Goal: Task Accomplishment & Management: Use online tool/utility

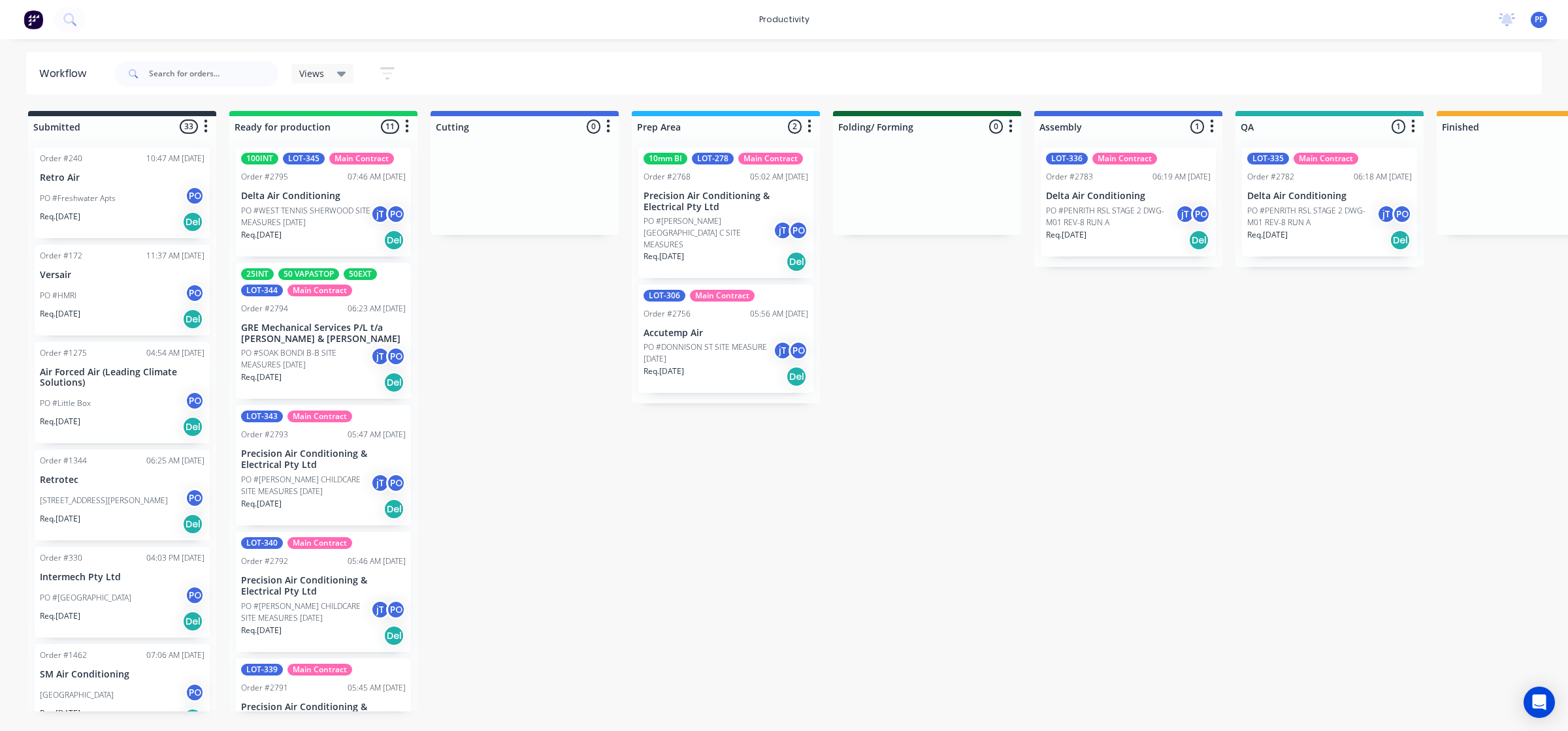
click at [1314, 227] on p "PO #PENRITH RSL STAGE 2 DWG-M01 REV-8 RUN A" at bounding box center [1312, 216] width 129 height 23
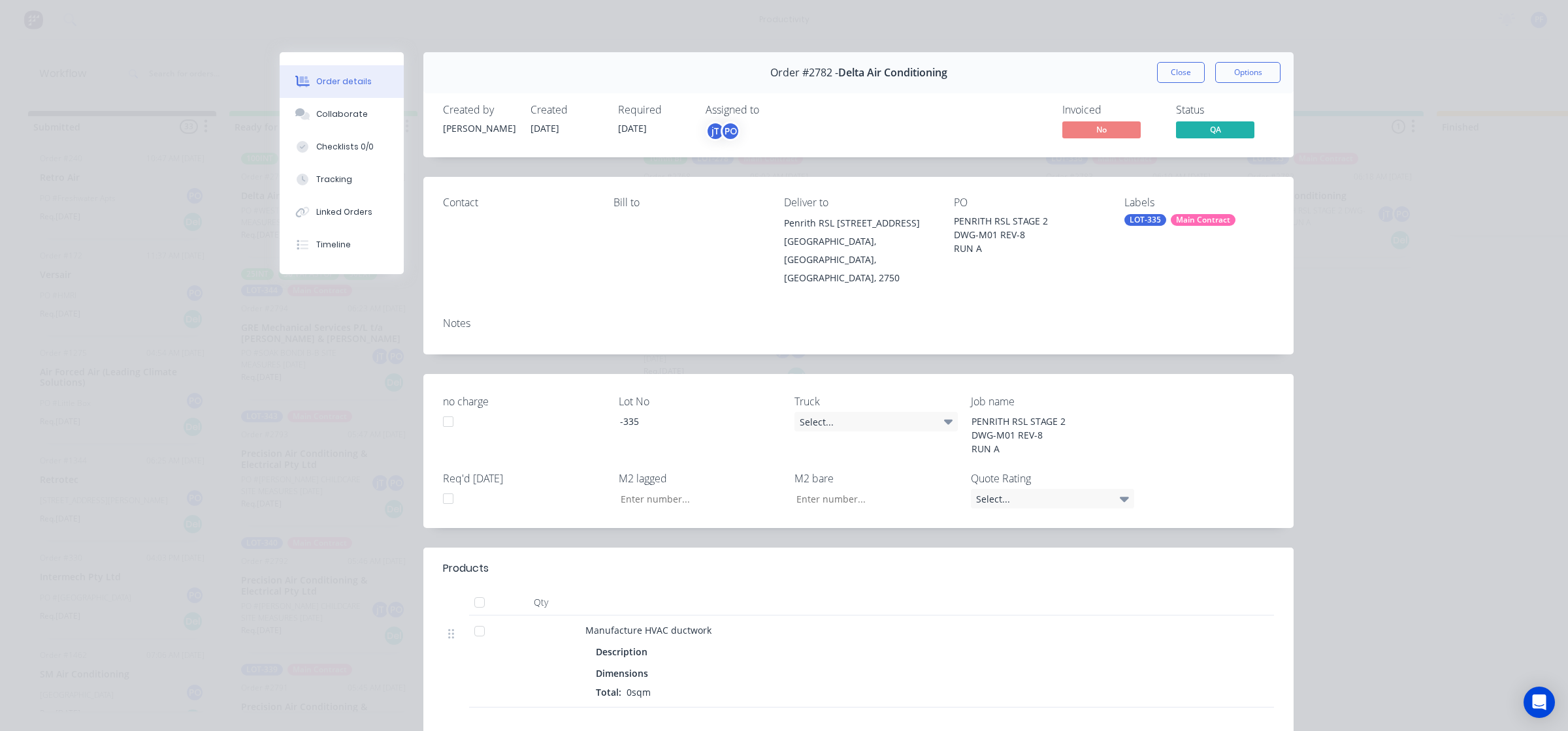
click at [1151, 223] on div "LOT-335" at bounding box center [1145, 219] width 42 height 12
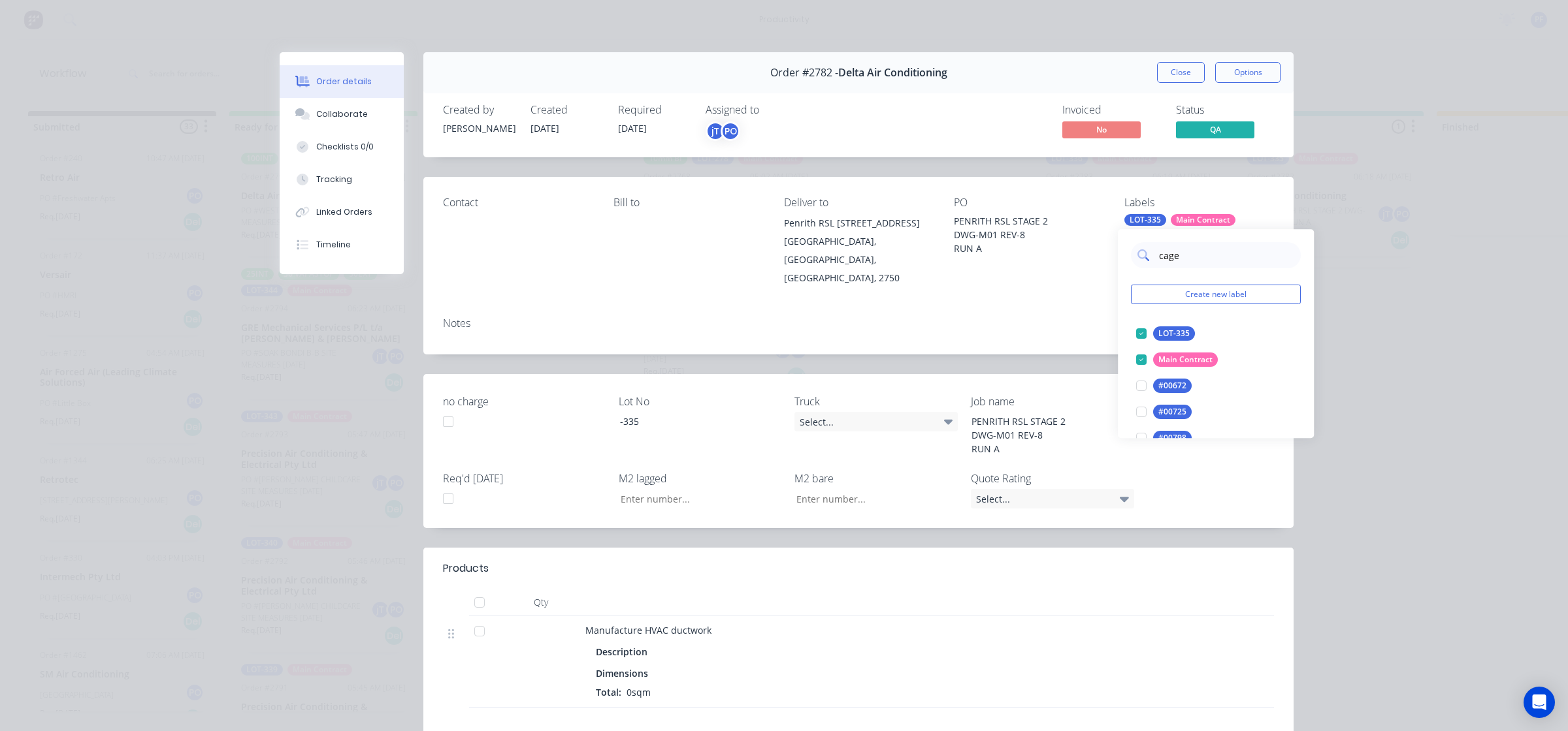
type input "cage 2"
click at [1138, 335] on div at bounding box center [1141, 334] width 26 height 26
click at [1020, 306] on div "Notes" at bounding box center [858, 330] width 870 height 48
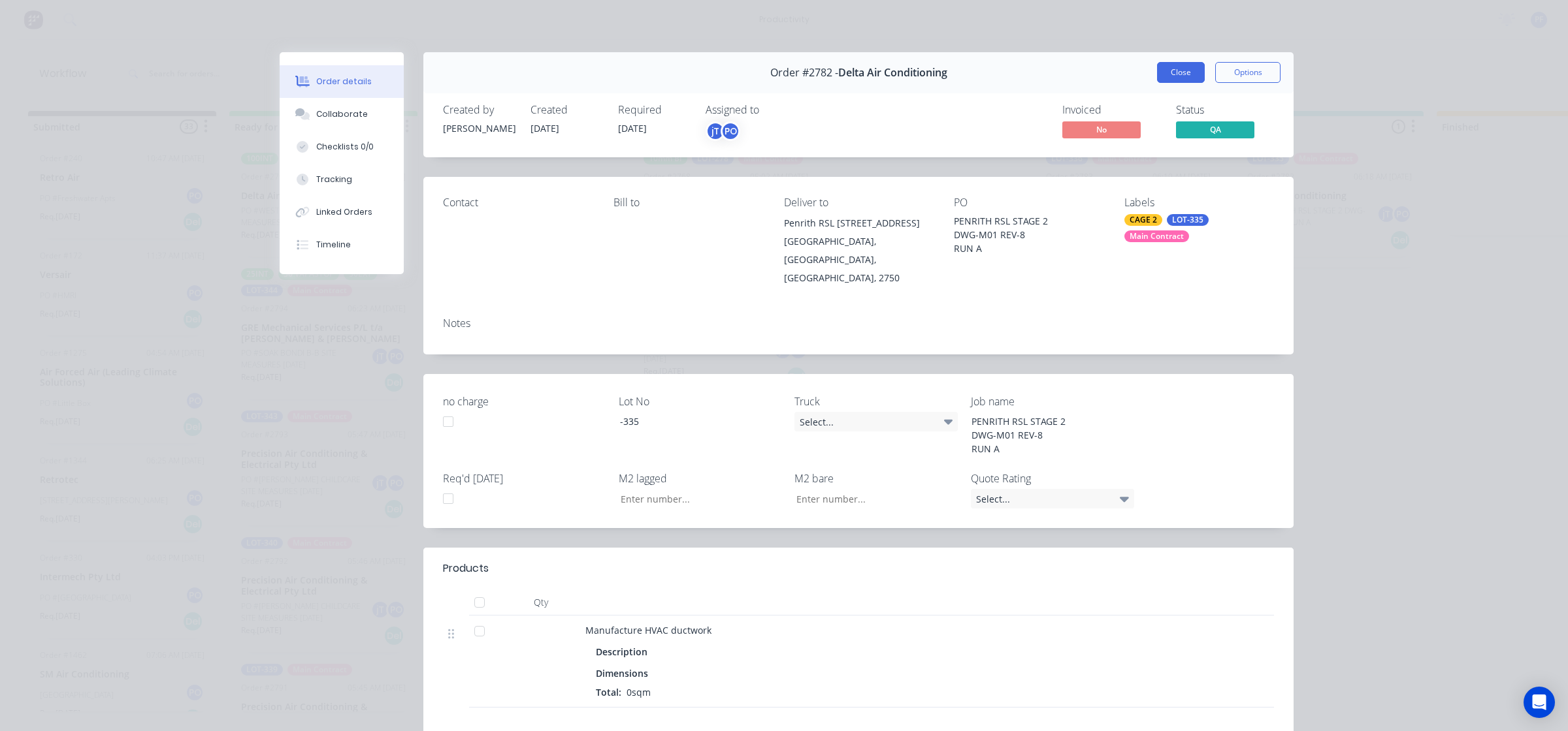
click at [1180, 74] on button "Close" at bounding box center [1181, 72] width 48 height 21
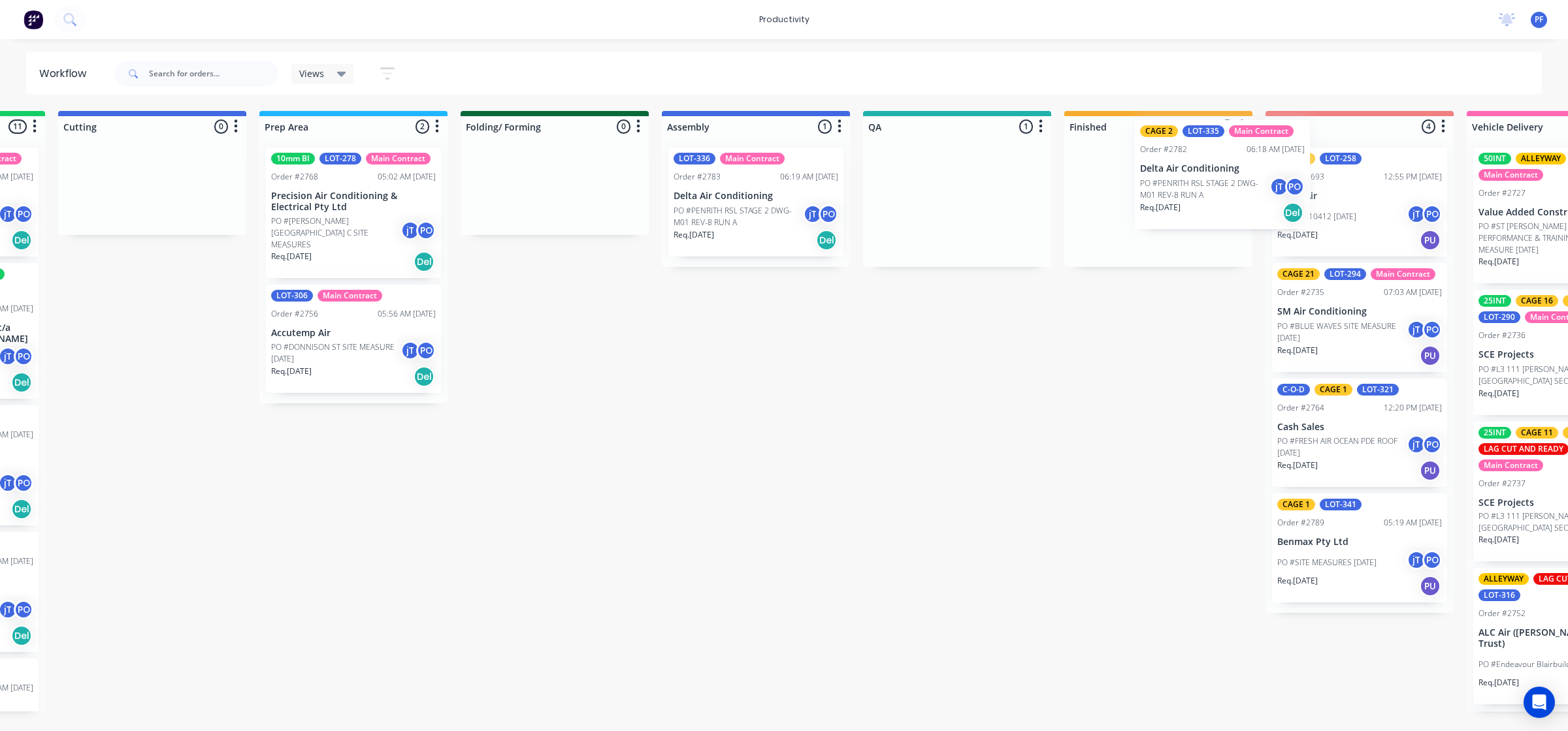
drag, startPoint x: 1279, startPoint y: 196, endPoint x: 1161, endPoint y: 173, distance: 120.2
click at [1173, 169] on div "Submitted 33 Order #240 10:47 AM [DATE] Retro Air PO #Freshwater Apts PO Req. […" at bounding box center [896, 410] width 2557 height 601
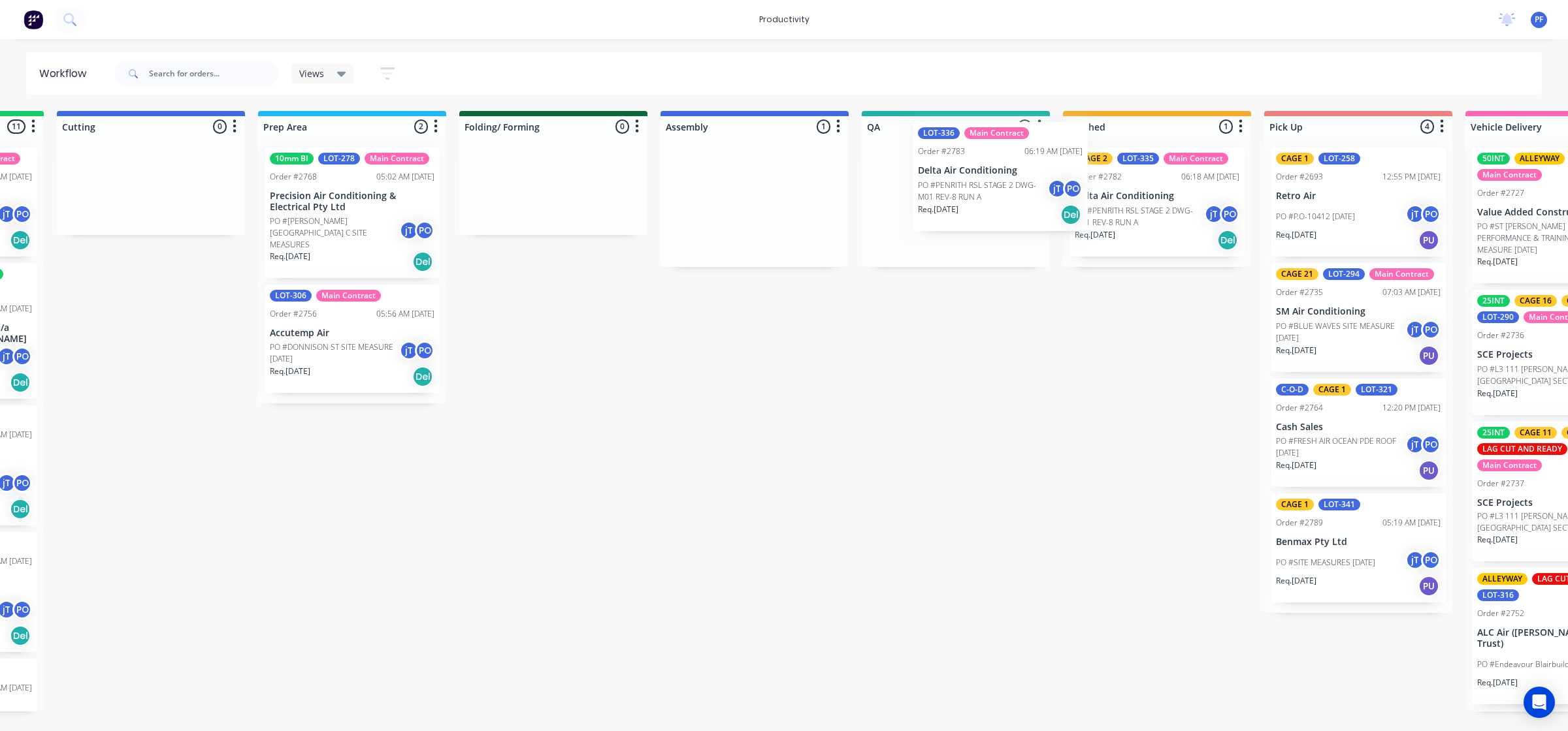
drag, startPoint x: 746, startPoint y: 209, endPoint x: 1003, endPoint y: 178, distance: 258.9
click at [1003, 180] on div "Submitted 33 Order #240 10:47 AM [DATE] Retro Air PO #Freshwater Apts PO Req. […" at bounding box center [895, 410] width 2557 height 601
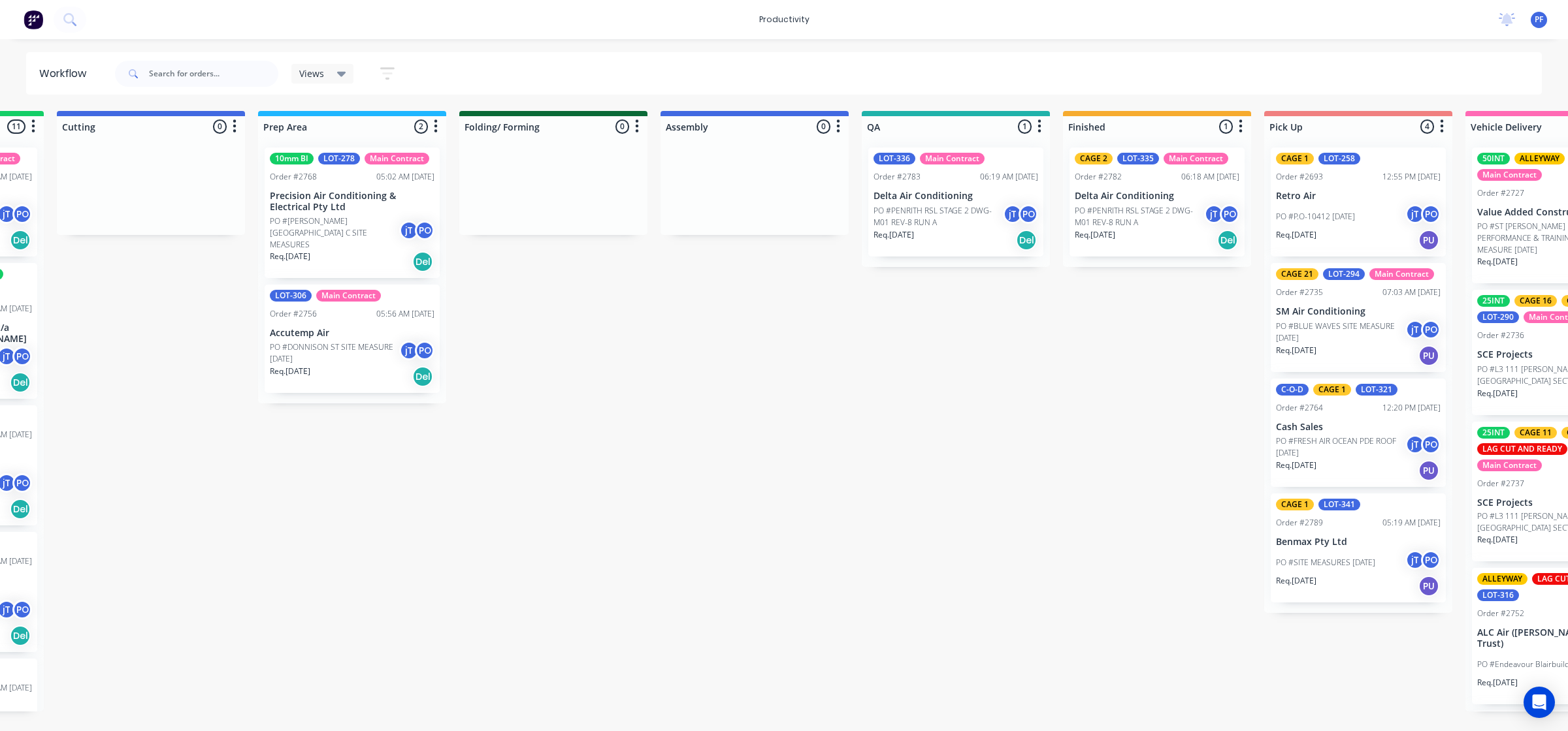
drag, startPoint x: 1131, startPoint y: 210, endPoint x: 1123, endPoint y: 203, distance: 10.6
click at [1127, 208] on div "CAGE 2 LOT-335 Main Contract Order #2782 06:18 AM 05/09/25 Delta Air Conditioni…" at bounding box center [1156, 201] width 188 height 130
click at [1138, 257] on div "CAGE 2 LOT-335 Main Contract Order #2782 06:18 AM 05/09/25 Delta Air Conditioni…" at bounding box center [1156, 201] width 188 height 130
click at [1134, 211] on p "PO #PENRITH RSL STAGE 2 DWG-M01 REV-8 RUN A" at bounding box center [1139, 216] width 129 height 23
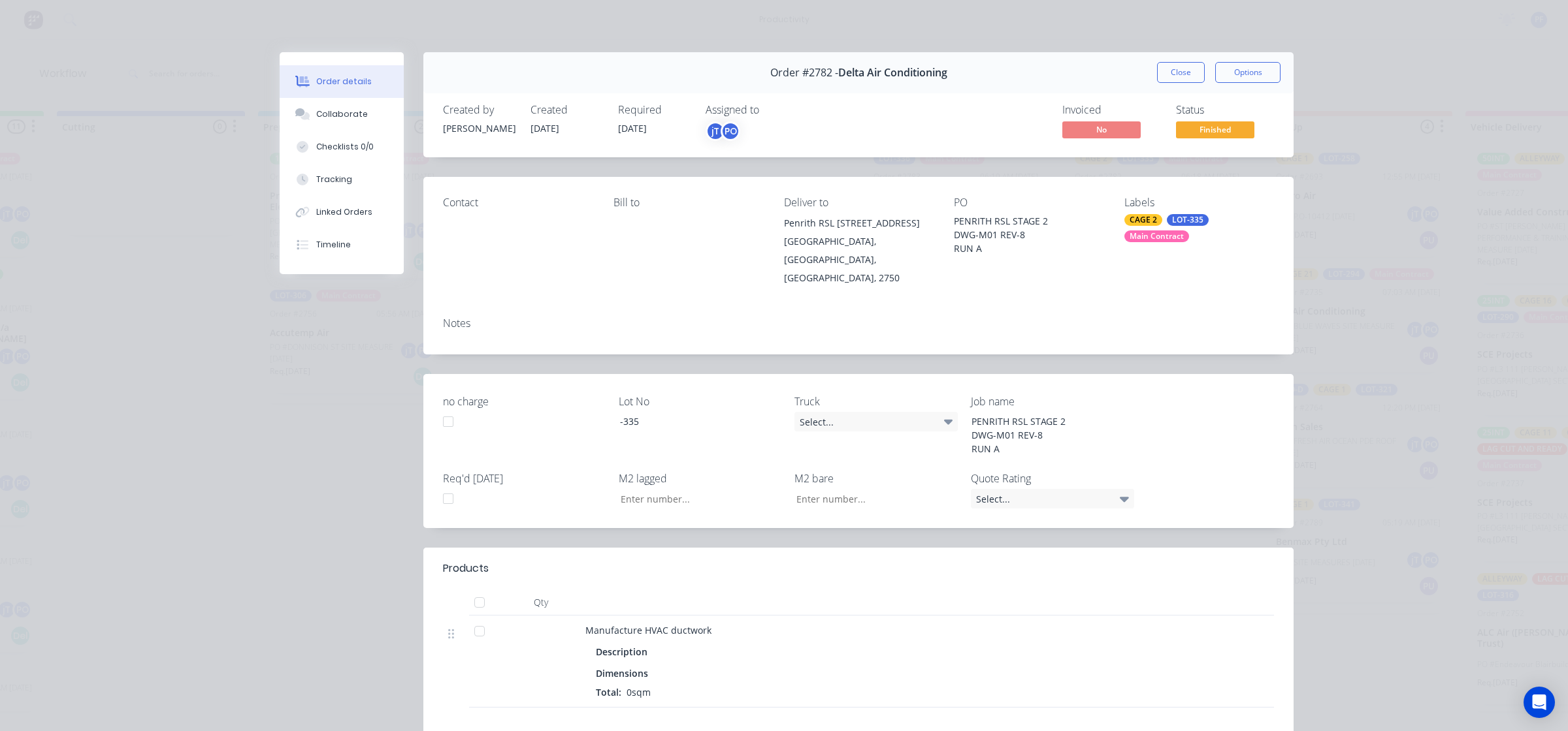
drag, startPoint x: 1183, startPoint y: 224, endPoint x: 1181, endPoint y: 232, distance: 8.2
click at [1184, 223] on div "LOT-335" at bounding box center [1187, 219] width 42 height 12
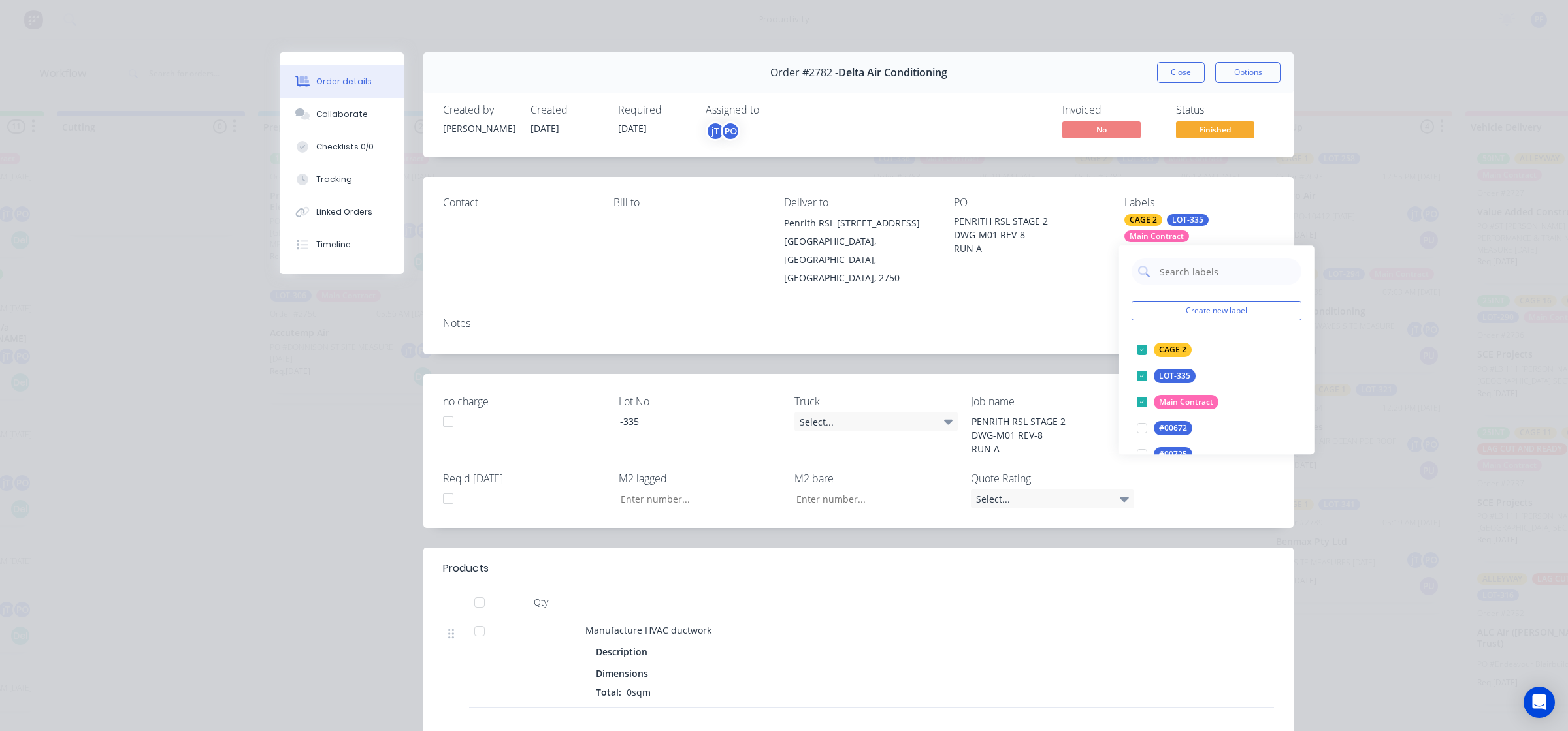
click at [1229, 268] on input "text" at bounding box center [1227, 272] width 137 height 26
type input "cage 14"
click at [1135, 344] on div at bounding box center [1142, 350] width 26 height 26
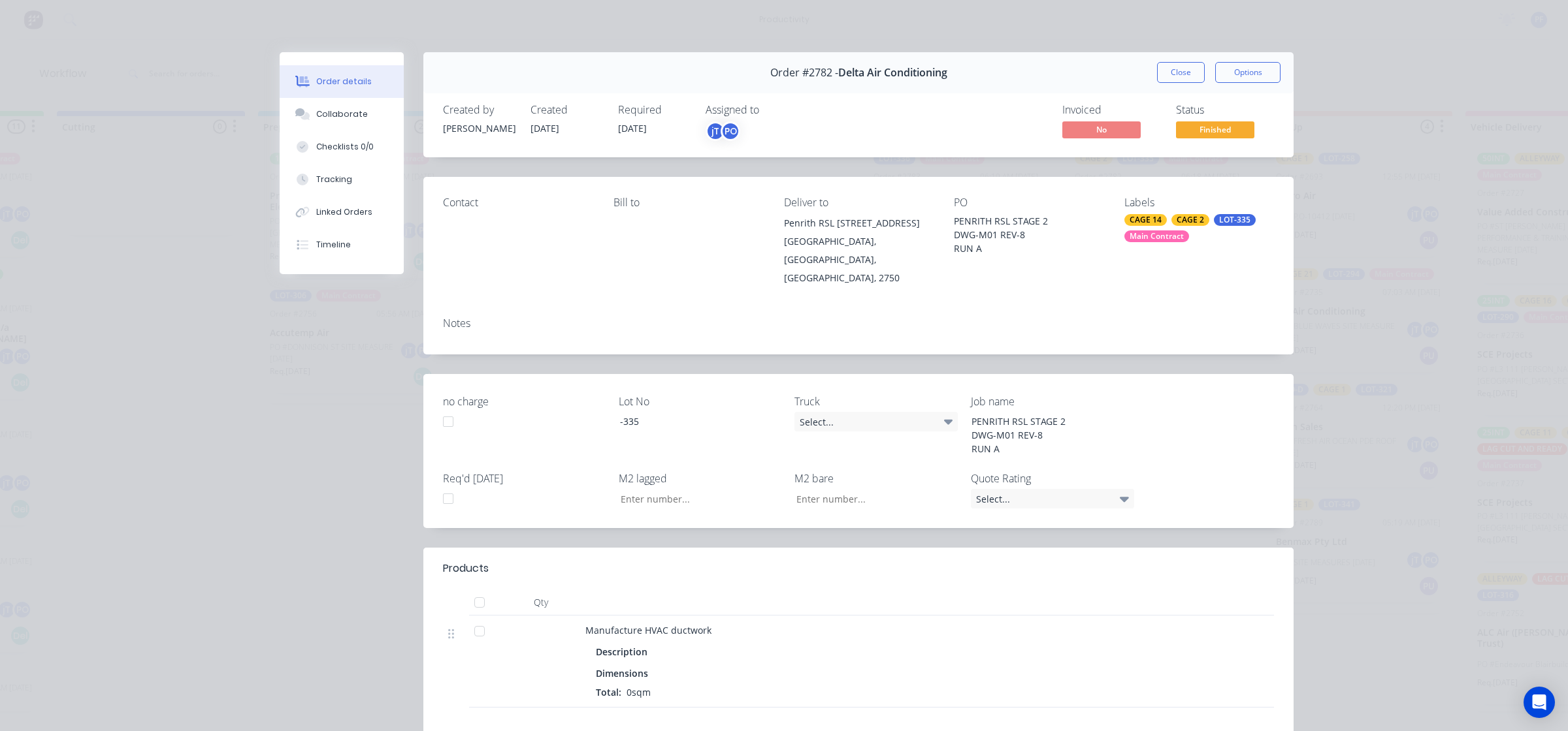
drag, startPoint x: 1068, startPoint y: 330, endPoint x: 1132, endPoint y: 160, distance: 181.6
click at [1068, 324] on div "Notes" at bounding box center [858, 330] width 870 height 48
click at [1179, 82] on button "Close" at bounding box center [1181, 72] width 48 height 21
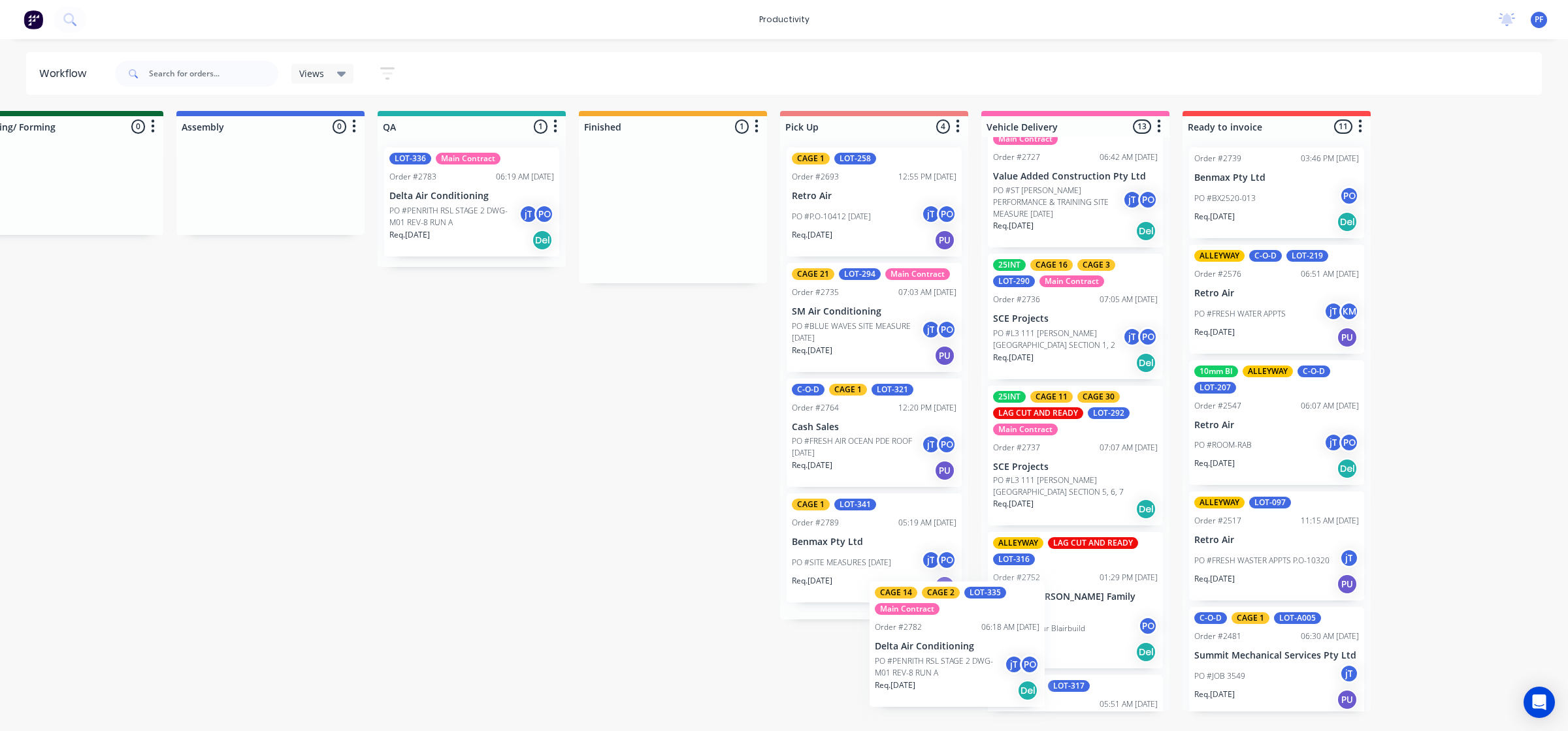
scroll to position [63, 0]
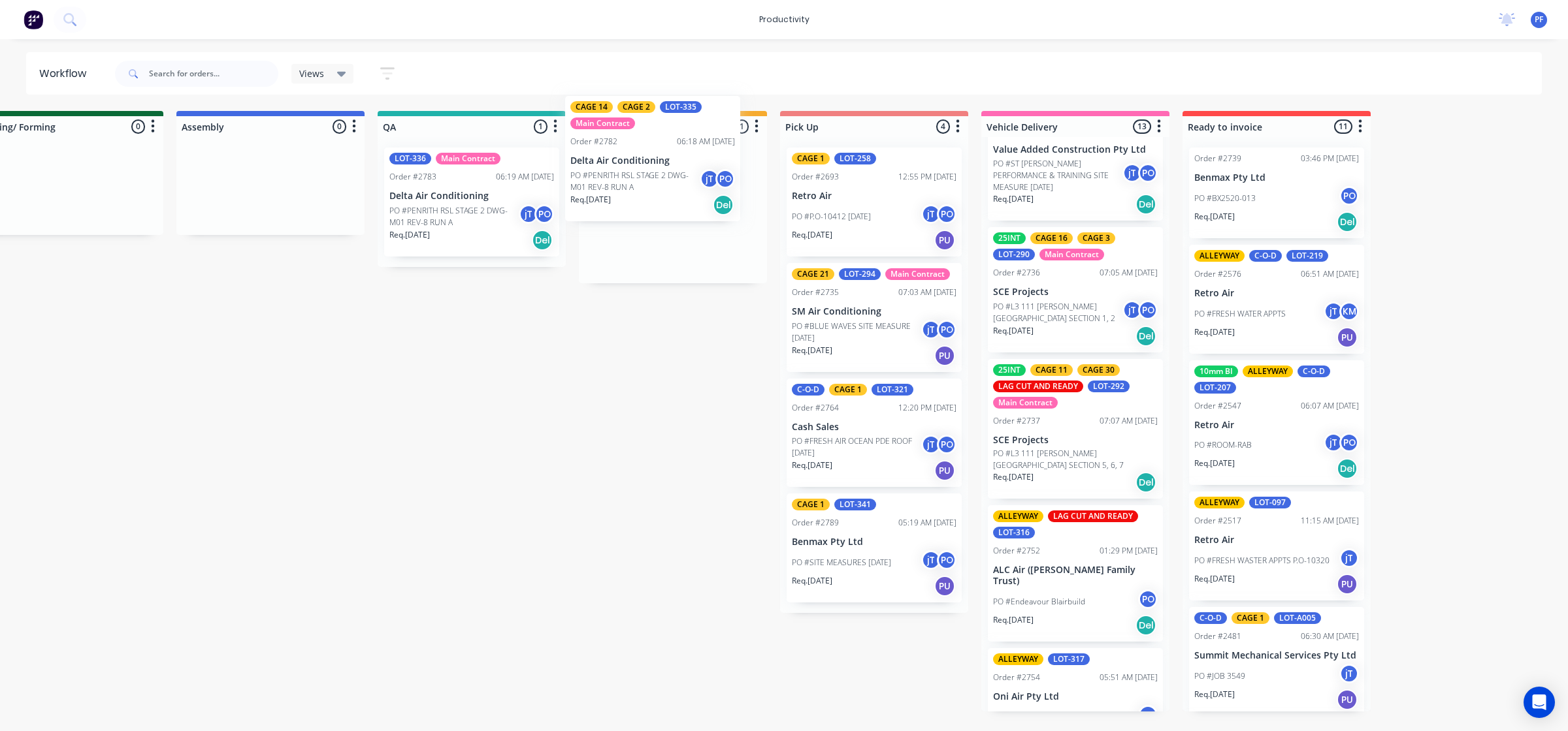
drag, startPoint x: 1128, startPoint y: 232, endPoint x: 517, endPoint y: 220, distance: 611.1
click at [631, 182] on div "CAGE 14 CAGE 2 LOT-335 Main Contract Order #2782 06:18 AM 05/09/25 Delta Air Co…" at bounding box center [672, 210] width 188 height 146
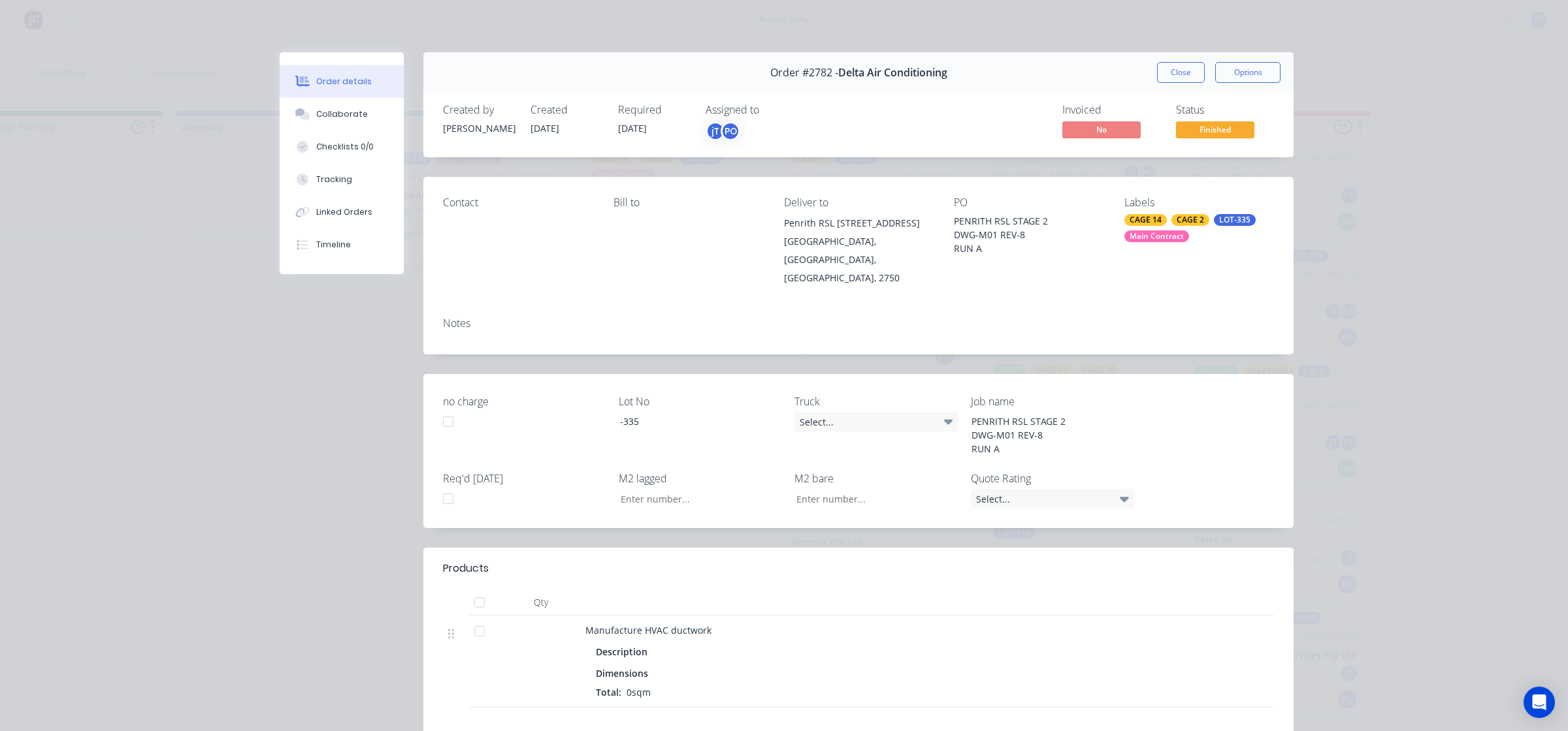
click at [1186, 223] on div "CAGE 2" at bounding box center [1190, 219] width 38 height 12
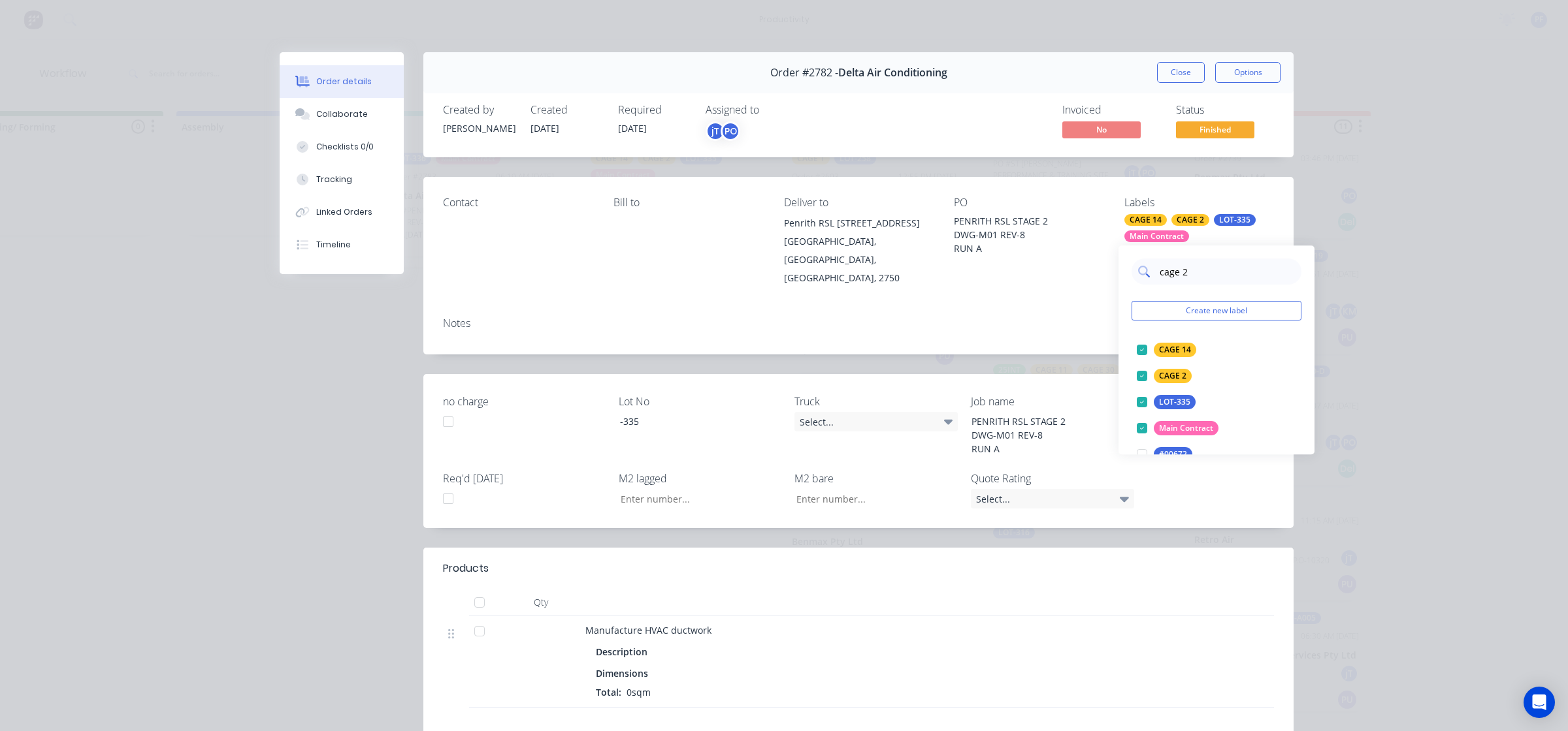
type input "cage 24"
drag, startPoint x: 1135, startPoint y: 345, endPoint x: 988, endPoint y: 317, distance: 149.6
click at [1135, 345] on div at bounding box center [1142, 350] width 26 height 26
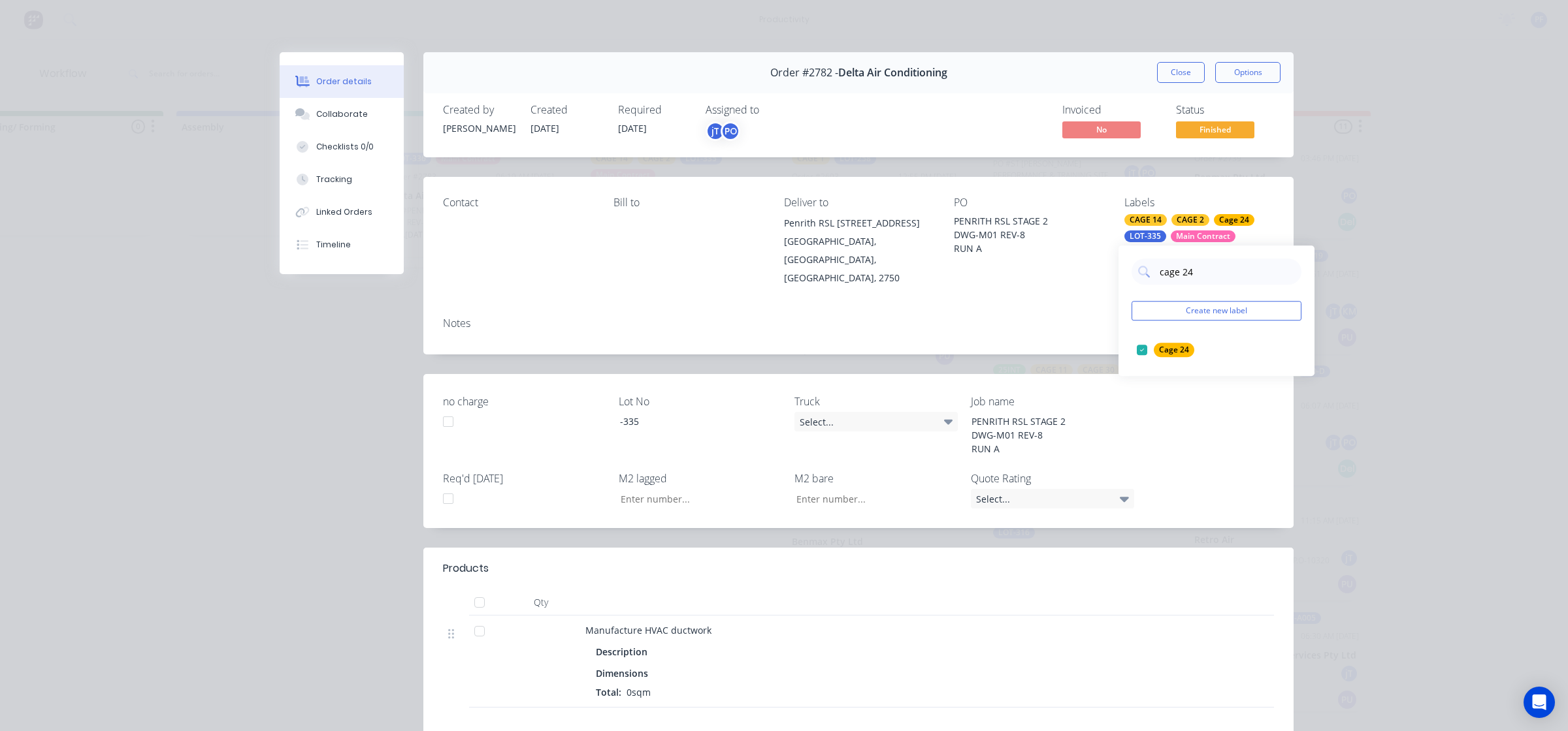
drag, startPoint x: 923, startPoint y: 307, endPoint x: 970, endPoint y: 260, distance: 66.5
click at [926, 318] on div "Notes" at bounding box center [858, 323] width 831 height 12
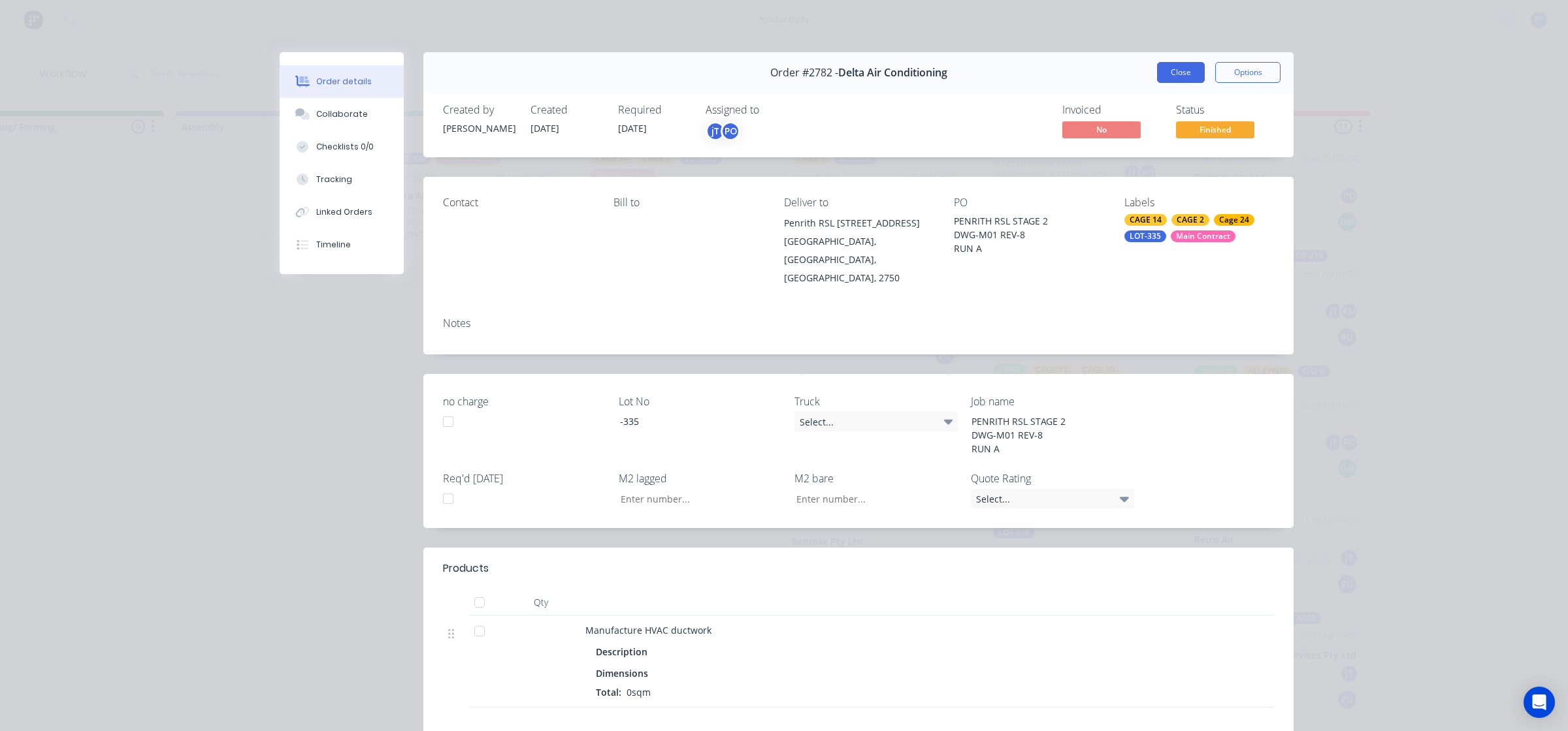
click at [1170, 82] on button "Close" at bounding box center [1181, 72] width 48 height 21
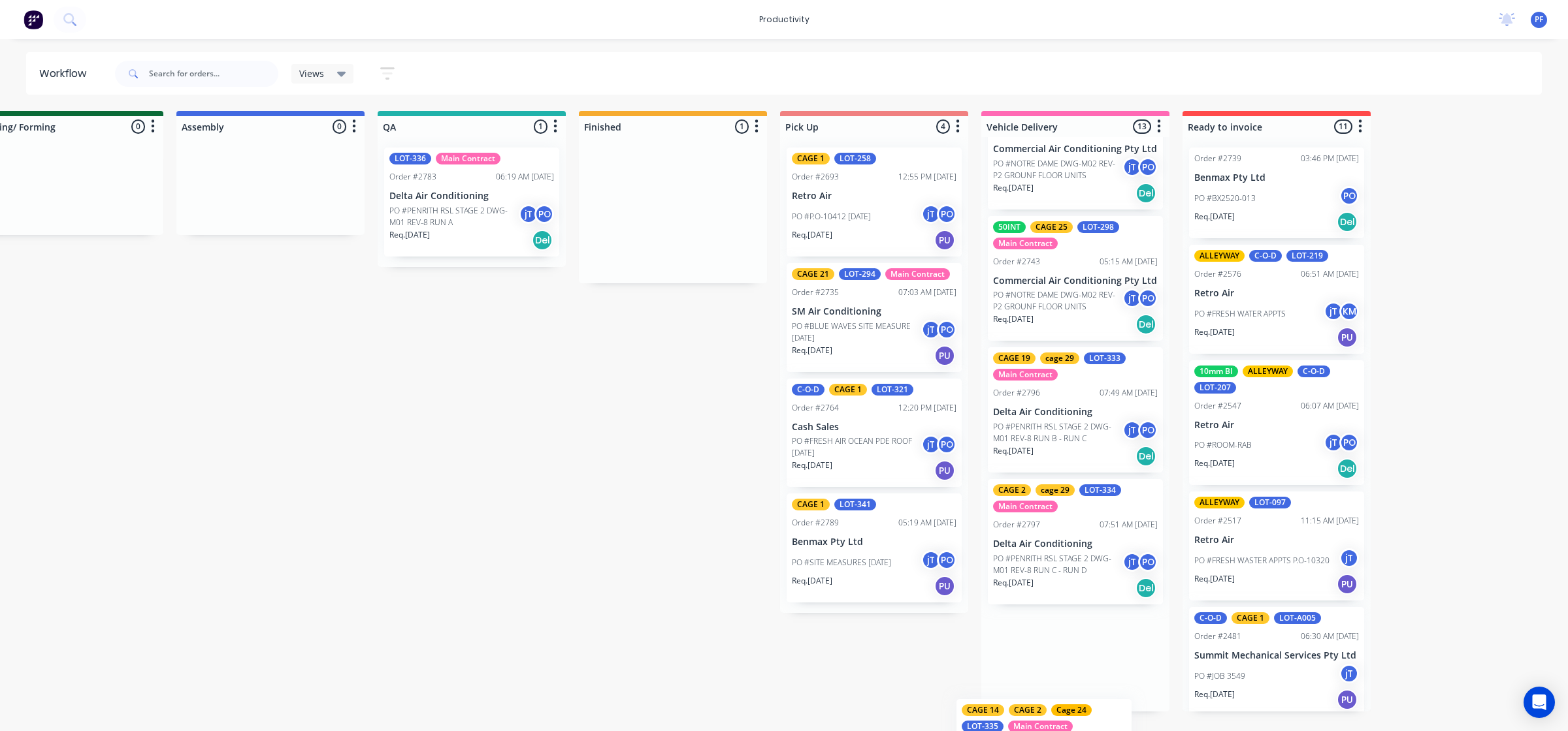
scroll to position [1280, 5]
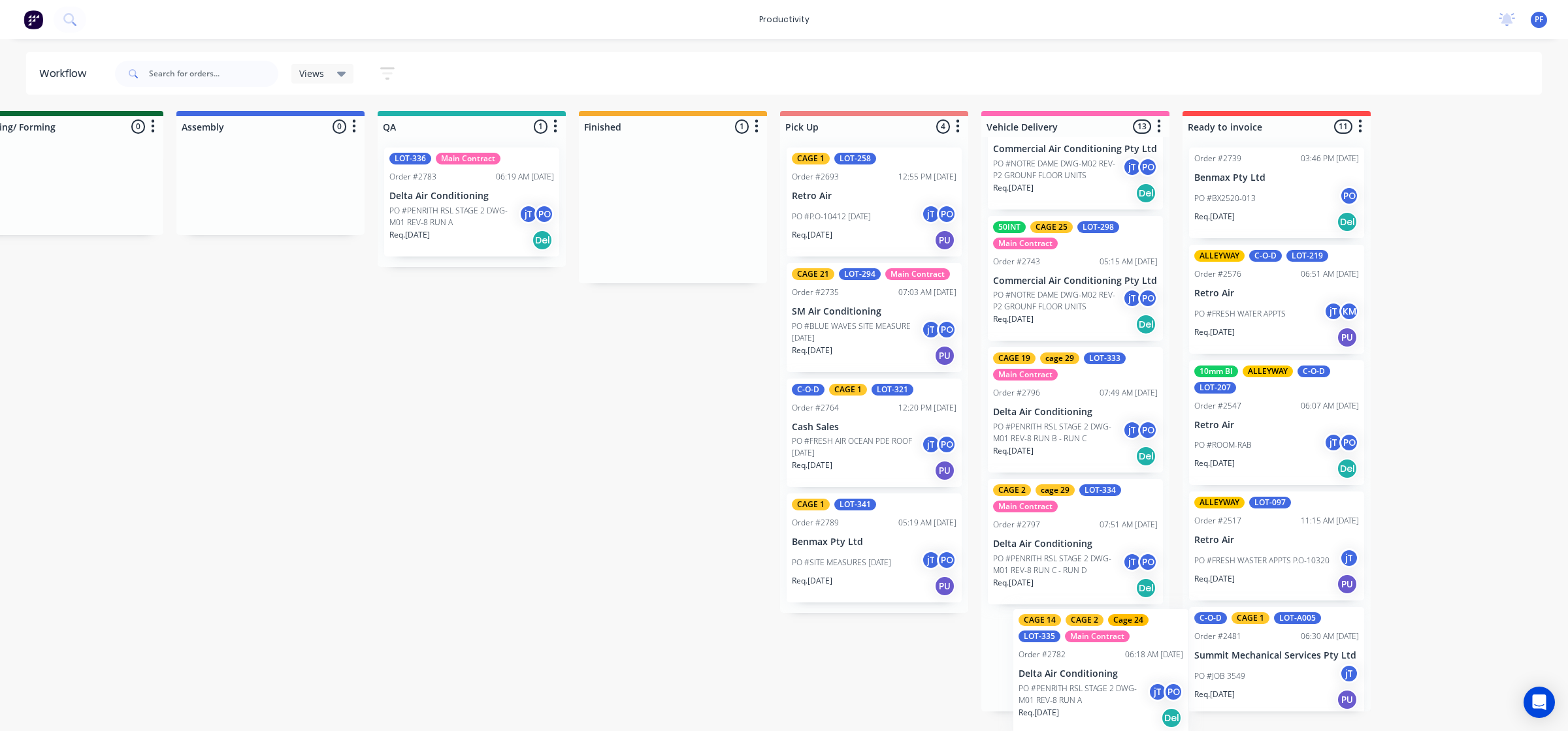
drag, startPoint x: 639, startPoint y: 216, endPoint x: 1080, endPoint y: 664, distance: 628.6
click at [1080, 678] on div "Submitted 33 Order #240 10:47 AM [DATE] Retro Air PO #Freshwater Apts PO Req. […" at bounding box center [411, 410] width 2557 height 601
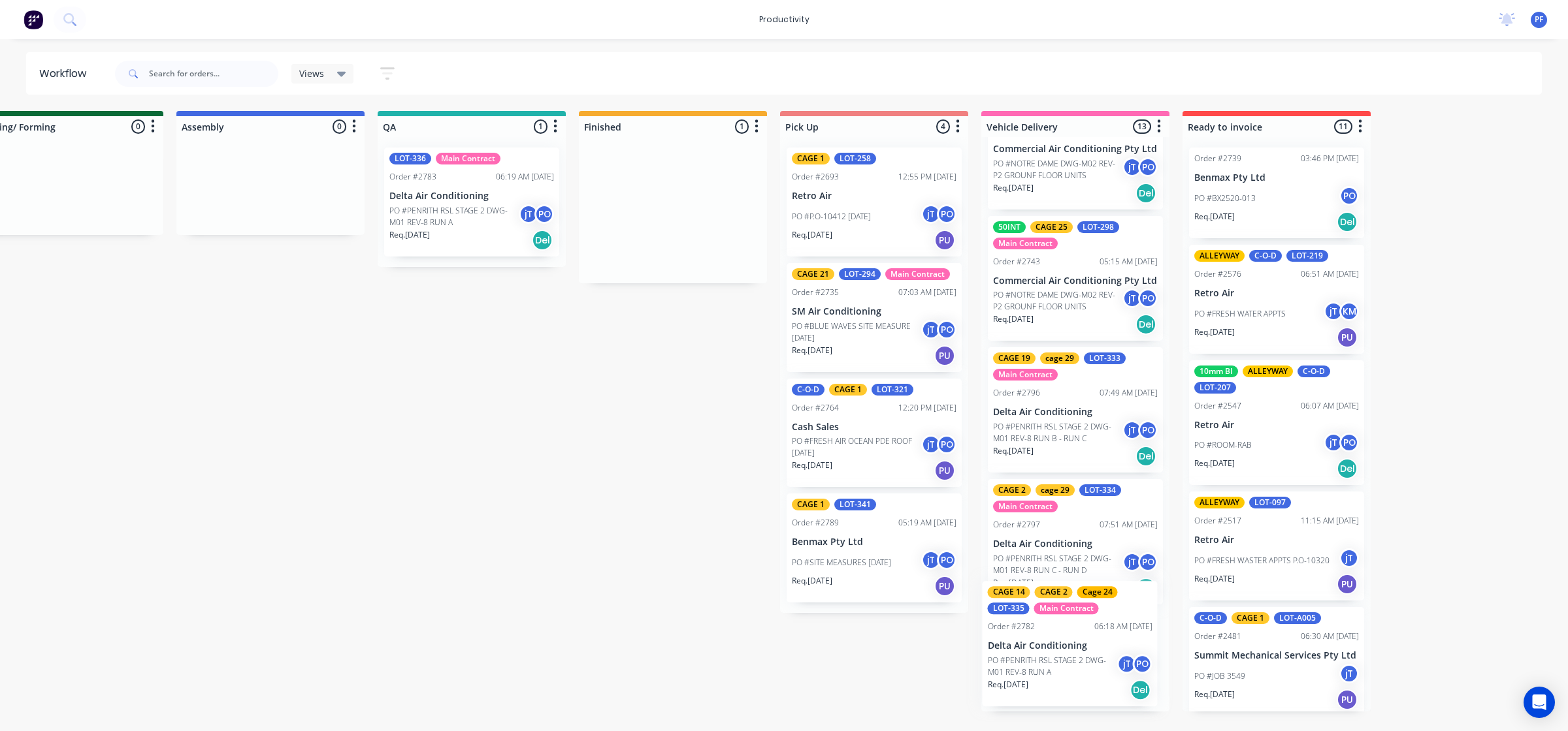
scroll to position [1280, 0]
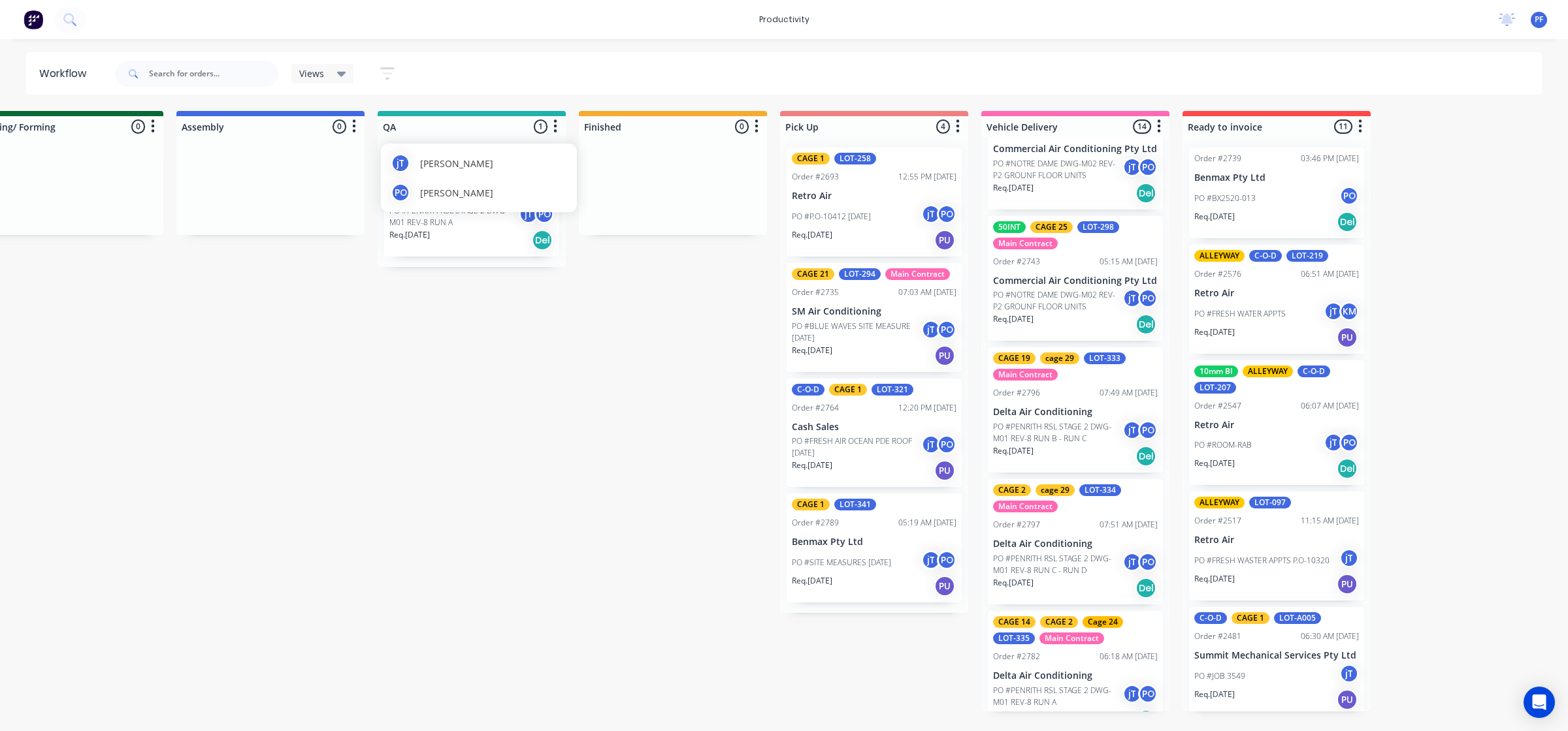
click at [486, 184] on div "PO Pat O'Mullane" at bounding box center [479, 192] width 176 height 20
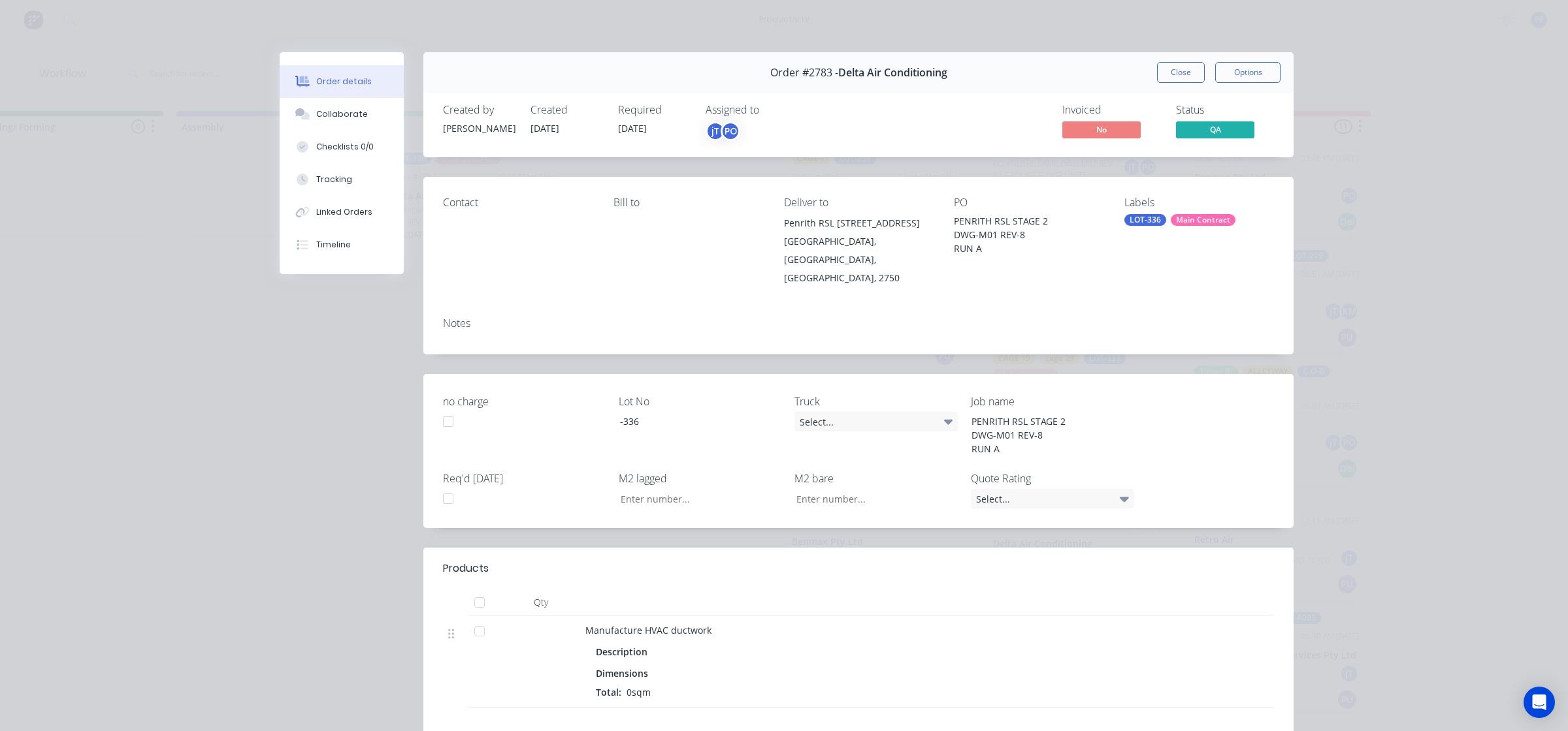
drag, startPoint x: 1128, startPoint y: 225, endPoint x: 1138, endPoint y: 224, distance: 10.0
click at [1130, 225] on div "LOT-336" at bounding box center [1145, 219] width 42 height 12
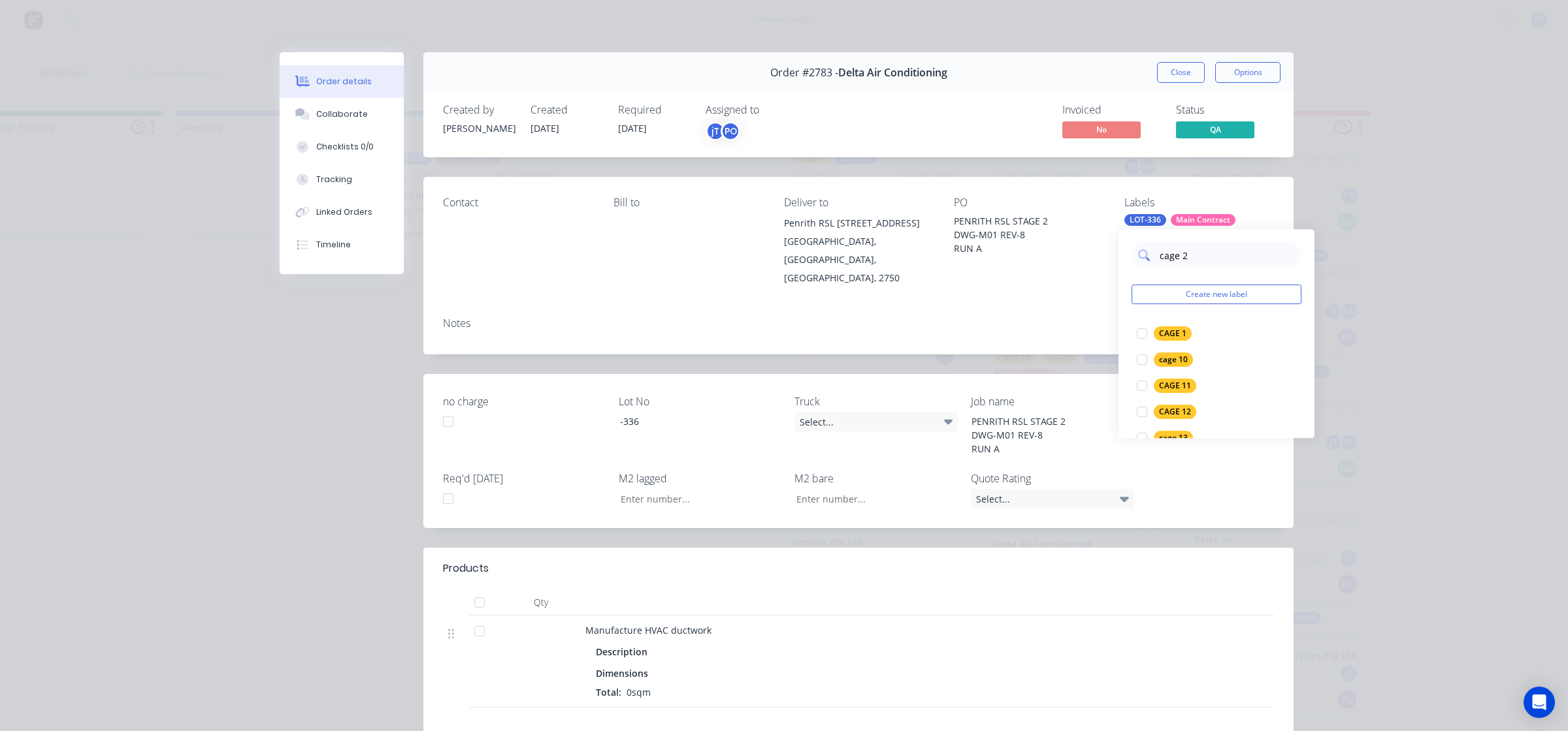
type input "cage 24"
drag, startPoint x: 1132, startPoint y: 334, endPoint x: 1057, endPoint y: 321, distance: 76.1
click at [1132, 334] on div at bounding box center [1142, 334] width 26 height 26
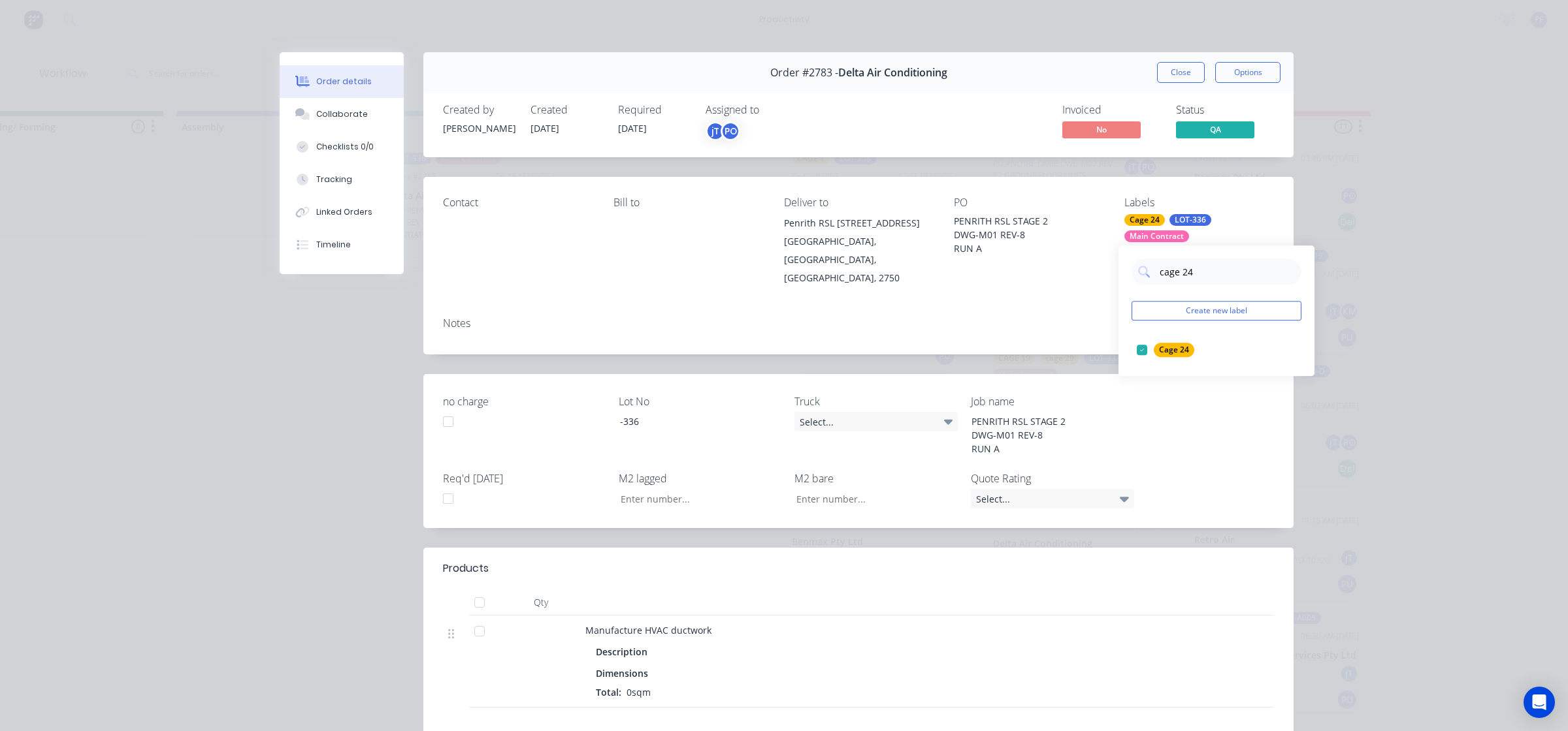
drag, startPoint x: 1054, startPoint y: 323, endPoint x: 1103, endPoint y: 198, distance: 134.3
click at [1054, 319] on div "Notes" at bounding box center [858, 330] width 870 height 48
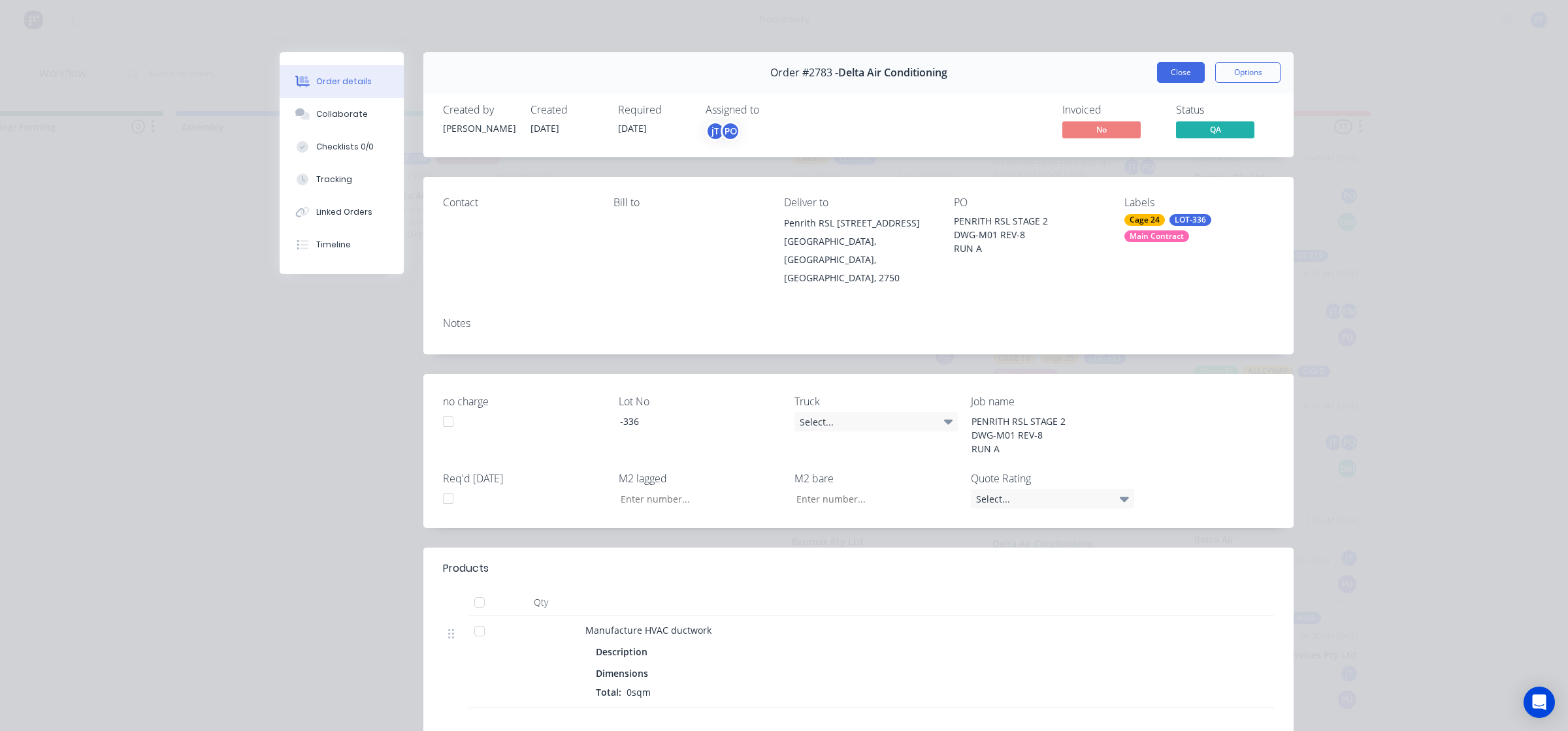
click at [1177, 75] on button "Close" at bounding box center [1181, 72] width 48 height 21
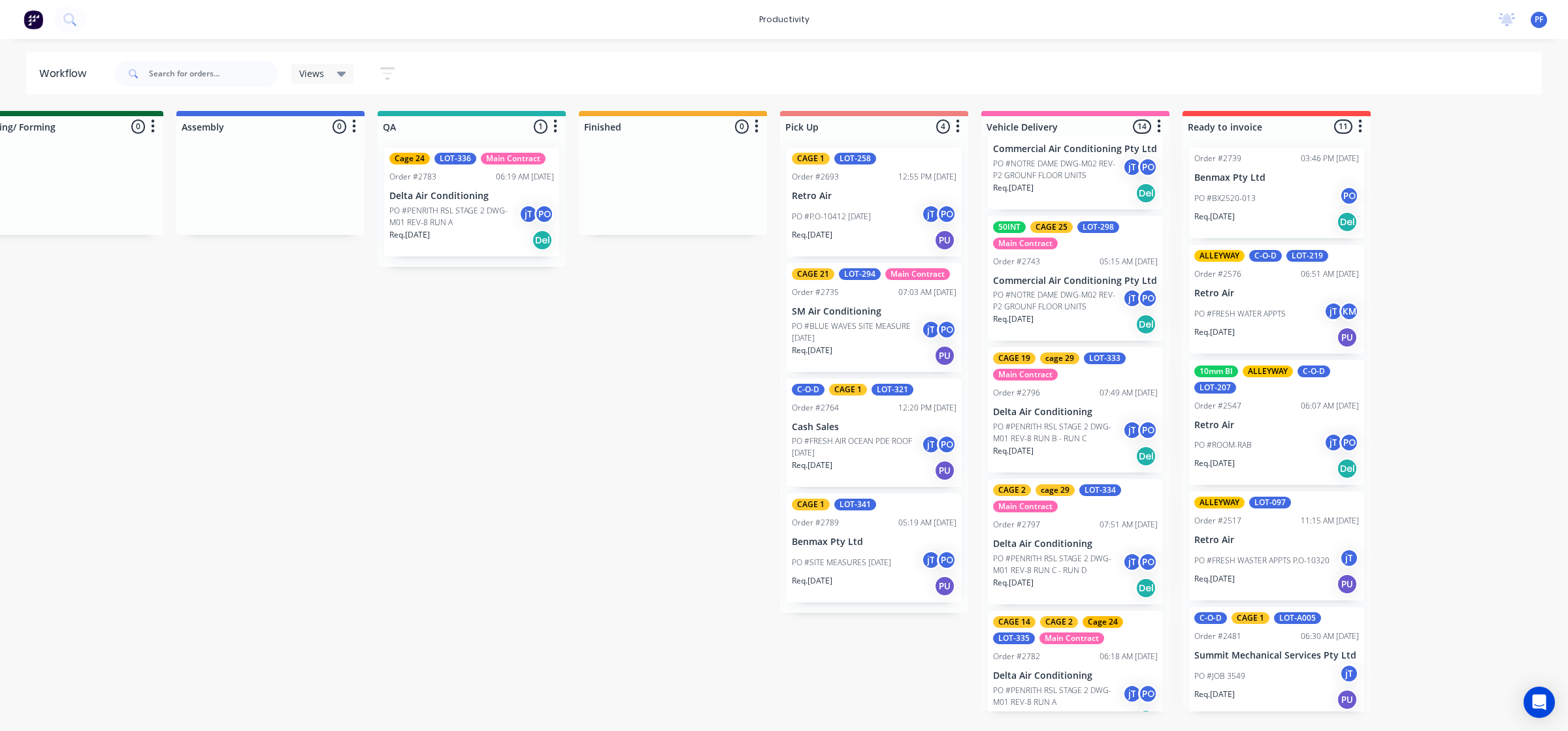
drag, startPoint x: 493, startPoint y: 213, endPoint x: 531, endPoint y: 216, distance: 38.1
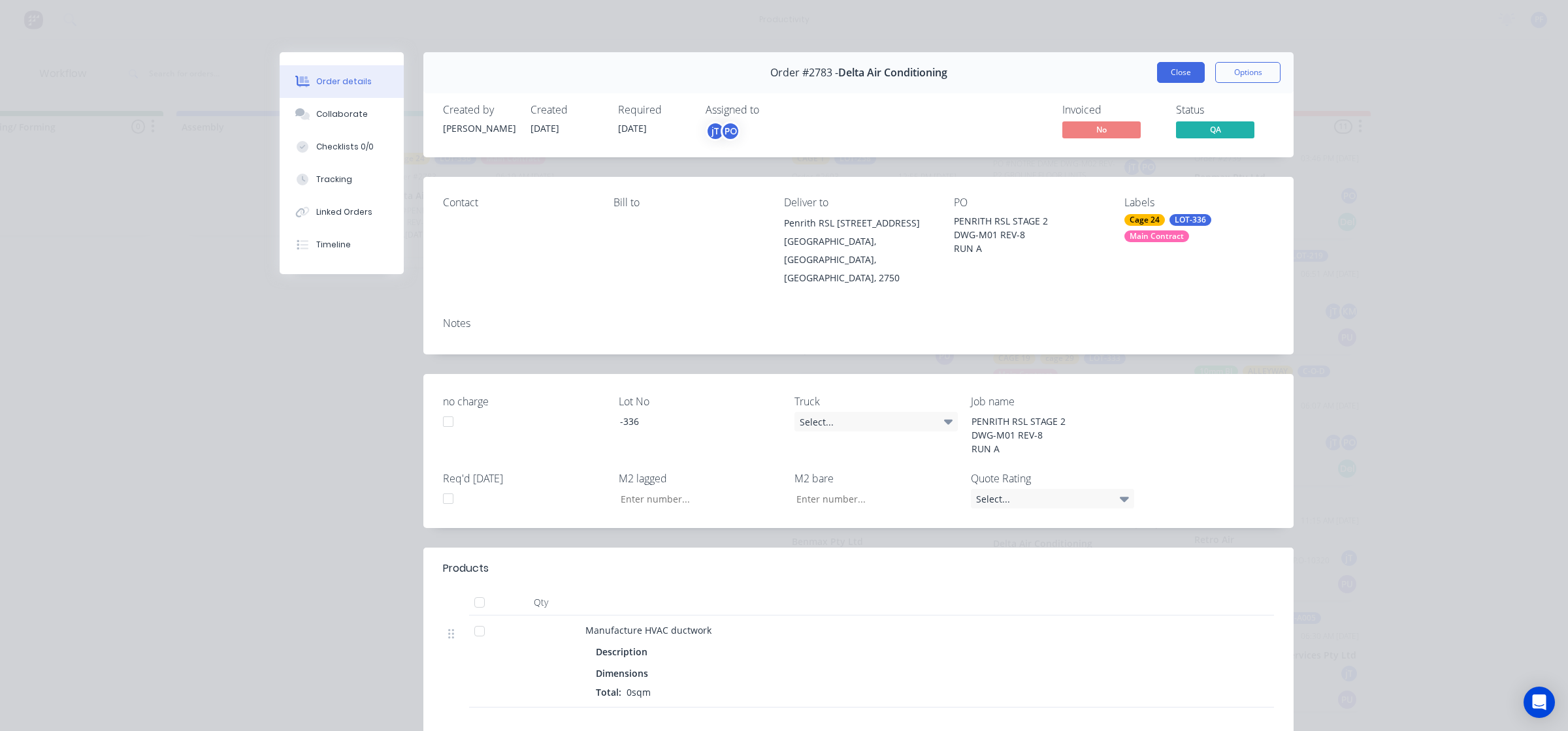
click at [1187, 69] on button "Close" at bounding box center [1181, 72] width 48 height 21
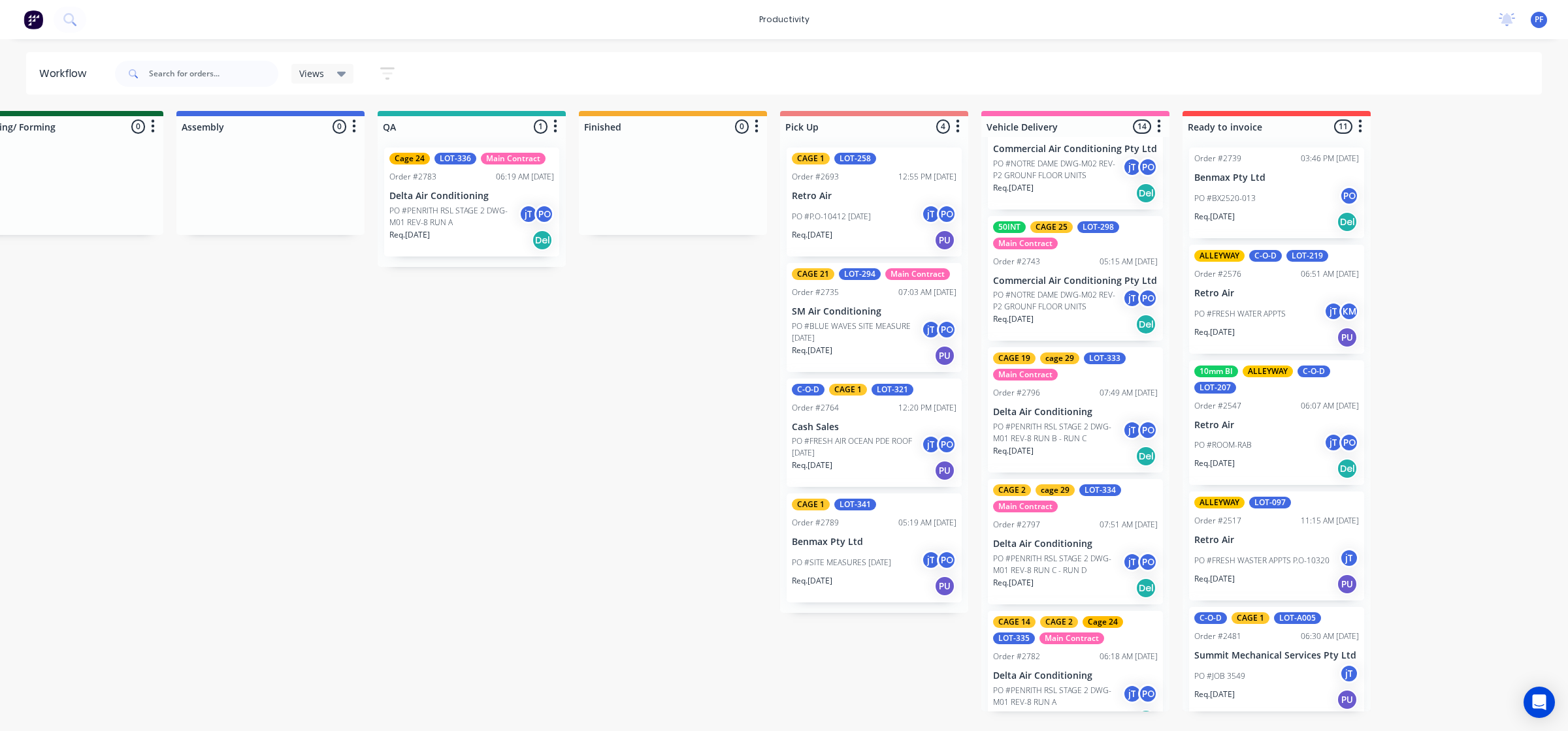
click at [641, 433] on div "Submitted 33 Order #240 10:47 AM [DATE] Retro Air PO #Freshwater Apts PO Req. […" at bounding box center [411, 410] width 2557 height 601
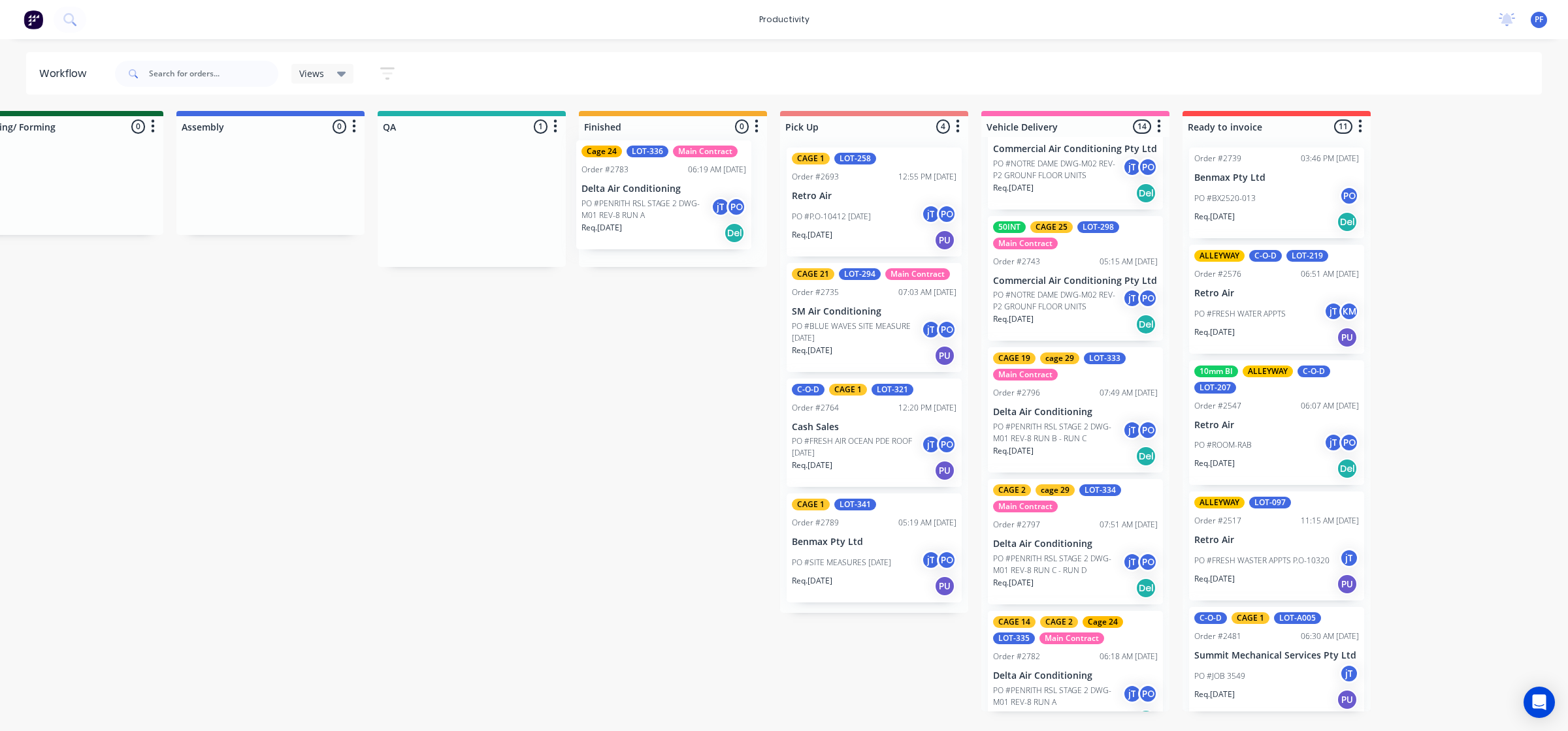
drag, startPoint x: 439, startPoint y: 227, endPoint x: 144, endPoint y: 223, distance: 295.0
click at [636, 216] on div "Submitted 33 Order #240 10:47 AM [DATE] Retro Air PO #Freshwater Apts PO Req. […" at bounding box center [411, 410] width 2557 height 601
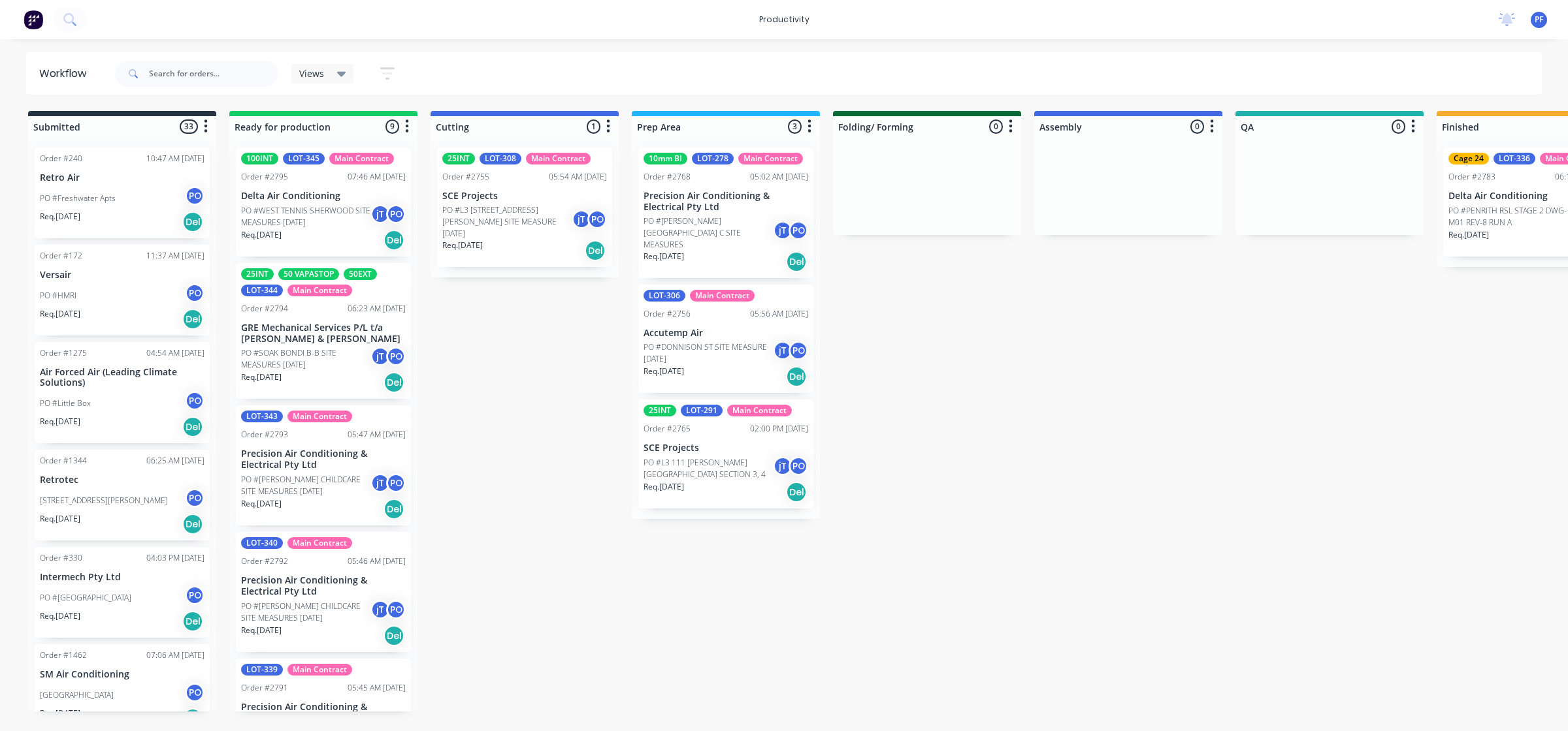
click at [1502, 190] on p "Delta Air Conditioning" at bounding box center [1530, 196] width 165 height 11
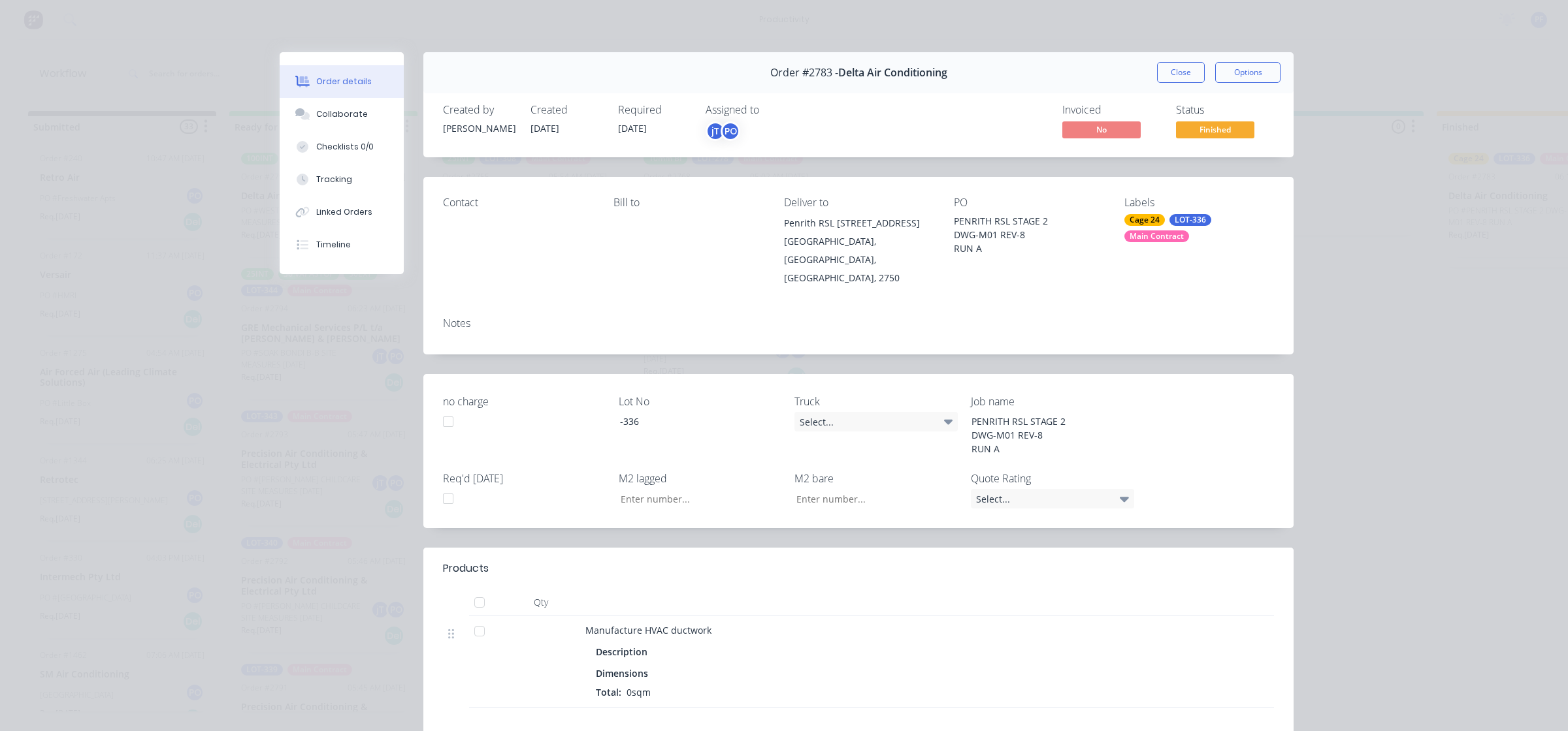
click at [1170, 213] on div "Labels Cage 24 LOT-336 Main Contract" at bounding box center [1199, 242] width 150 height 91
click at [1180, 214] on div "Labels Cage 24 LOT-336 Main Contract" at bounding box center [1199, 242] width 150 height 91
click at [1180, 224] on div "LOT-336" at bounding box center [1190, 219] width 42 height 12
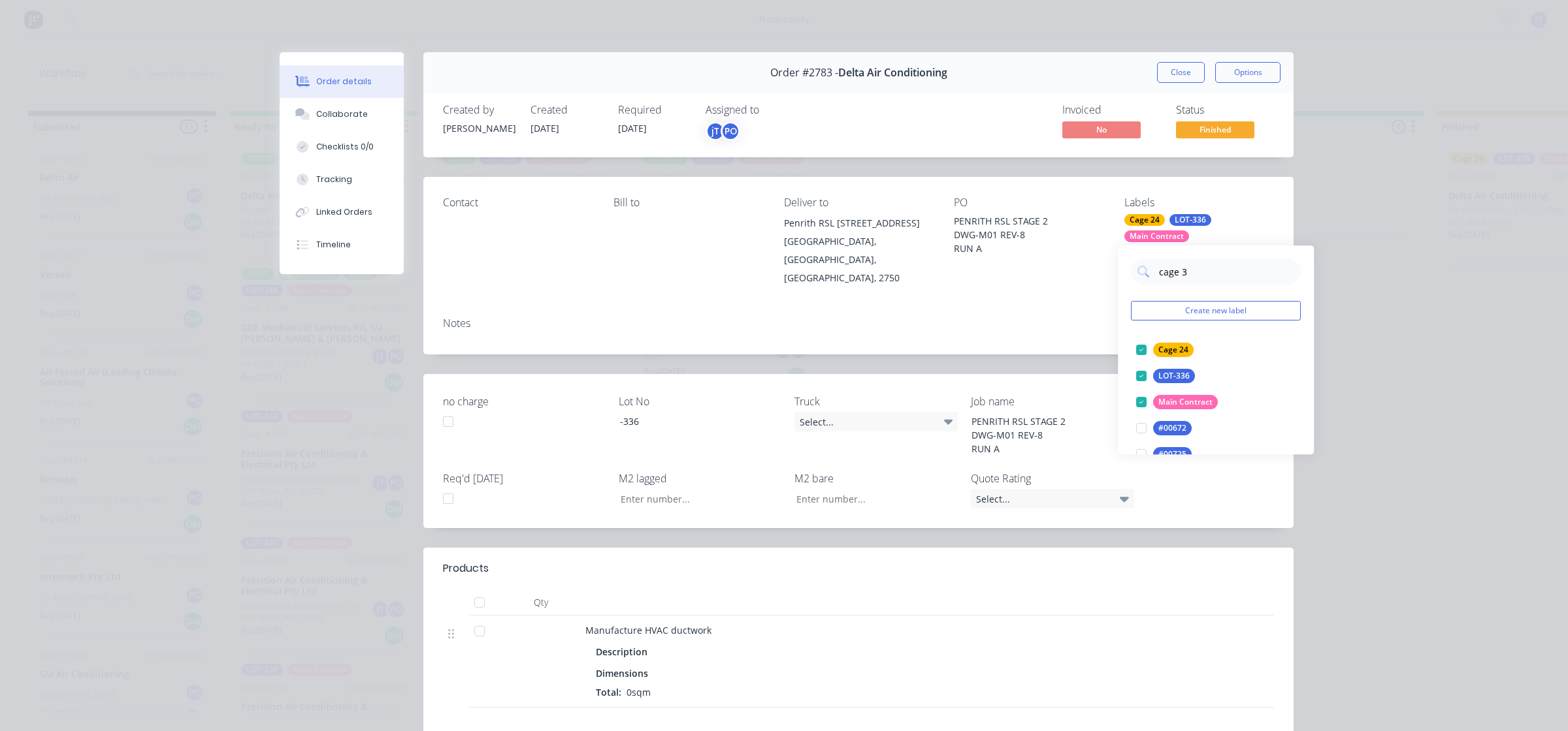
type input "cage 31"
drag, startPoint x: 1137, startPoint y: 351, endPoint x: 1104, endPoint y: 351, distance: 33.0
click at [1132, 351] on div at bounding box center [1141, 350] width 26 height 26
click at [1062, 339] on div "Order #2783 - Delta Air Conditioning Close Options Created by joshua Created 05…" at bounding box center [786, 496] width 1014 height 888
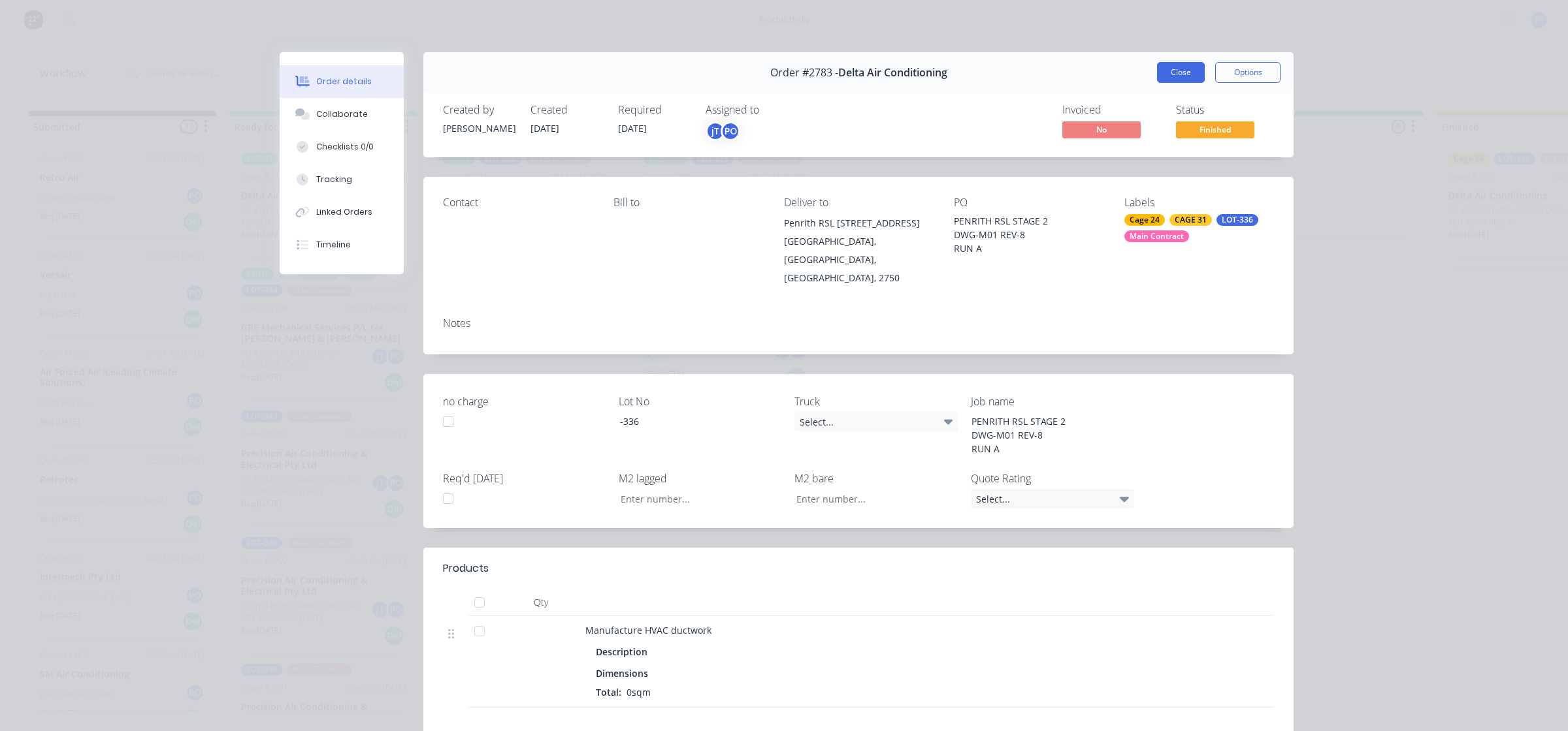
click at [1169, 63] on button "Close" at bounding box center [1181, 72] width 48 height 21
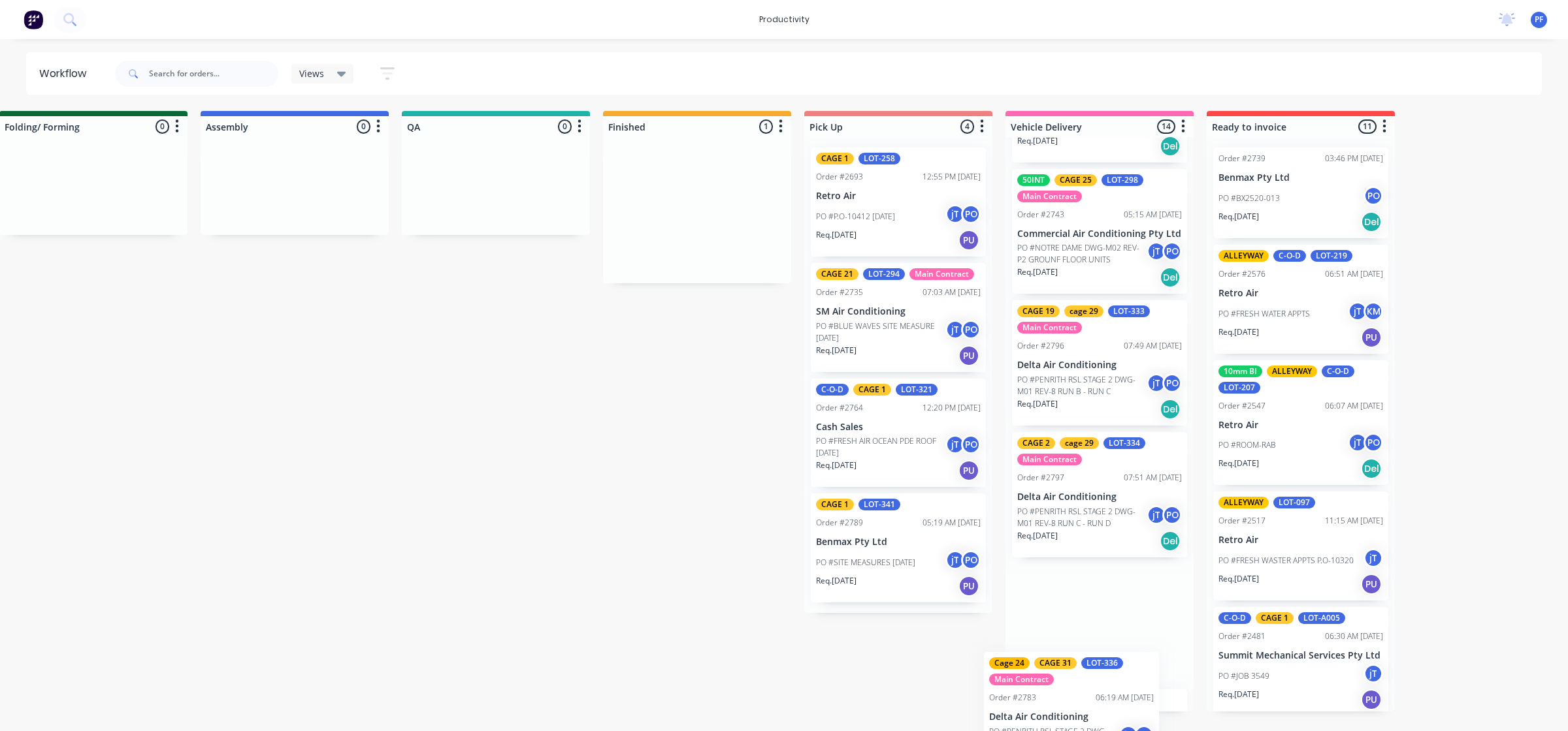
scroll to position [1412, 0]
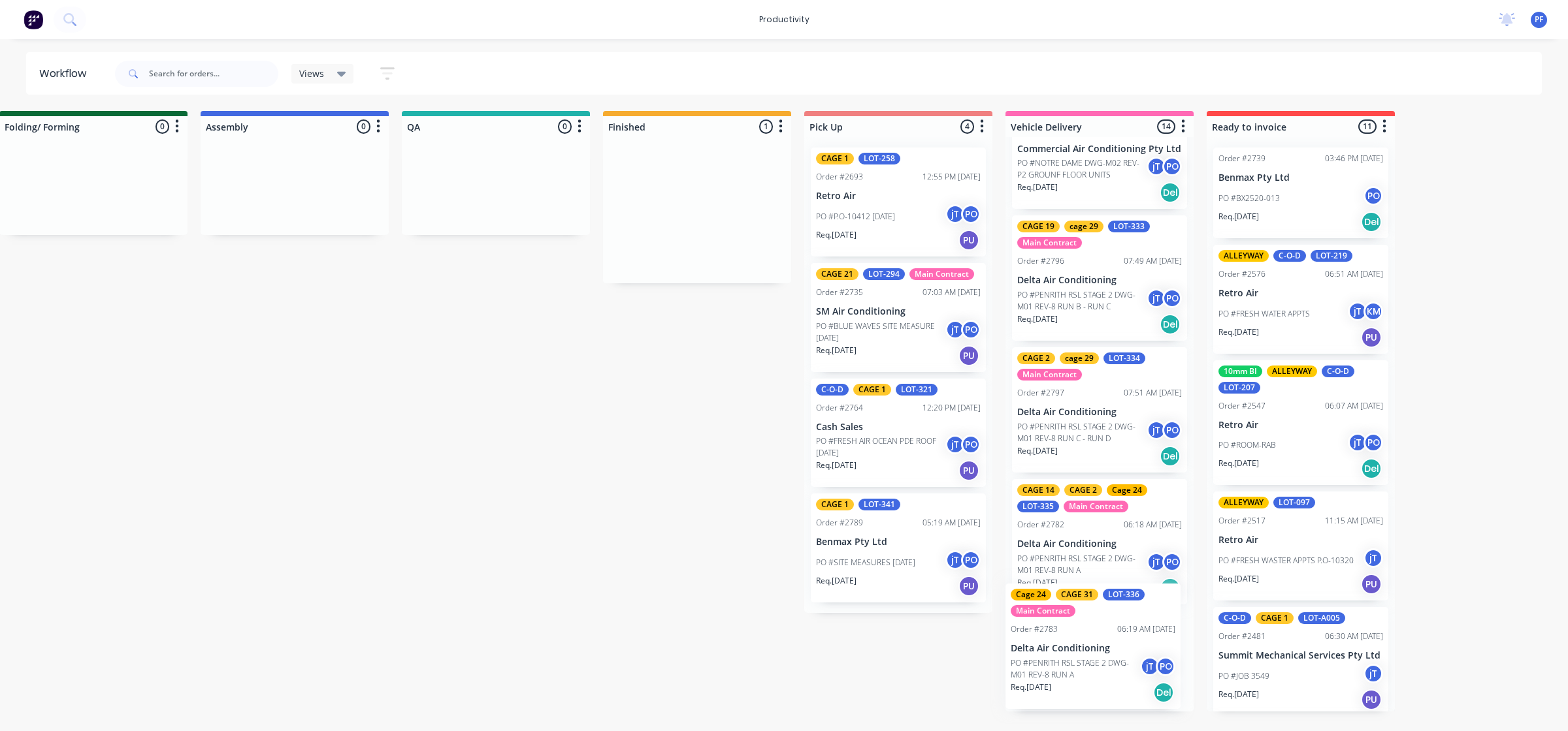
drag, startPoint x: 1099, startPoint y: 233, endPoint x: 1085, endPoint y: 667, distance: 434.2
click at [1085, 667] on div "Submitted 33 Order #240 10:47 AM [DATE] Retro Air PO #Freshwater Apts PO Req. […" at bounding box center [435, 410] width 2557 height 601
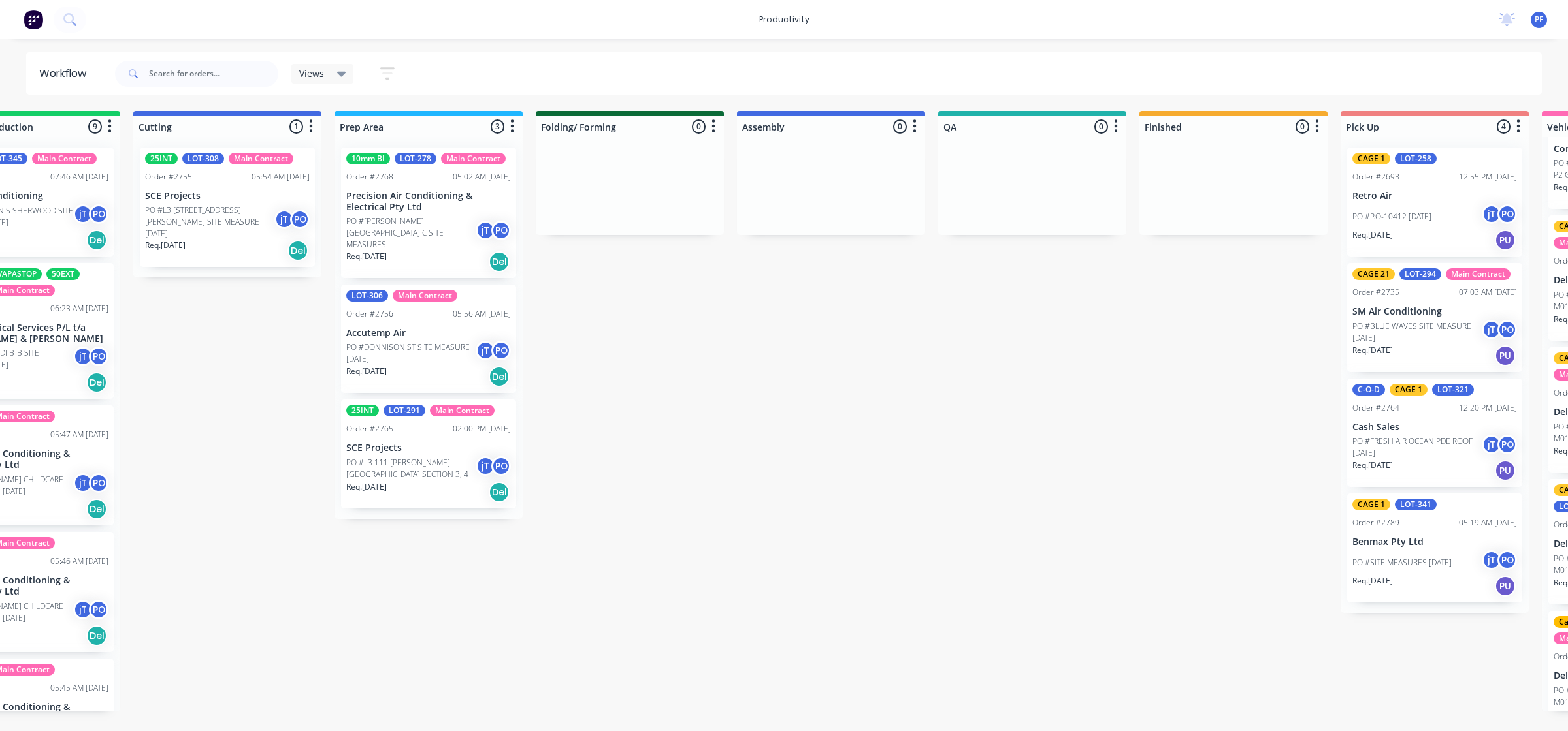
scroll to position [0, 46]
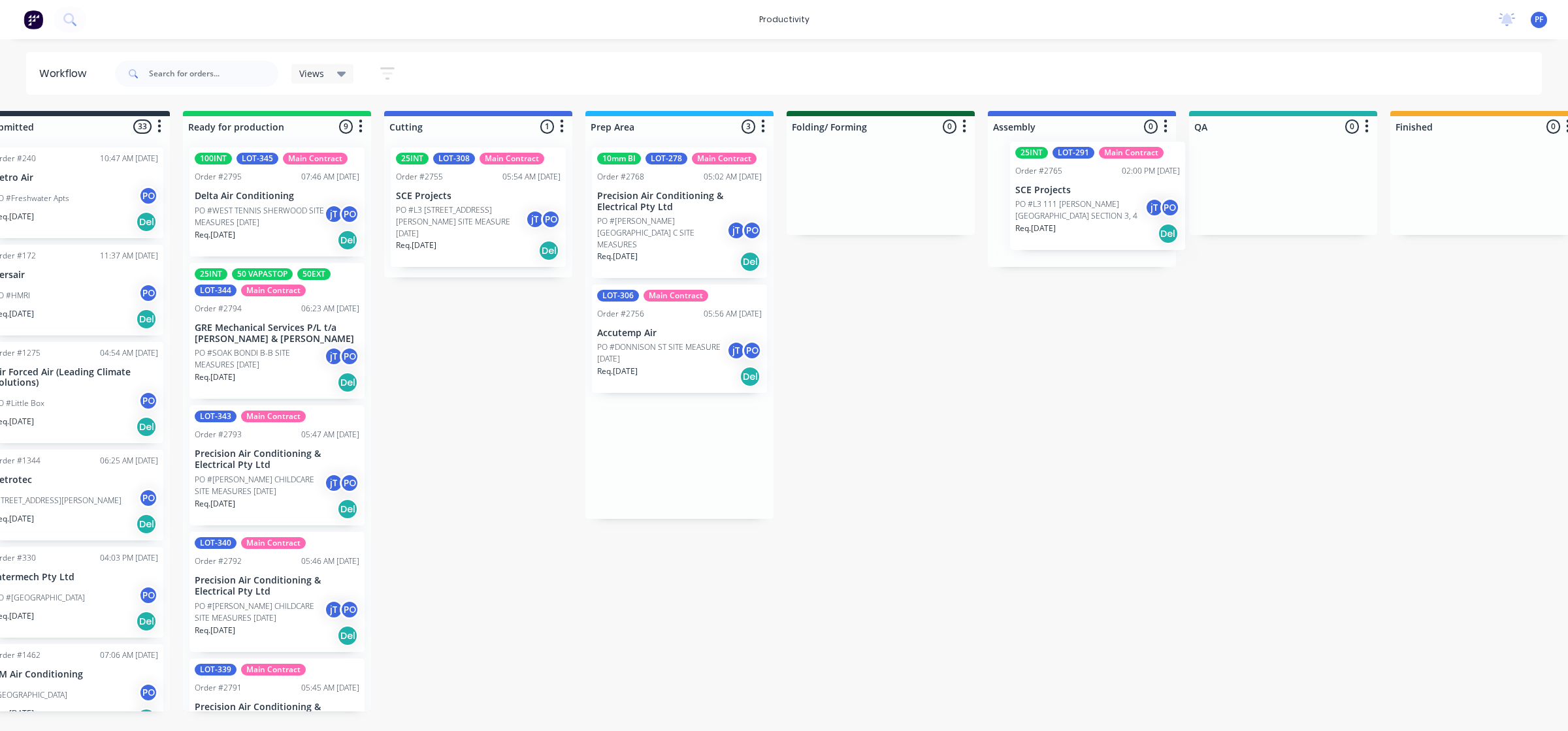
drag, startPoint x: 688, startPoint y: 423, endPoint x: 945, endPoint y: 251, distance: 309.2
click at [1060, 212] on div "Submitted 33 Order #240 10:47 AM [DATE] Retro Air PO #Freshwater Apts PO Req. […" at bounding box center [1222, 410] width 2557 height 601
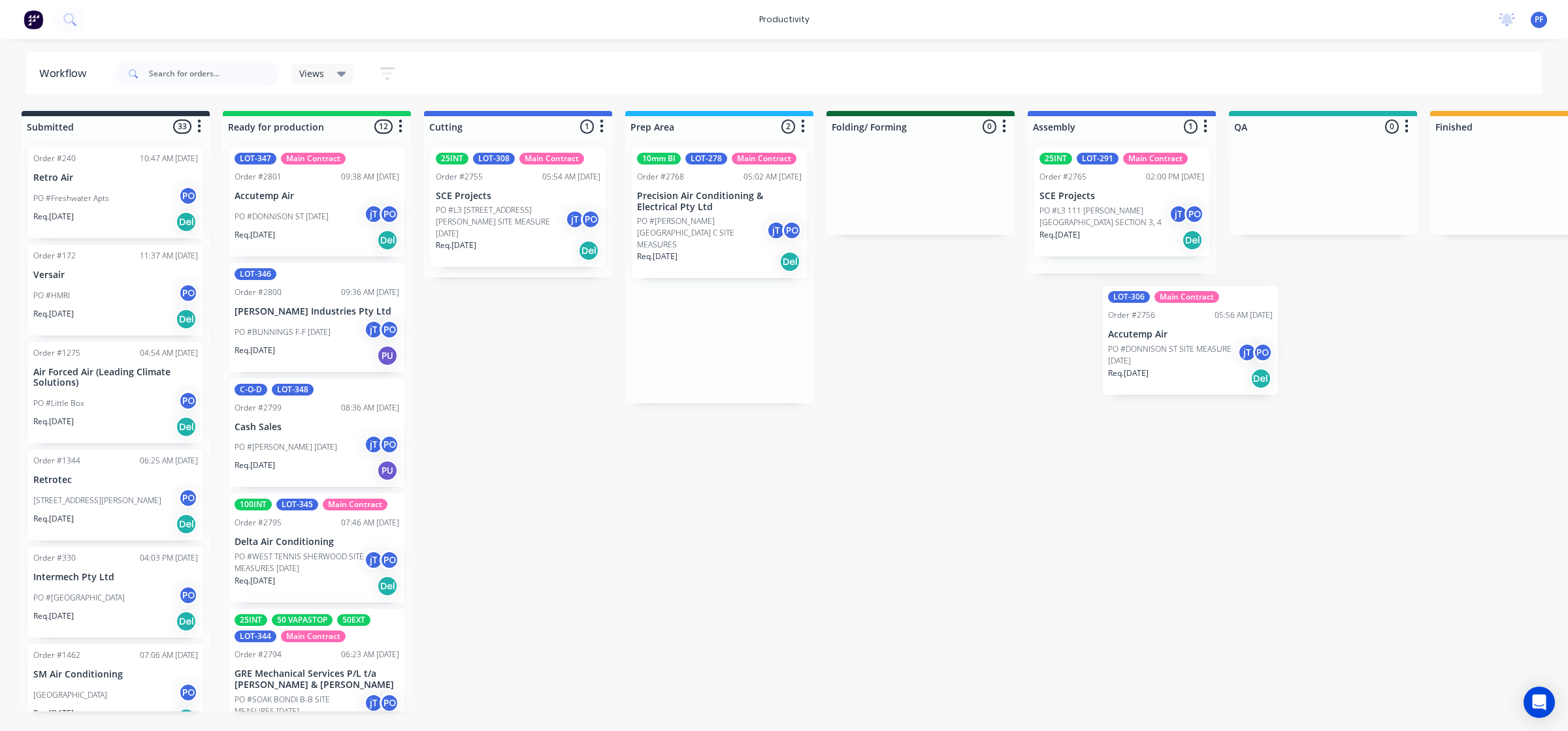
scroll to position [0, 14]
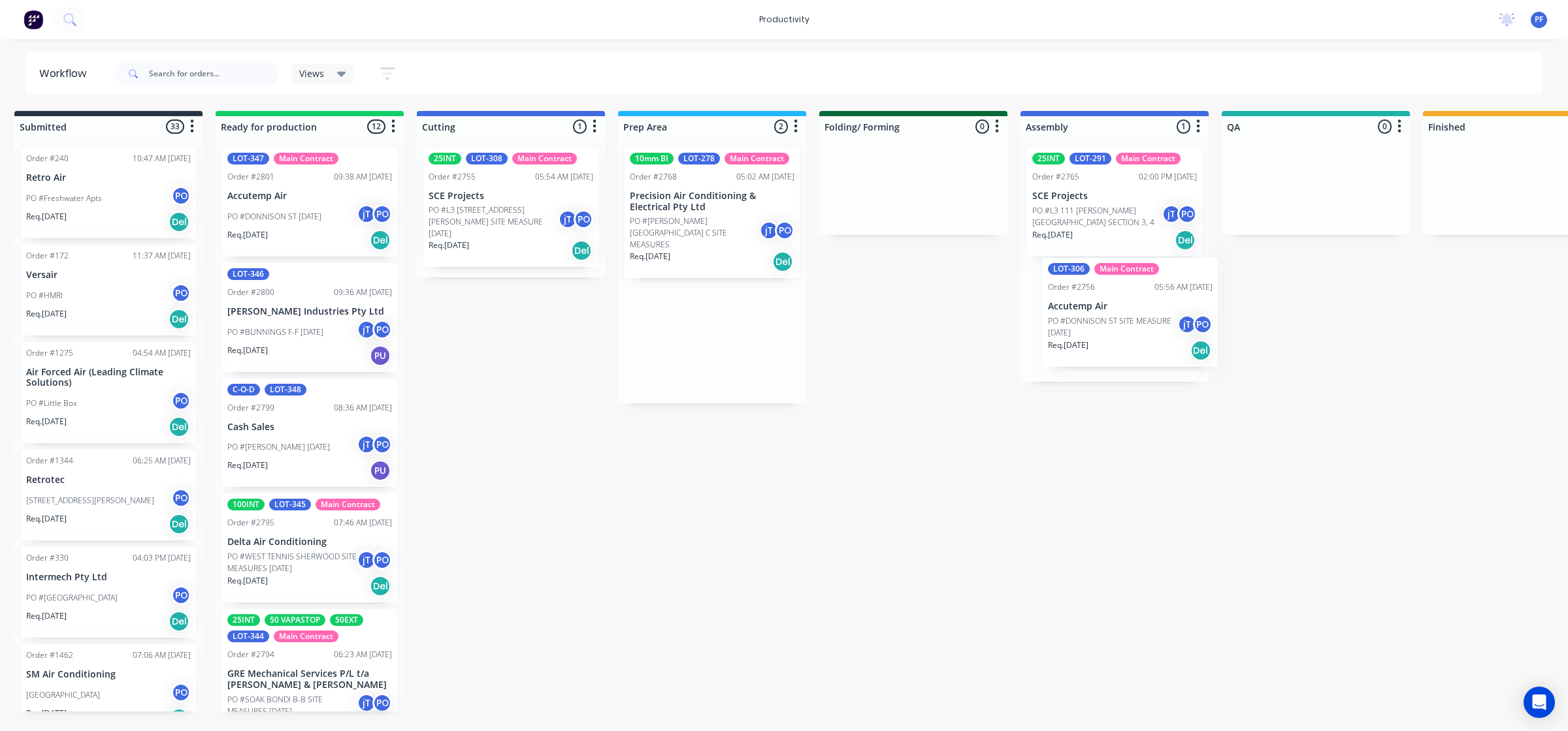
drag, startPoint x: 712, startPoint y: 363, endPoint x: 1121, endPoint y: 345, distance: 409.4
click at [1121, 345] on div "Submitted 33 Order #240 10:47 AM [DATE] Retro Air PO #Freshwater Apts PO Req. […" at bounding box center [1255, 410] width 2557 height 601
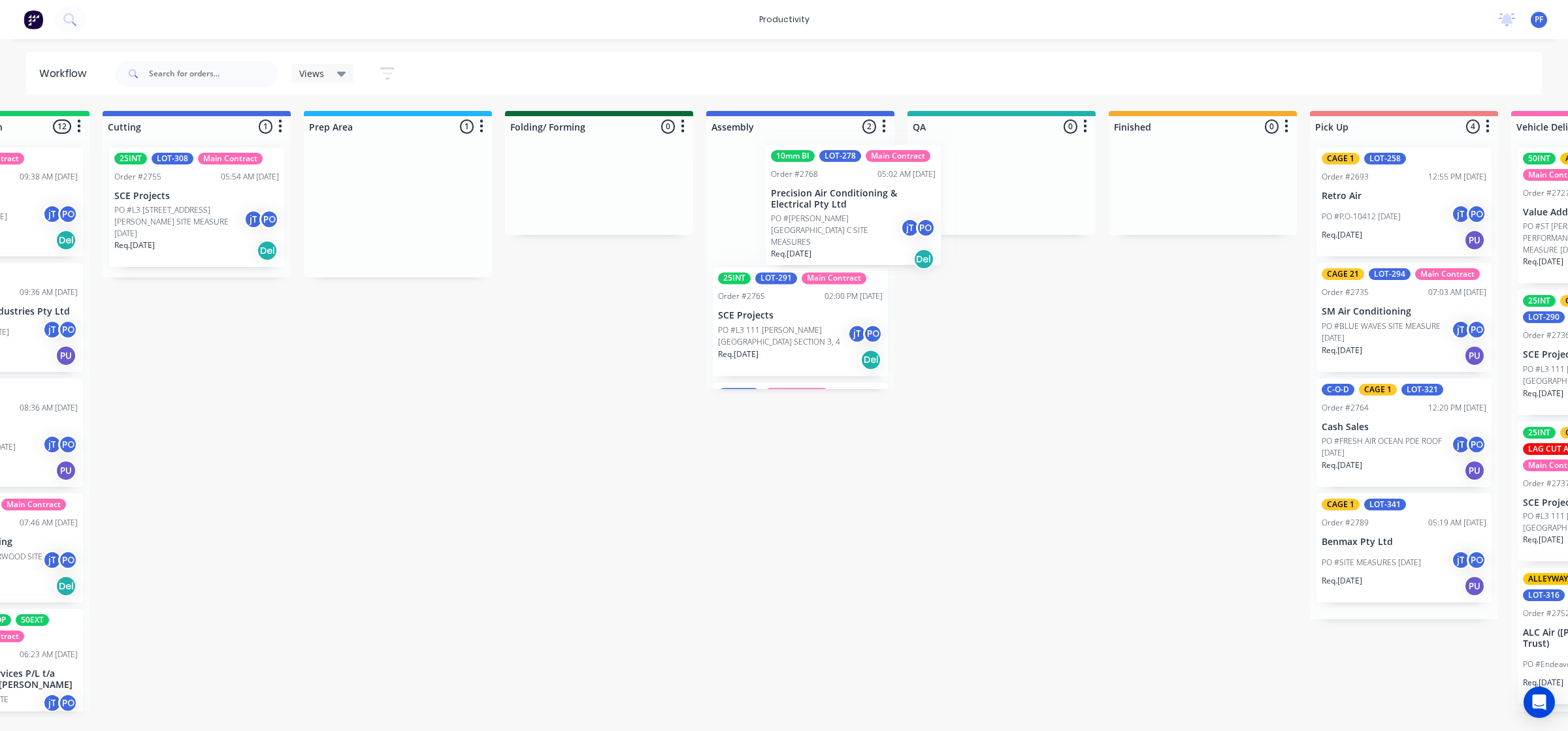
scroll to position [0, 331]
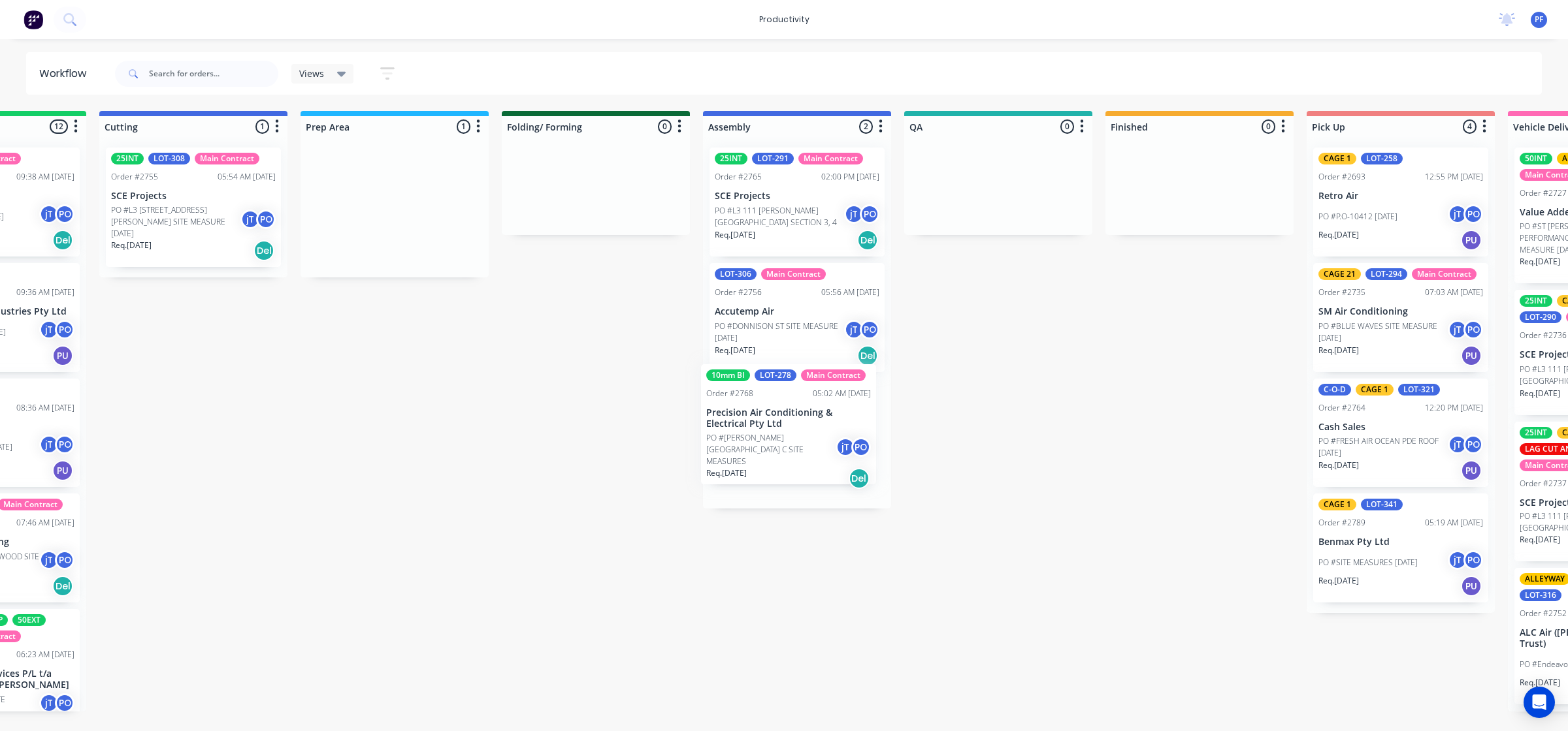
drag, startPoint x: 704, startPoint y: 216, endPoint x: 776, endPoint y: 442, distance: 237.2
click at [776, 442] on div "Submitted 33 Order #240 10:47 AM [DATE] Retro Air PO #Freshwater Apts PO Req. […" at bounding box center [937, 410] width 2557 height 601
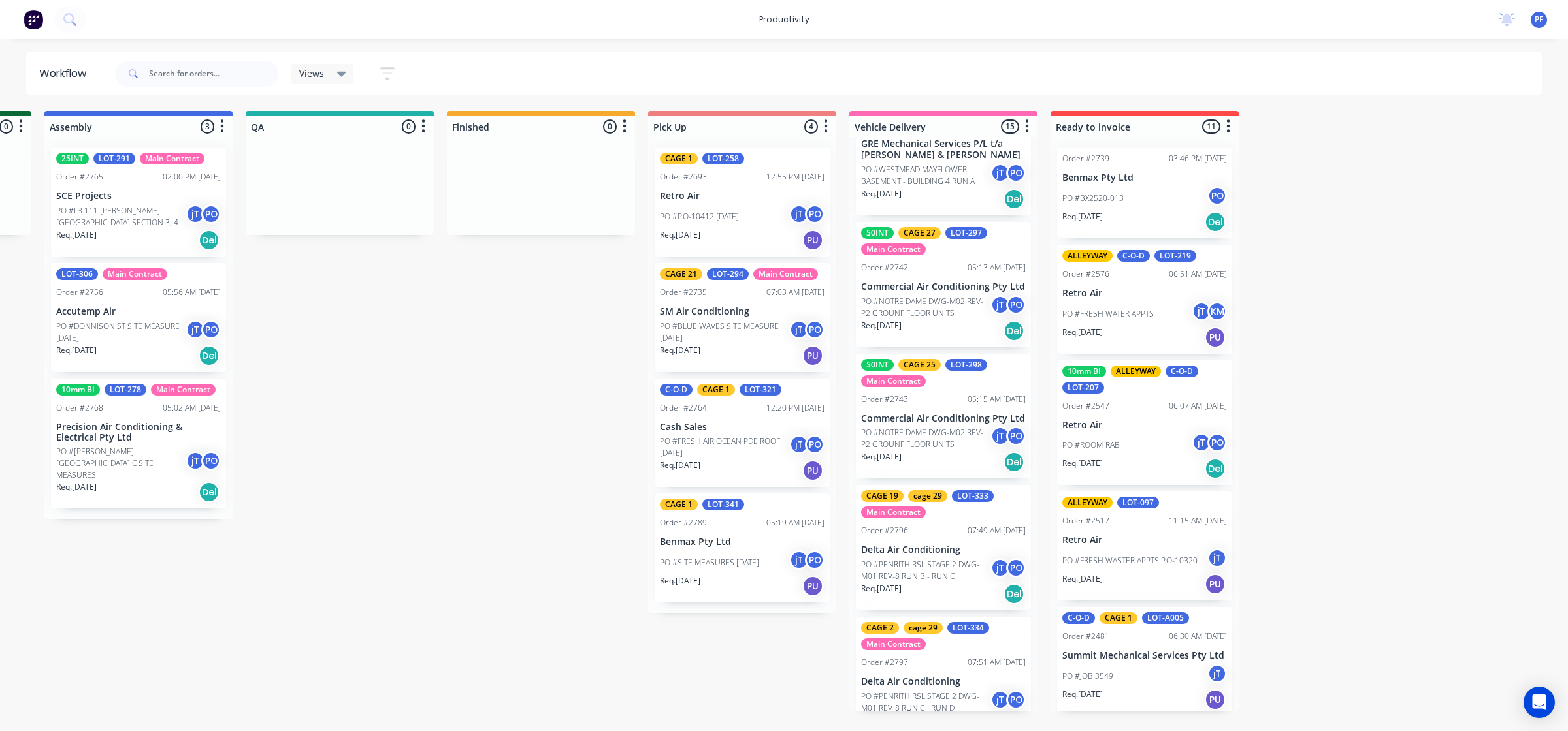
scroll to position [1411, 0]
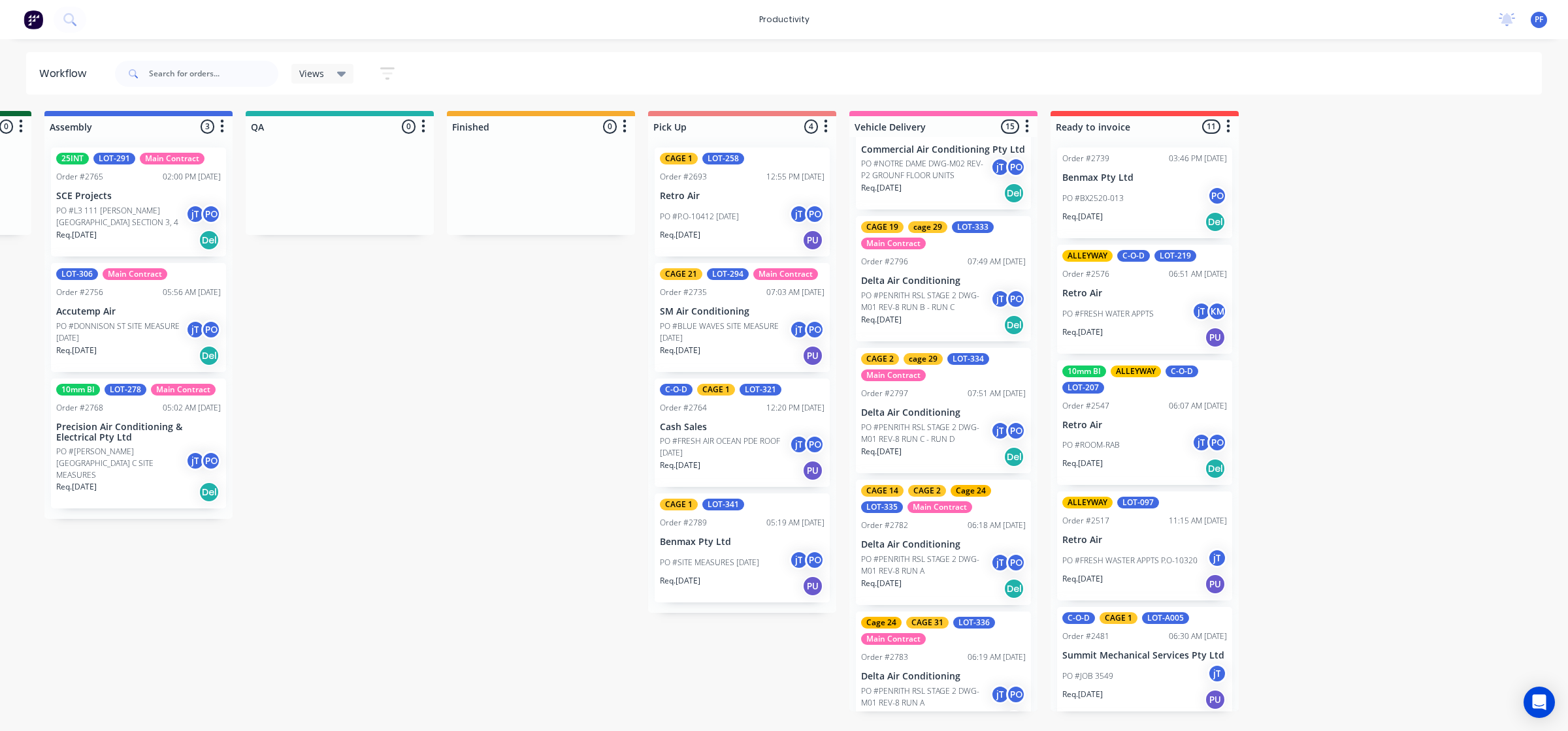
click at [938, 651] on div "Order #2783 06:19 AM 05/09/25" at bounding box center [943, 657] width 165 height 12
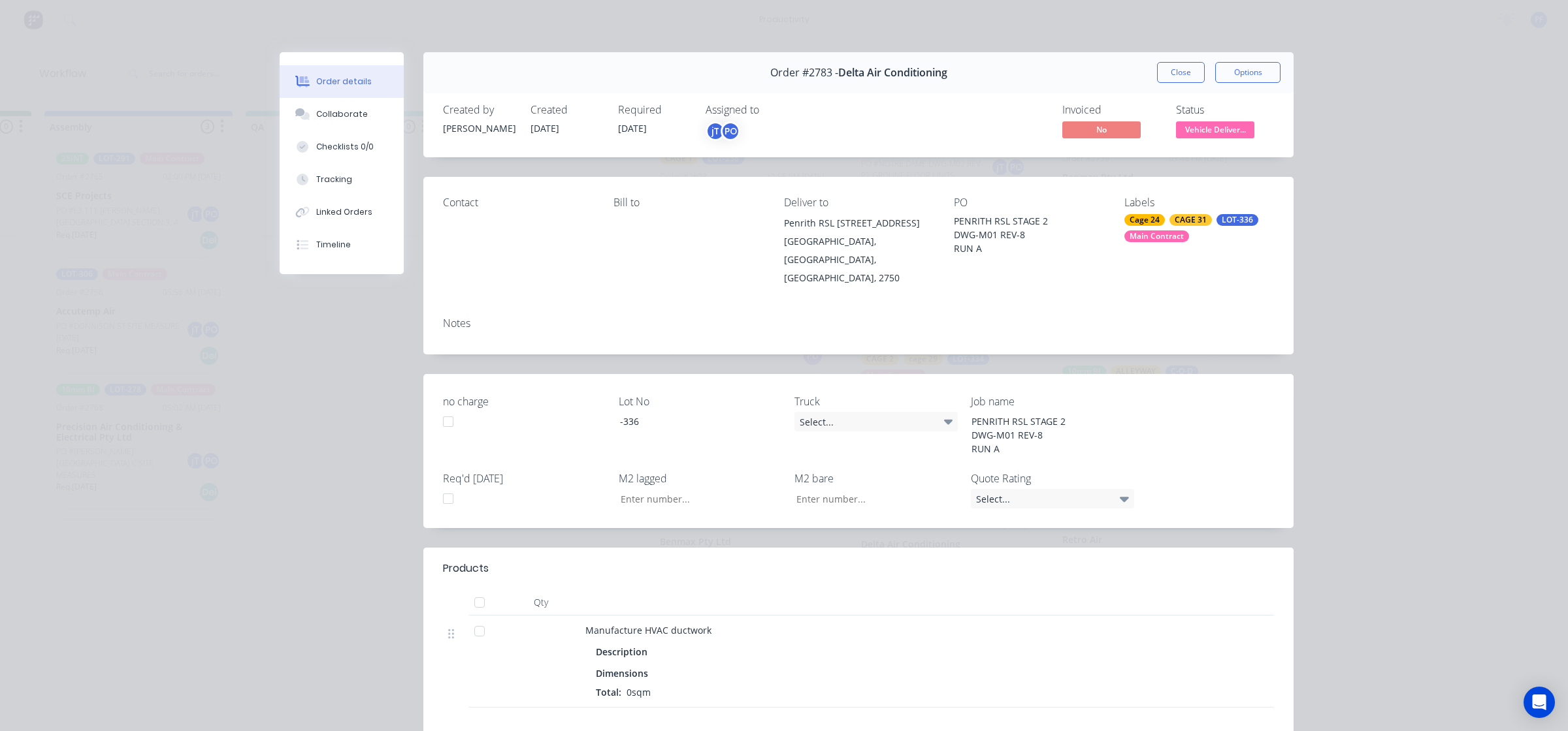
drag, startPoint x: 1222, startPoint y: 213, endPoint x: 1226, endPoint y: 222, distance: 9.8
click at [1223, 214] on div "Labels Cage 24 CAGE 31 LOT-336 Main Contract" at bounding box center [1199, 242] width 150 height 91
click at [1229, 222] on div "LOT-336" at bounding box center [1237, 219] width 42 height 12
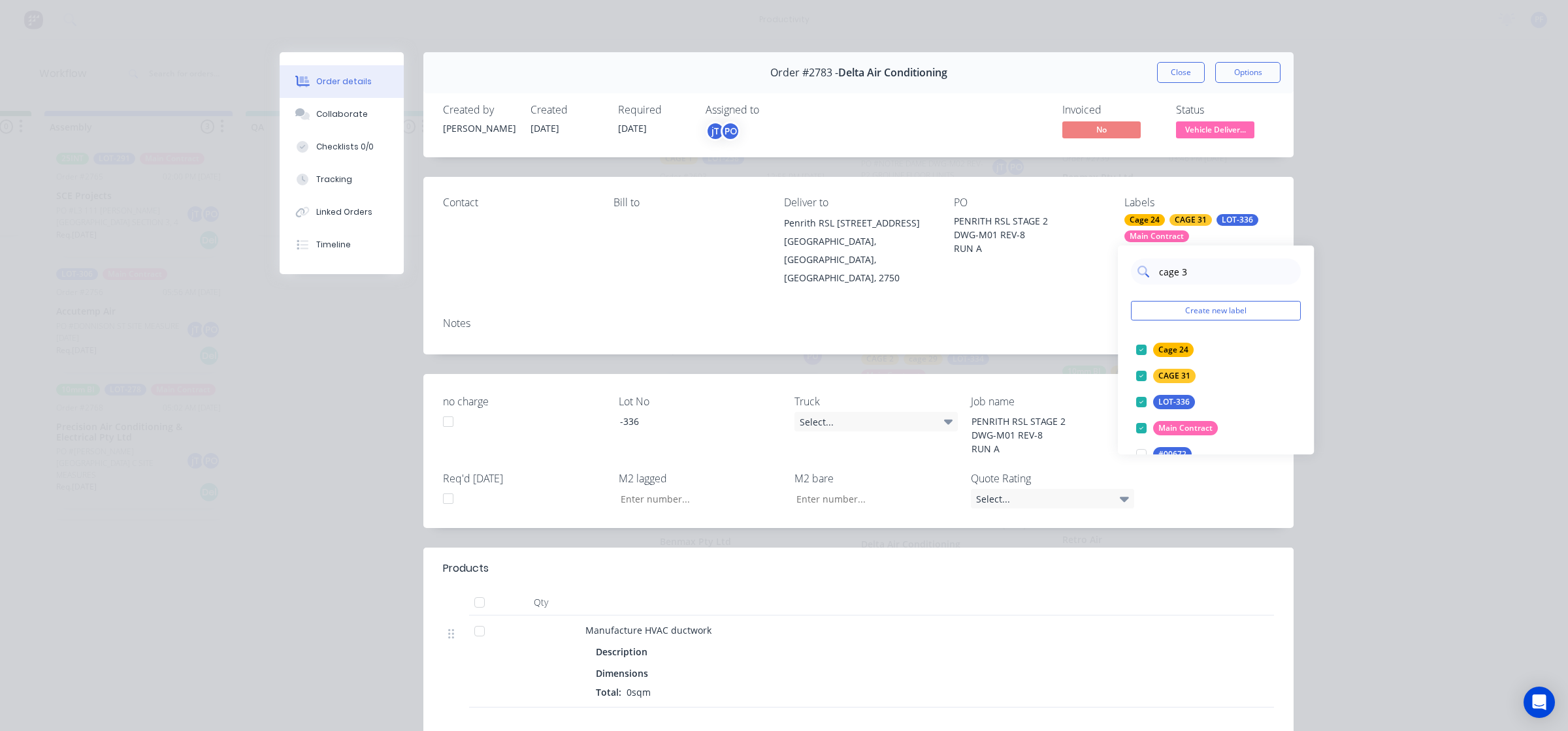
type input "cage 32"
drag, startPoint x: 1137, startPoint y: 358, endPoint x: 1121, endPoint y: 352, distance: 17.1
click at [1137, 358] on div at bounding box center [1141, 350] width 26 height 26
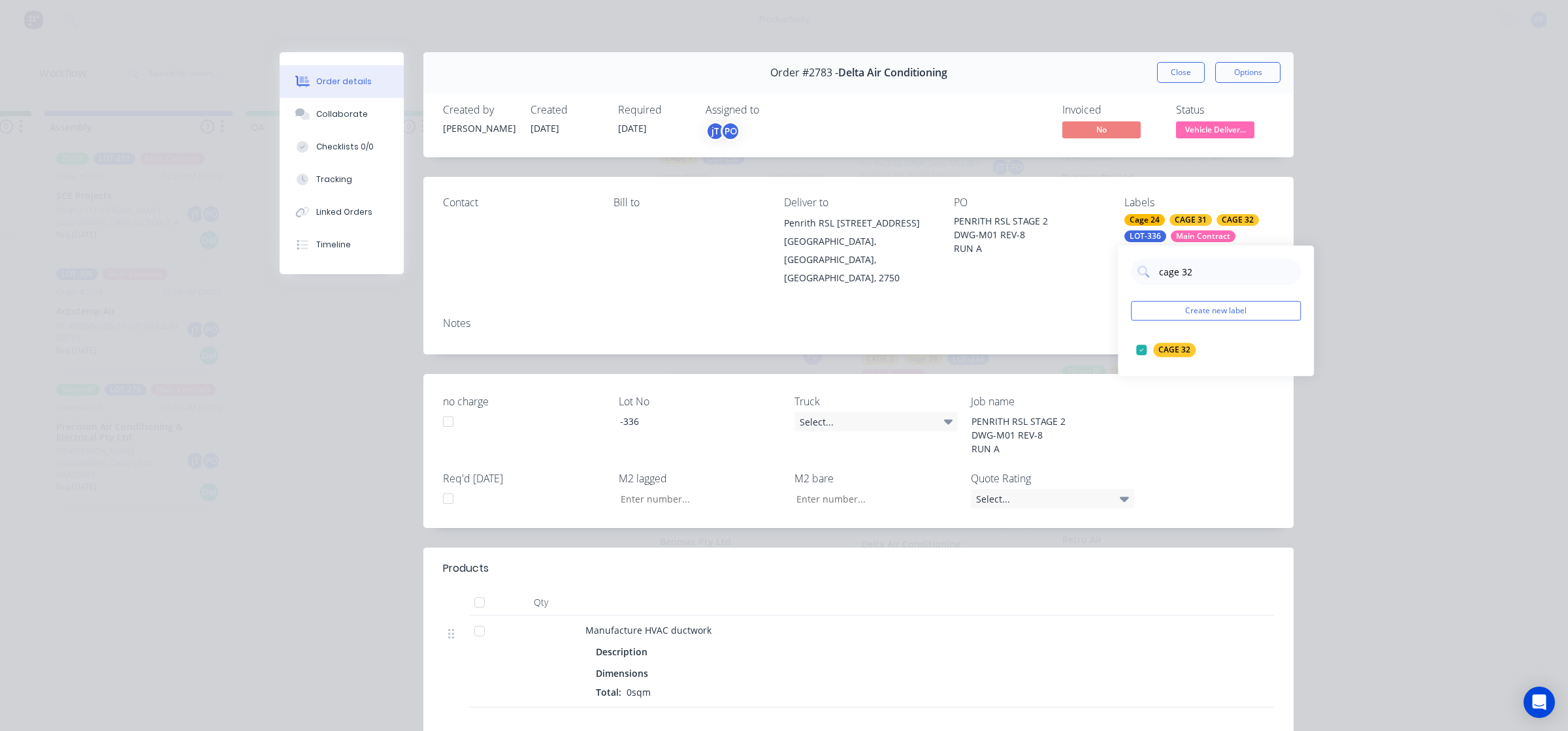
drag, startPoint x: 1065, startPoint y: 326, endPoint x: 1065, endPoint y: 319, distance: 7.0
click at [1065, 324] on div "Notes" at bounding box center [858, 330] width 870 height 48
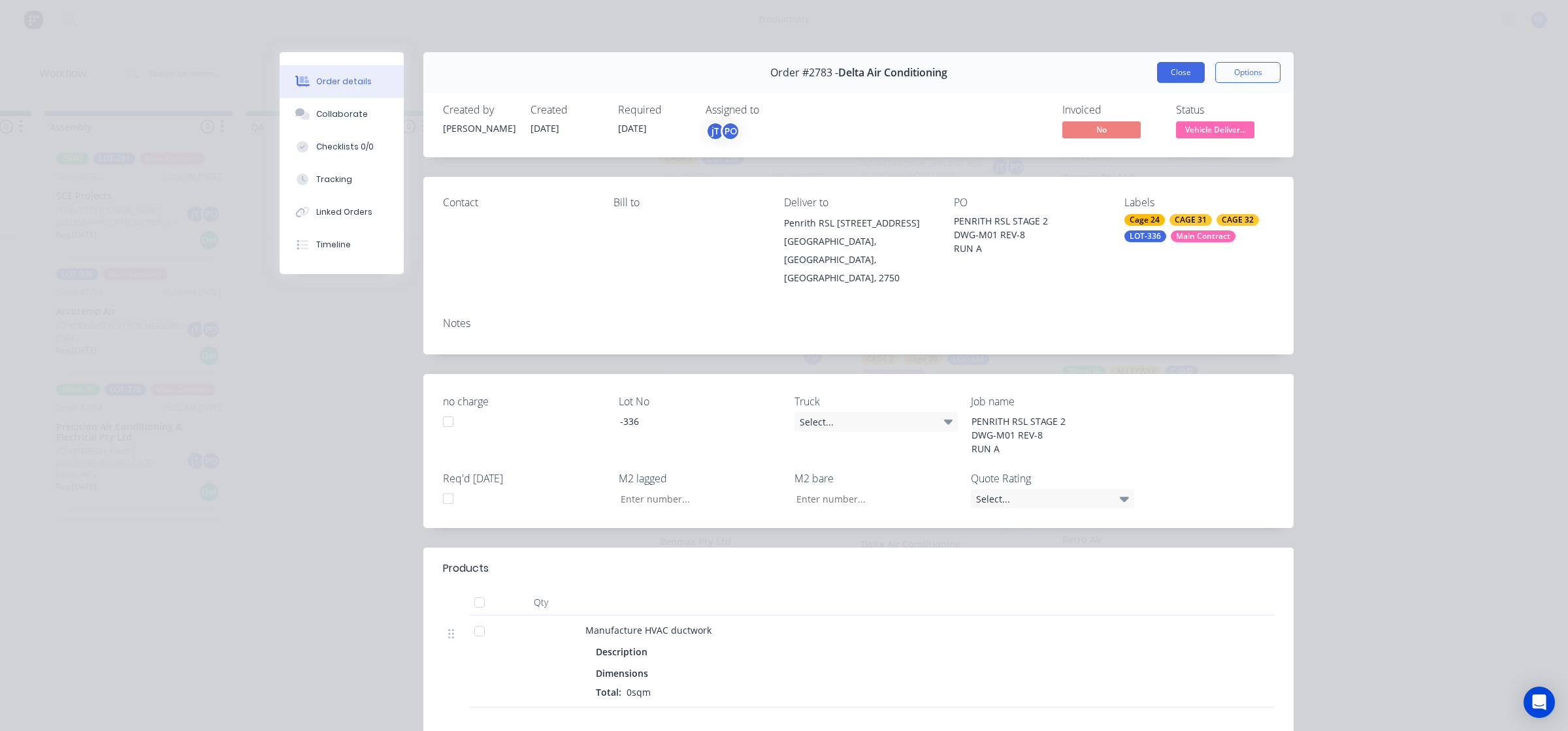
click at [1178, 73] on button "Close" at bounding box center [1181, 72] width 48 height 21
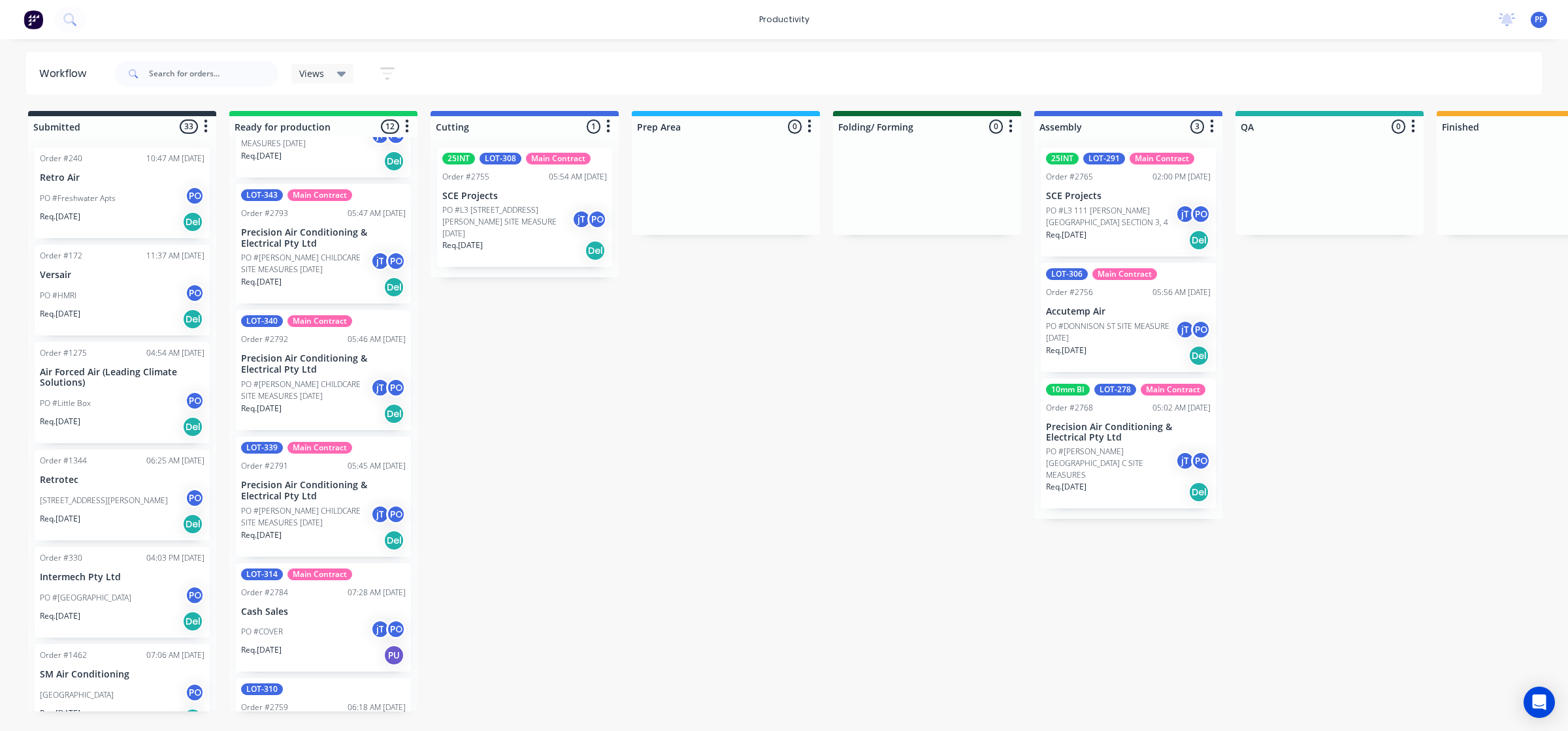
scroll to position [735, 0]
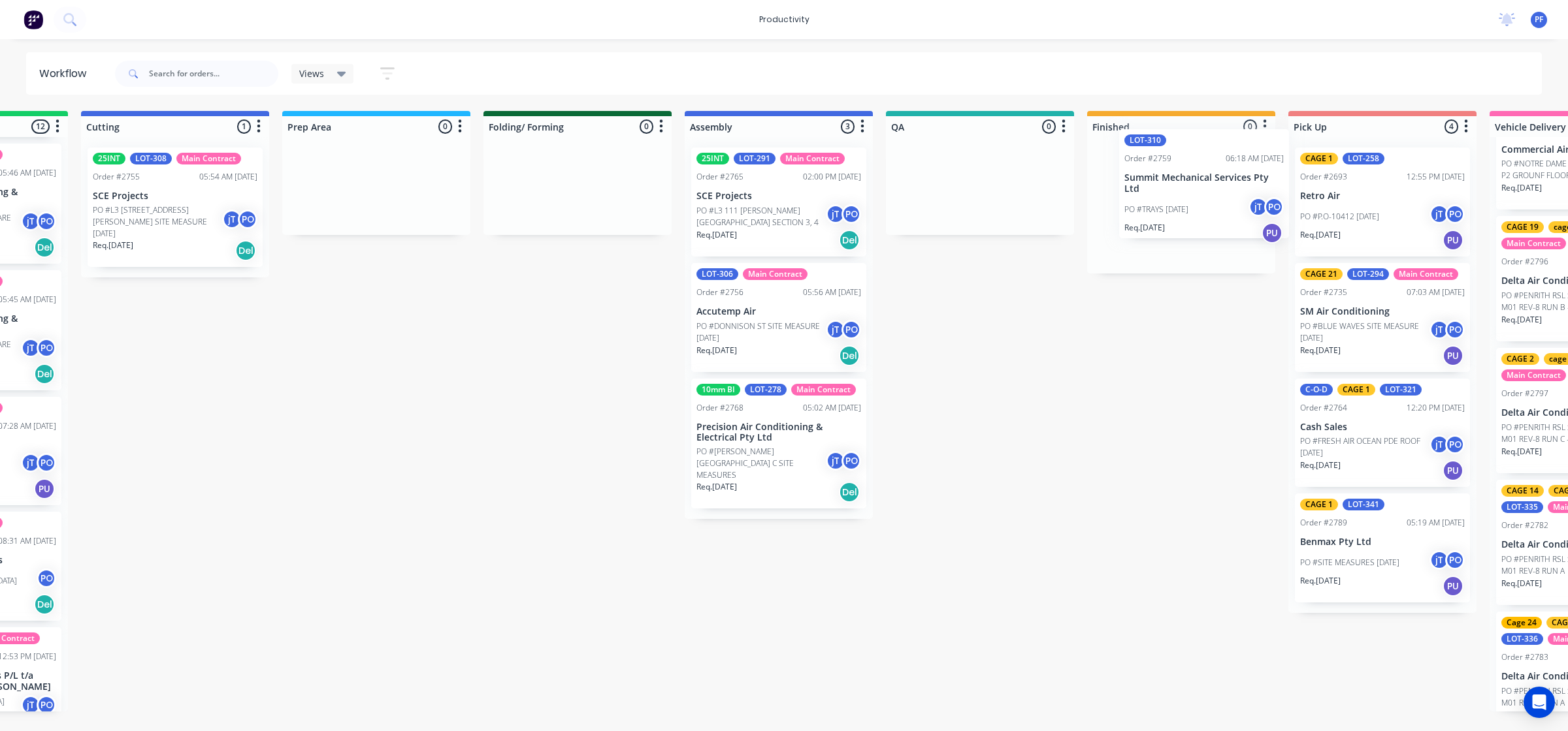
drag, startPoint x: 371, startPoint y: 567, endPoint x: 1200, endPoint y: 190, distance: 910.7
click at [1200, 190] on div "Submitted 33 Order #240 10:47 AM 24/09/24 Retro Air PO #Freshwater Apts PO Req.…" at bounding box center [919, 410] width 2557 height 601
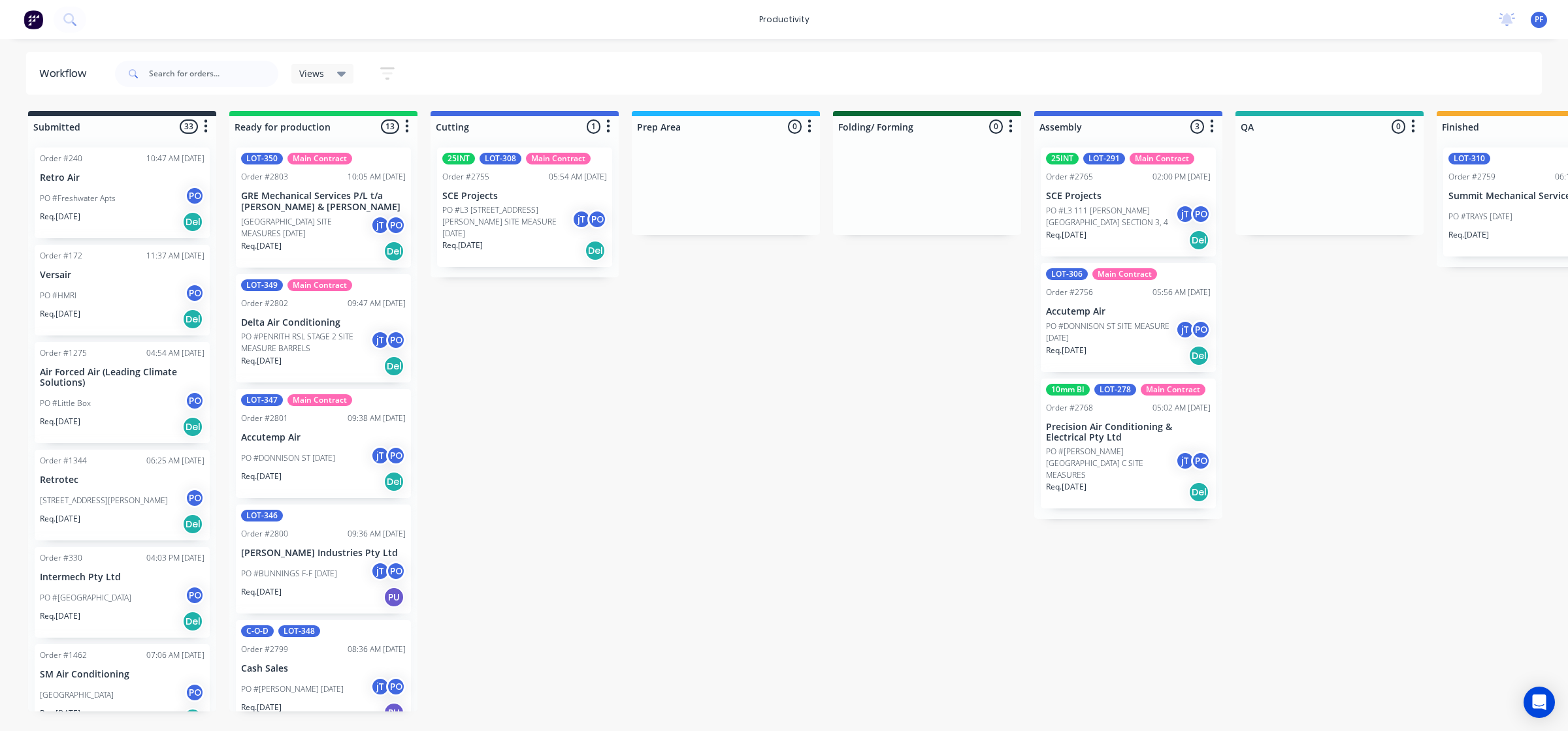
click at [1506, 211] on p "PO #TRAYS [DATE]" at bounding box center [1480, 216] width 64 height 12
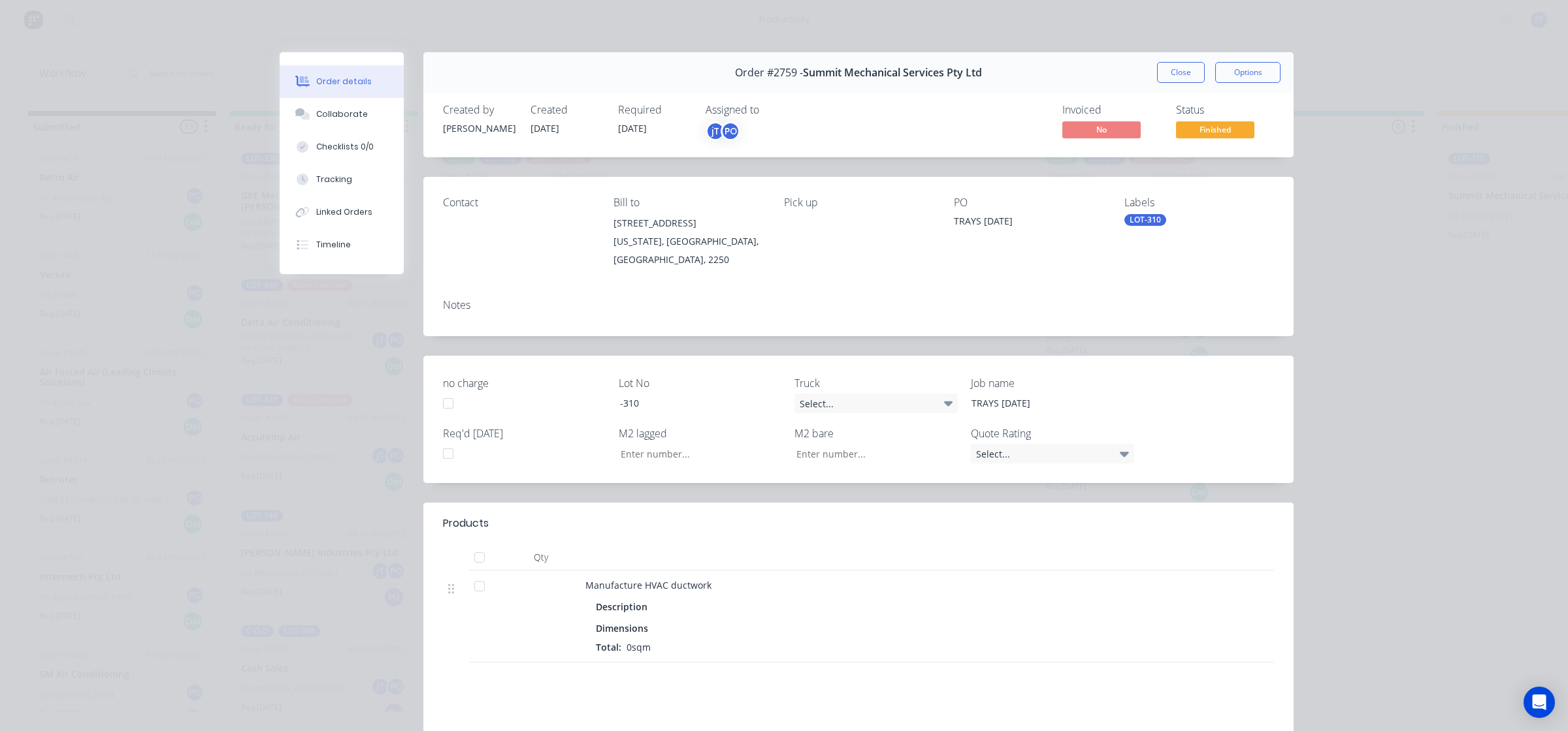
drag, startPoint x: 1132, startPoint y: 216, endPoint x: 1142, endPoint y: 223, distance: 12.2
click at [1134, 216] on div "LOT-310" at bounding box center [1145, 219] width 42 height 12
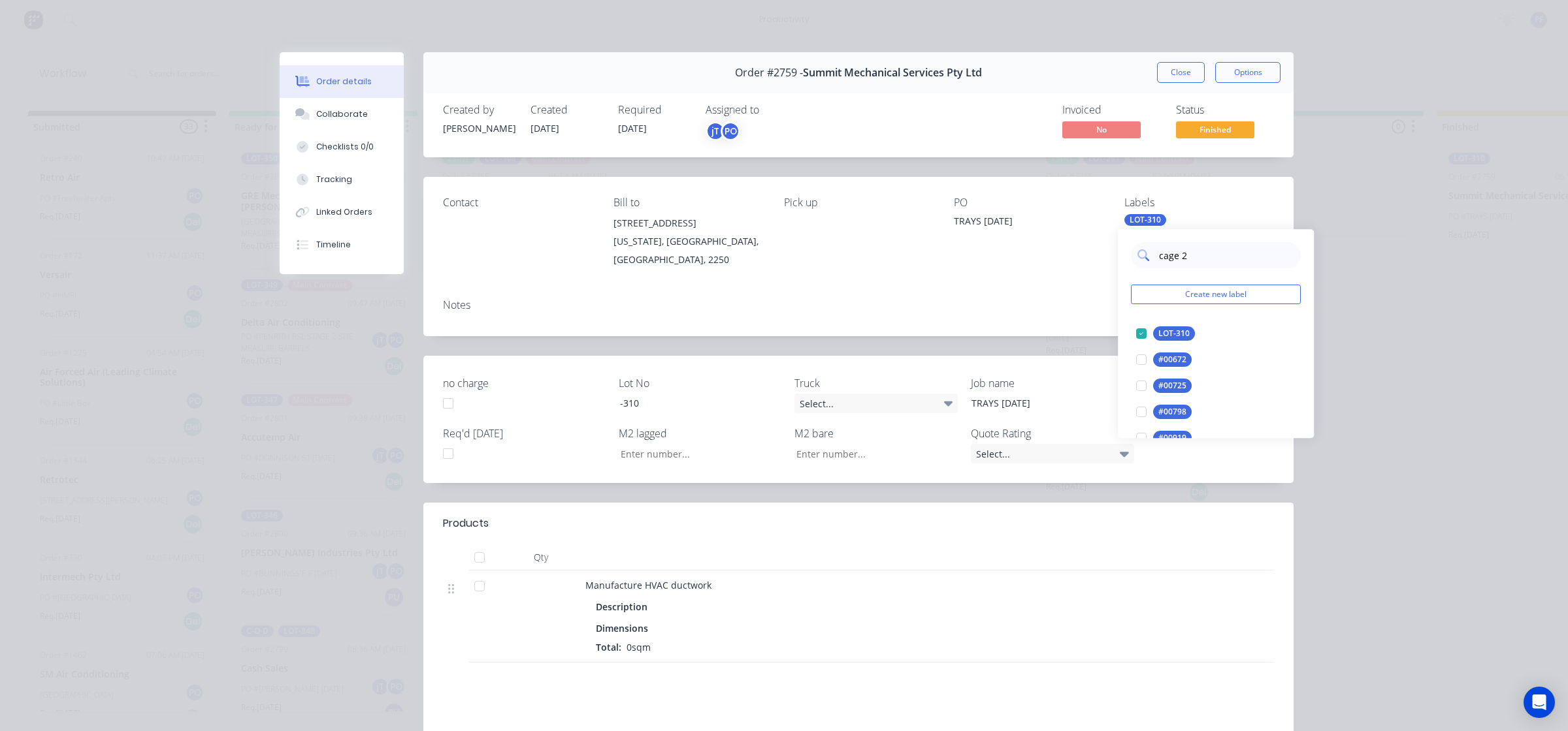
type input "cage 23"
drag, startPoint x: 1138, startPoint y: 341, endPoint x: 1115, endPoint y: 333, distance: 24.4
click at [1138, 341] on div at bounding box center [1141, 334] width 26 height 26
click at [1085, 310] on div "Notes" at bounding box center [858, 312] width 870 height 48
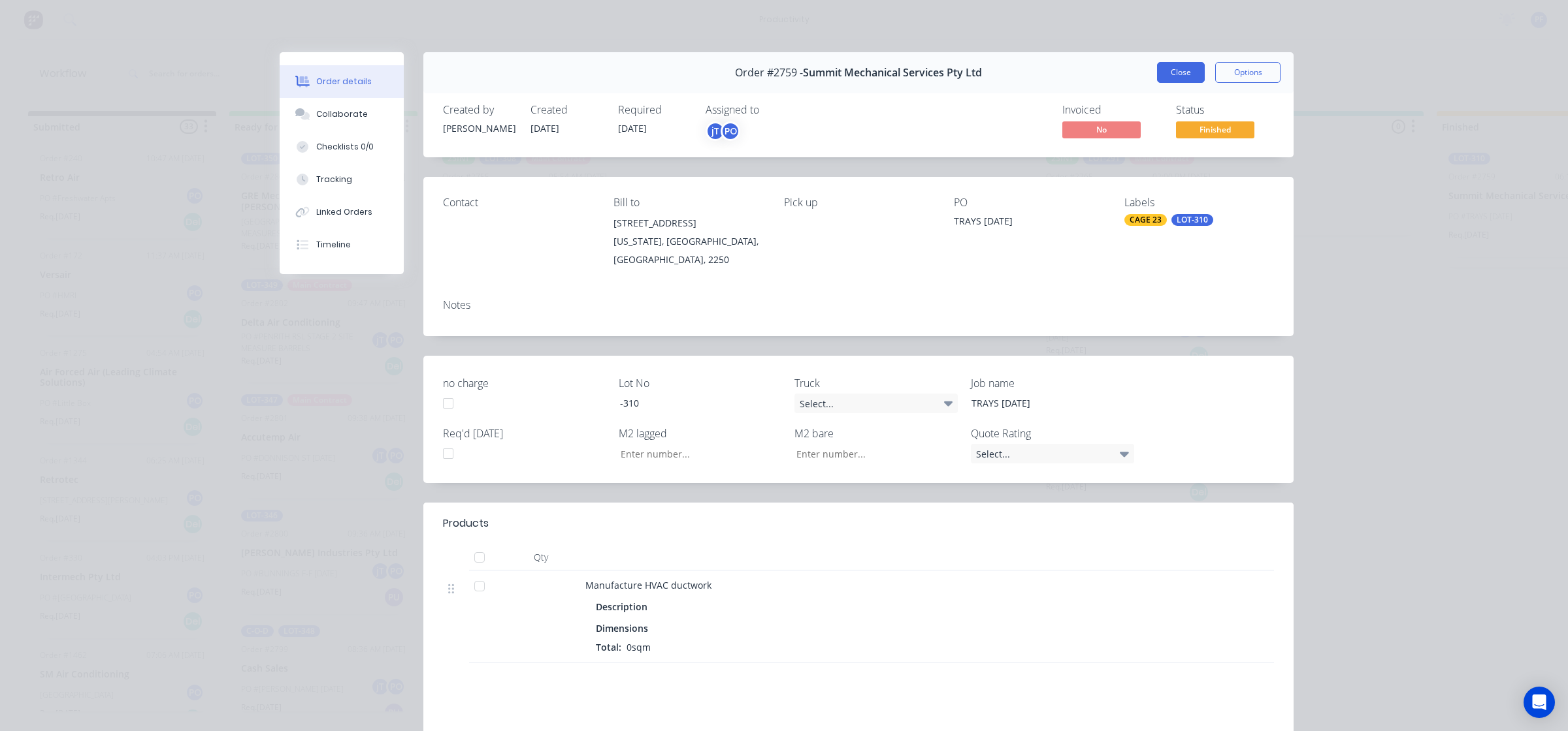
click at [1180, 67] on button "Close" at bounding box center [1181, 72] width 48 height 21
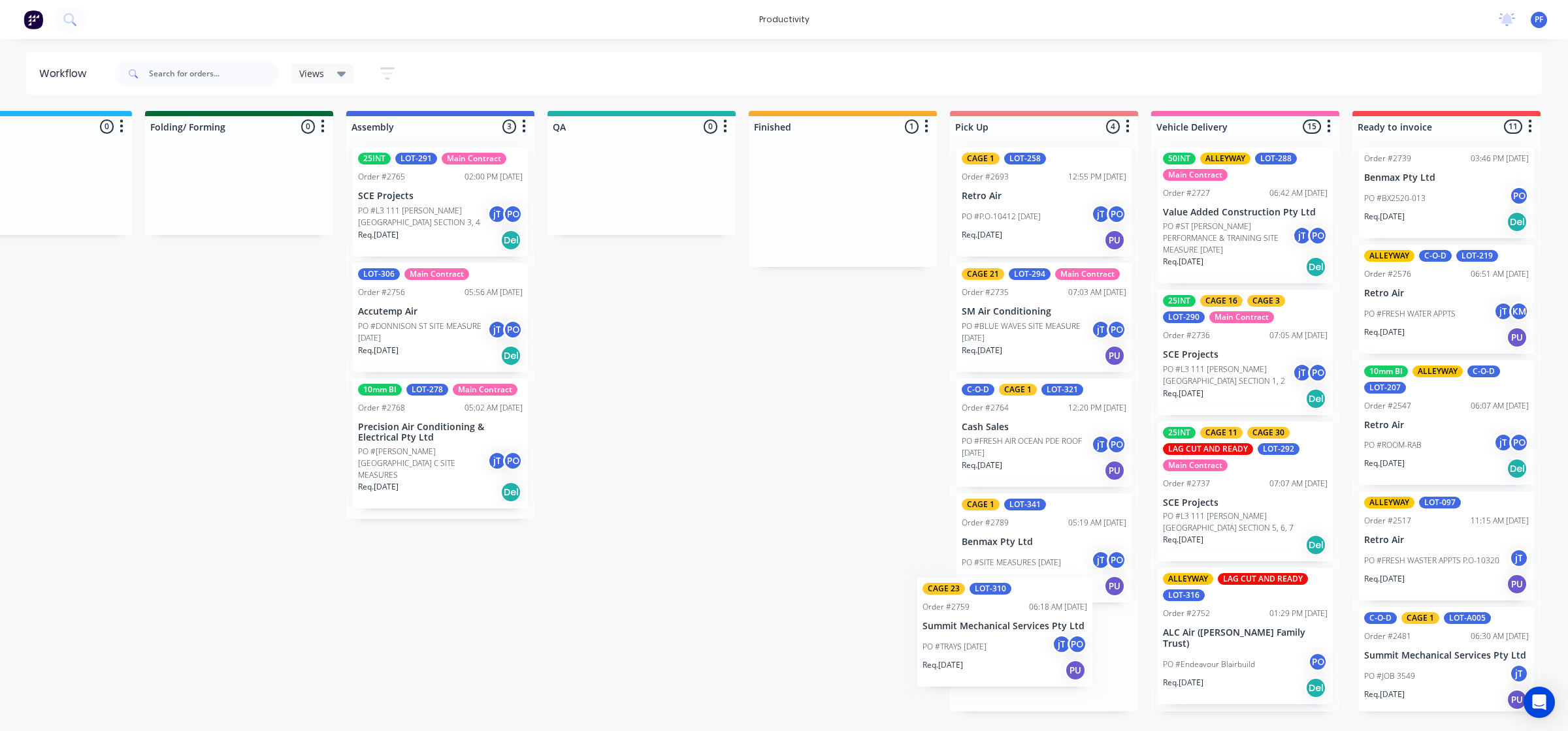
scroll to position [4, 0]
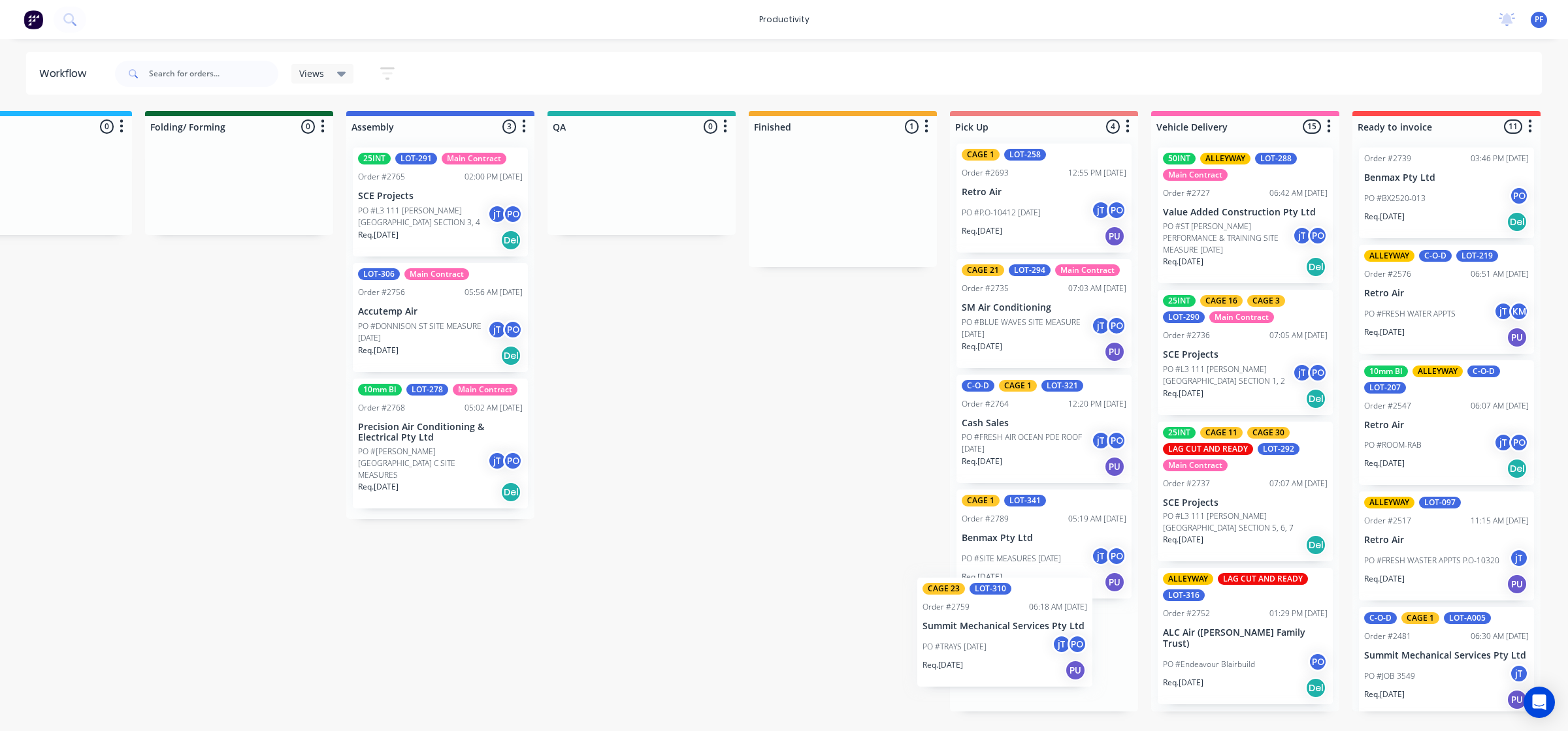
drag, startPoint x: 847, startPoint y: 216, endPoint x: 1043, endPoint y: 635, distance: 462.6
click at [1013, 648] on div "Submitted 33 Order #240 10:47 AM [DATE] Retro Air PO #Freshwater Apts PO Req. […" at bounding box center [580, 410] width 2557 height 601
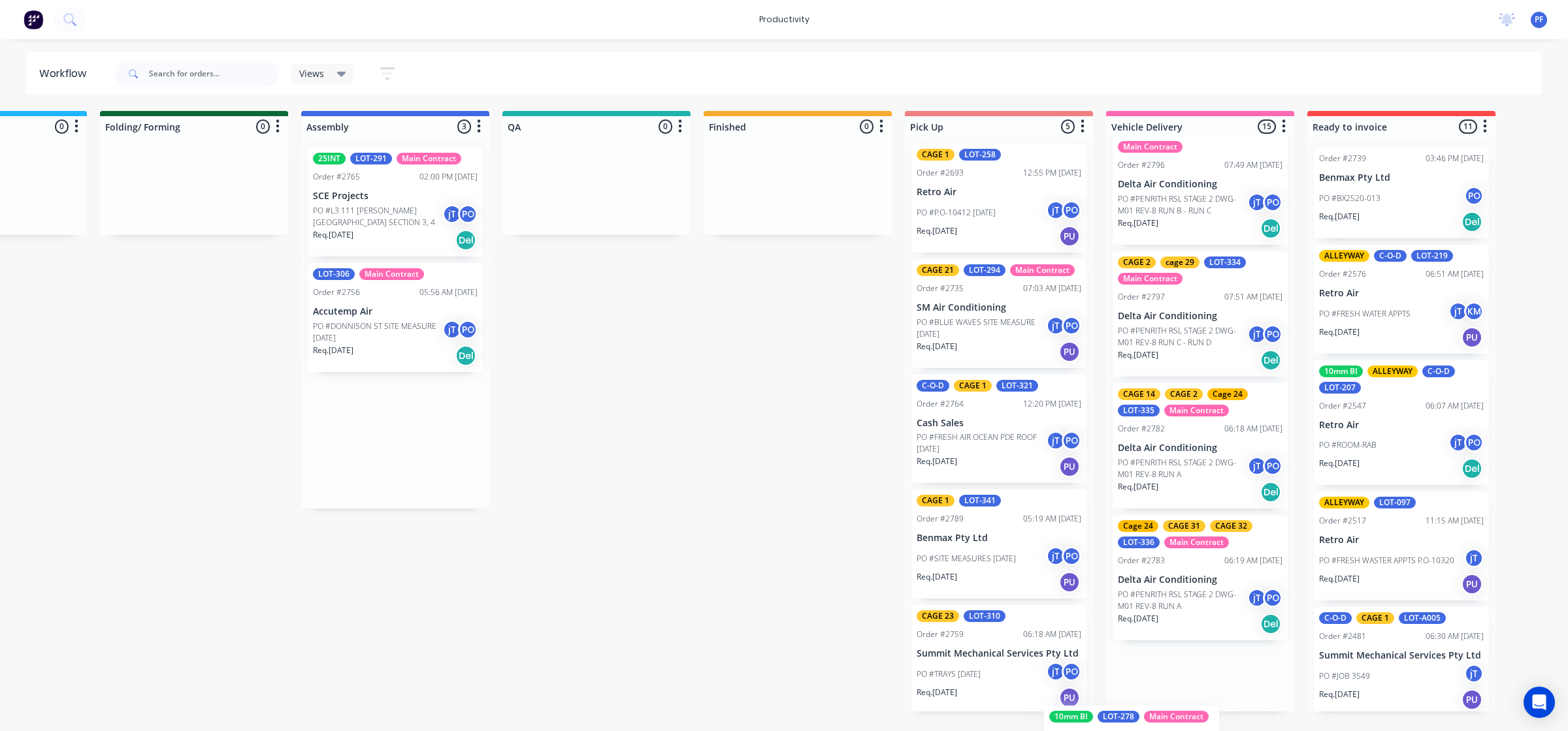
scroll to position [1538, 0]
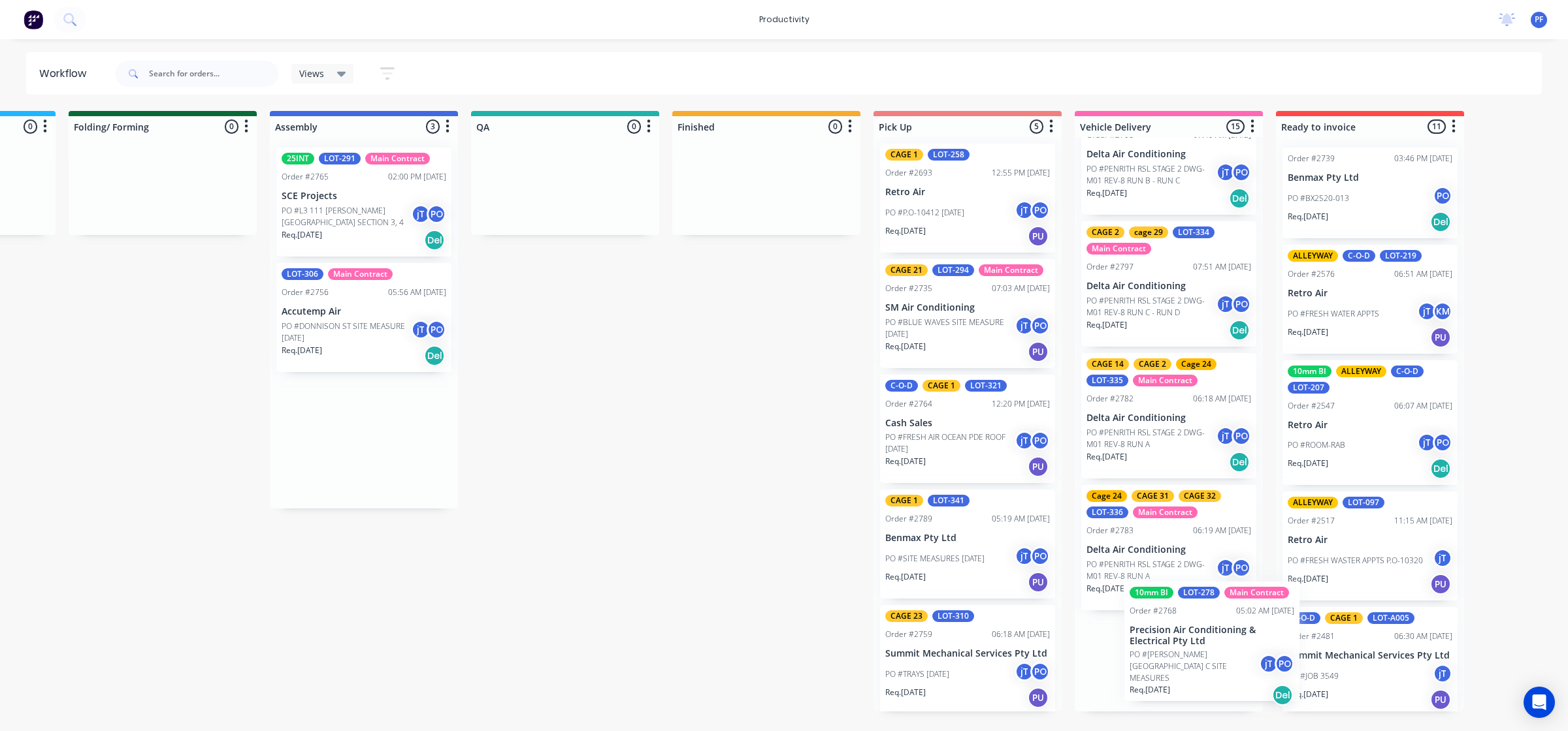
drag, startPoint x: 431, startPoint y: 453, endPoint x: 1194, endPoint y: 661, distance: 790.8
click at [1191, 660] on div "Submitted 33 Order #240 10:47 AM [DATE] Retro Air PO #Freshwater Apts PO Req. […" at bounding box center [504, 410] width 2557 height 601
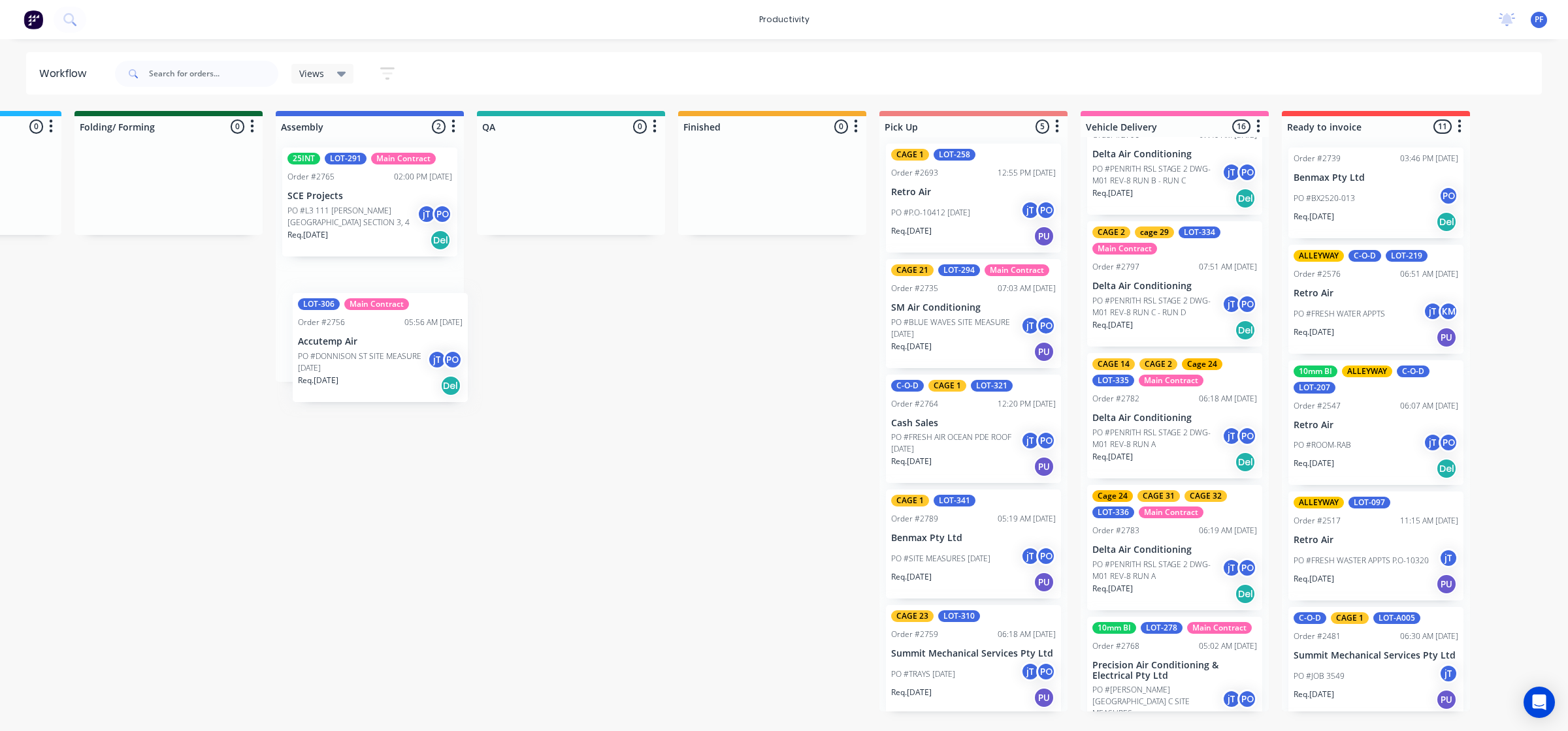
scroll to position [0, 752]
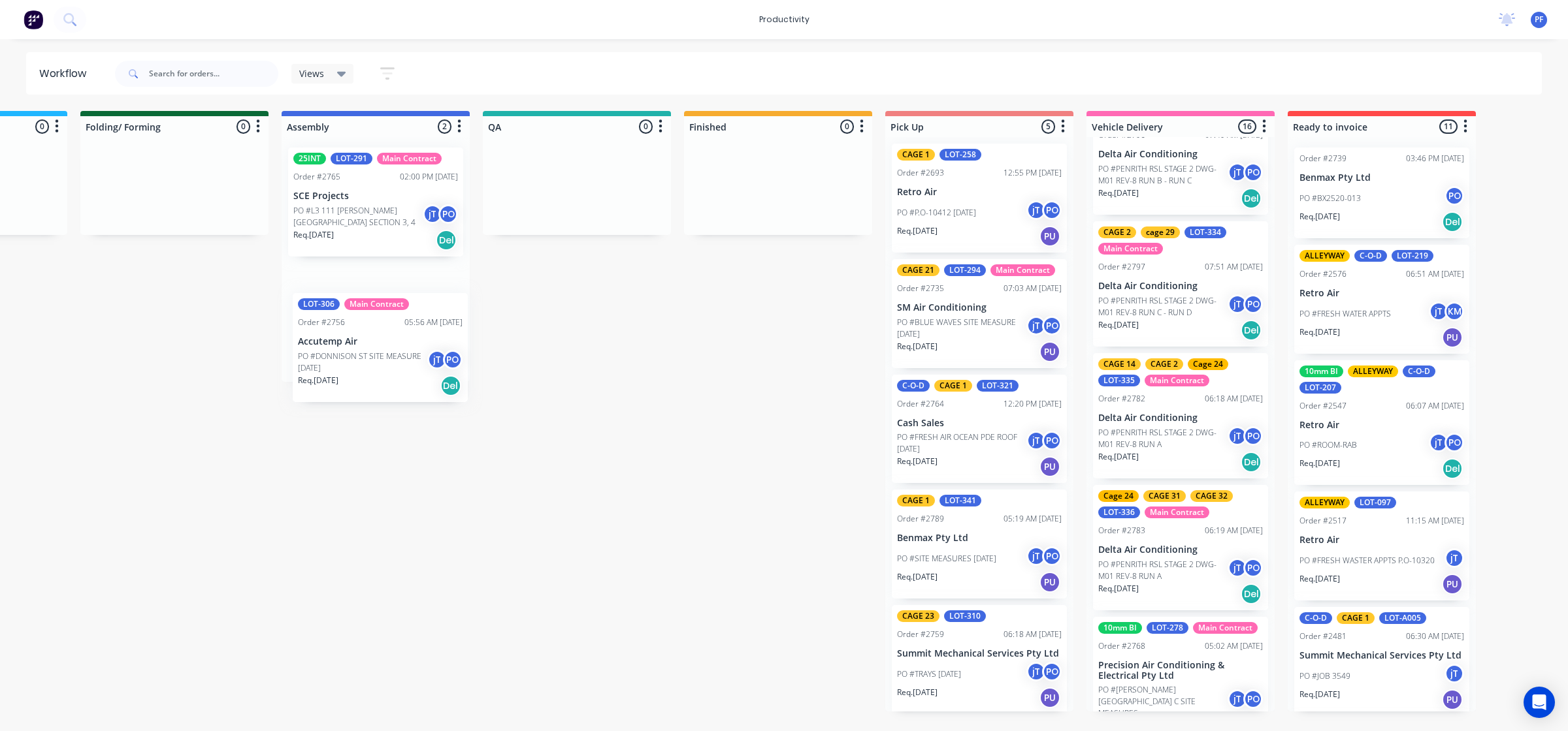
drag, startPoint x: 475, startPoint y: 303, endPoint x: 353, endPoint y: 356, distance: 133.0
click at [345, 358] on div "25INT LOT-291 Main Contract Order #2765 02:00 PM [DATE] SCE Projects PO #L3 111…" at bounding box center [375, 259] width 188 height 245
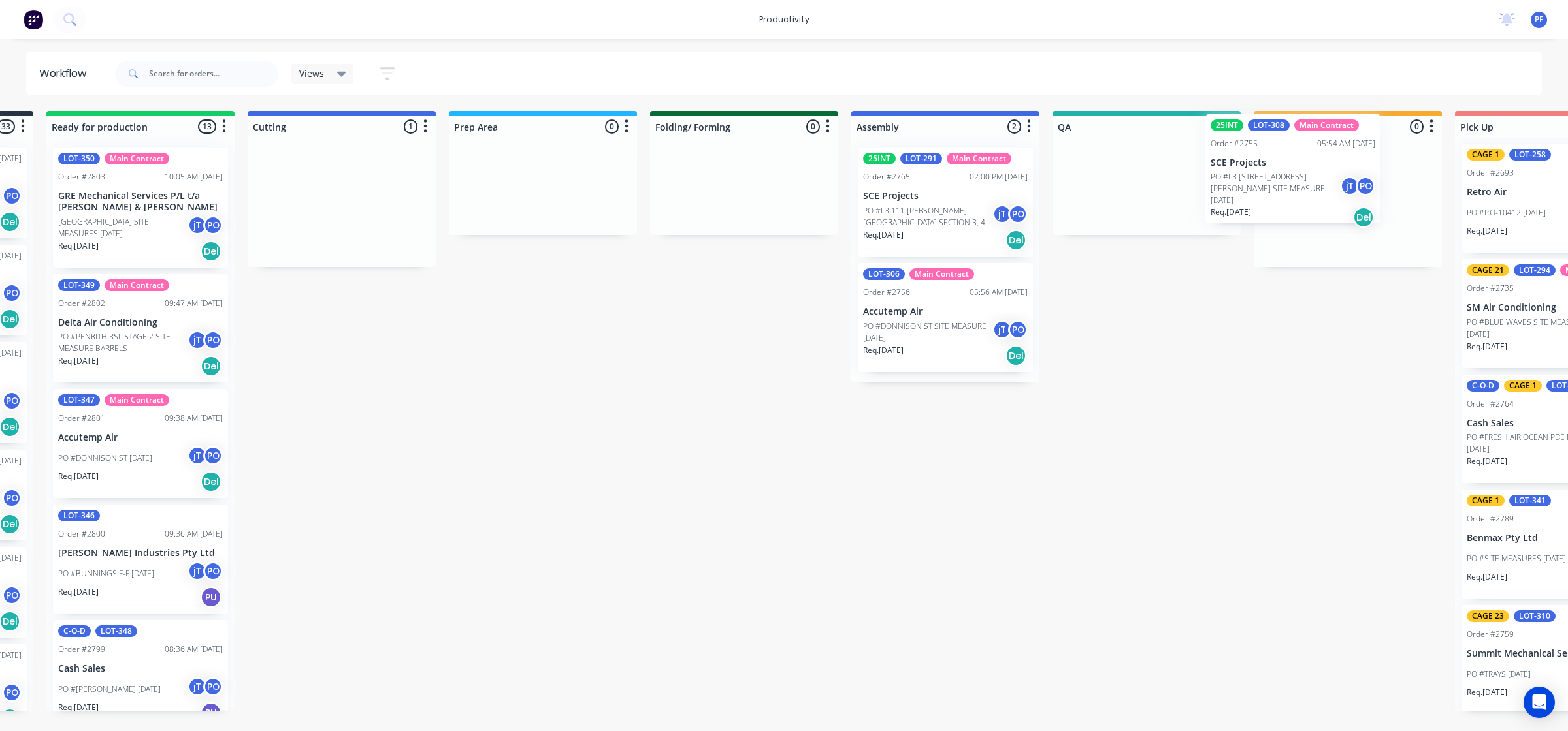
scroll to position [0, 193]
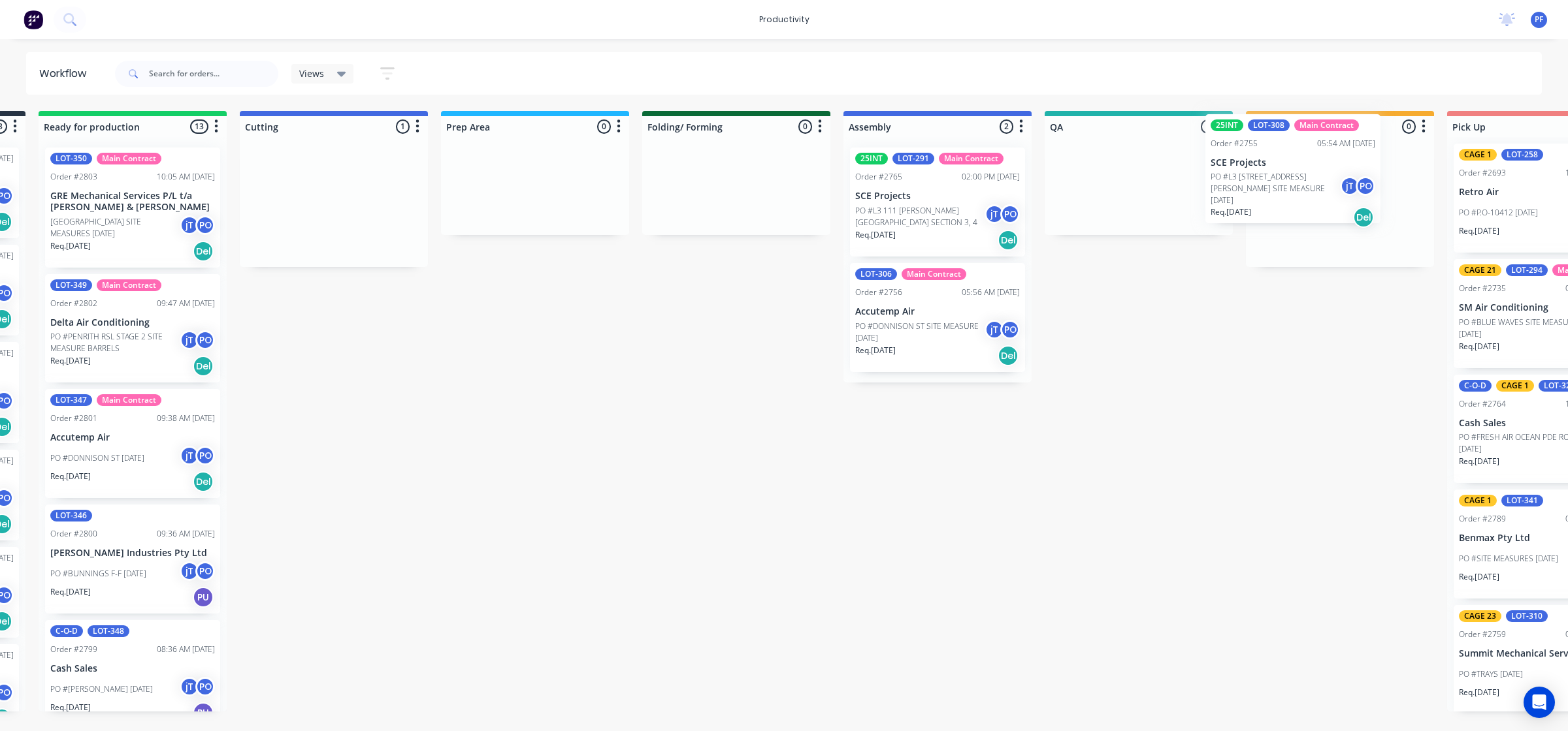
drag, startPoint x: 346, startPoint y: 201, endPoint x: 1293, endPoint y: 170, distance: 947.5
click at [1293, 170] on div "Submitted 33 Order #240 10:47 AM [DATE] Retro Air PO #Freshwater Apts PO Req. […" at bounding box center [1078, 410] width 2557 height 601
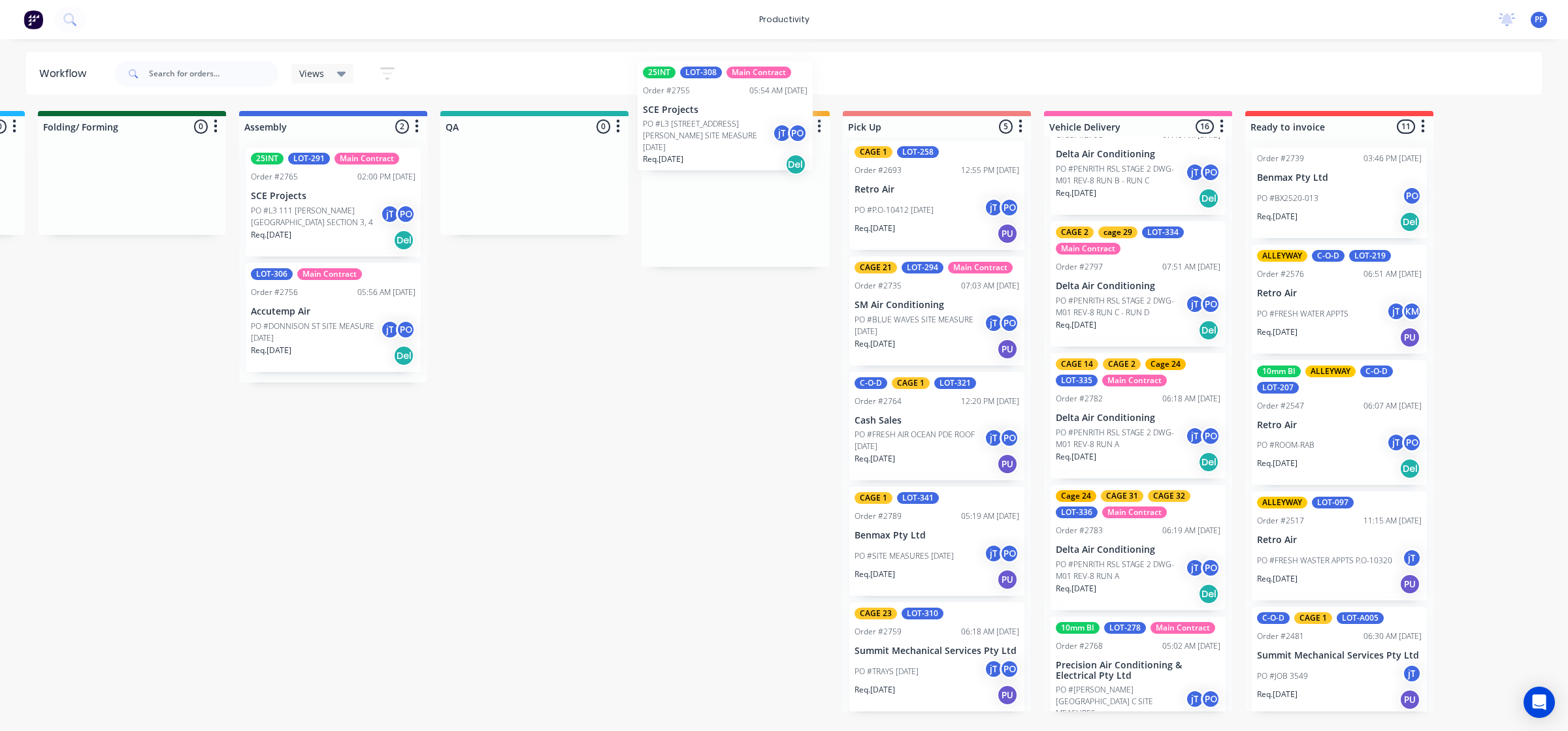
scroll to position [4, 0]
drag, startPoint x: 722, startPoint y: 211, endPoint x: 707, endPoint y: 175, distance: 39.0
click at [707, 175] on div "25INT LOT-308 Main Contract Order #2755 05:54 AM [DATE] SCE Projects PO #L3 111…" at bounding box center [735, 201] width 188 height 130
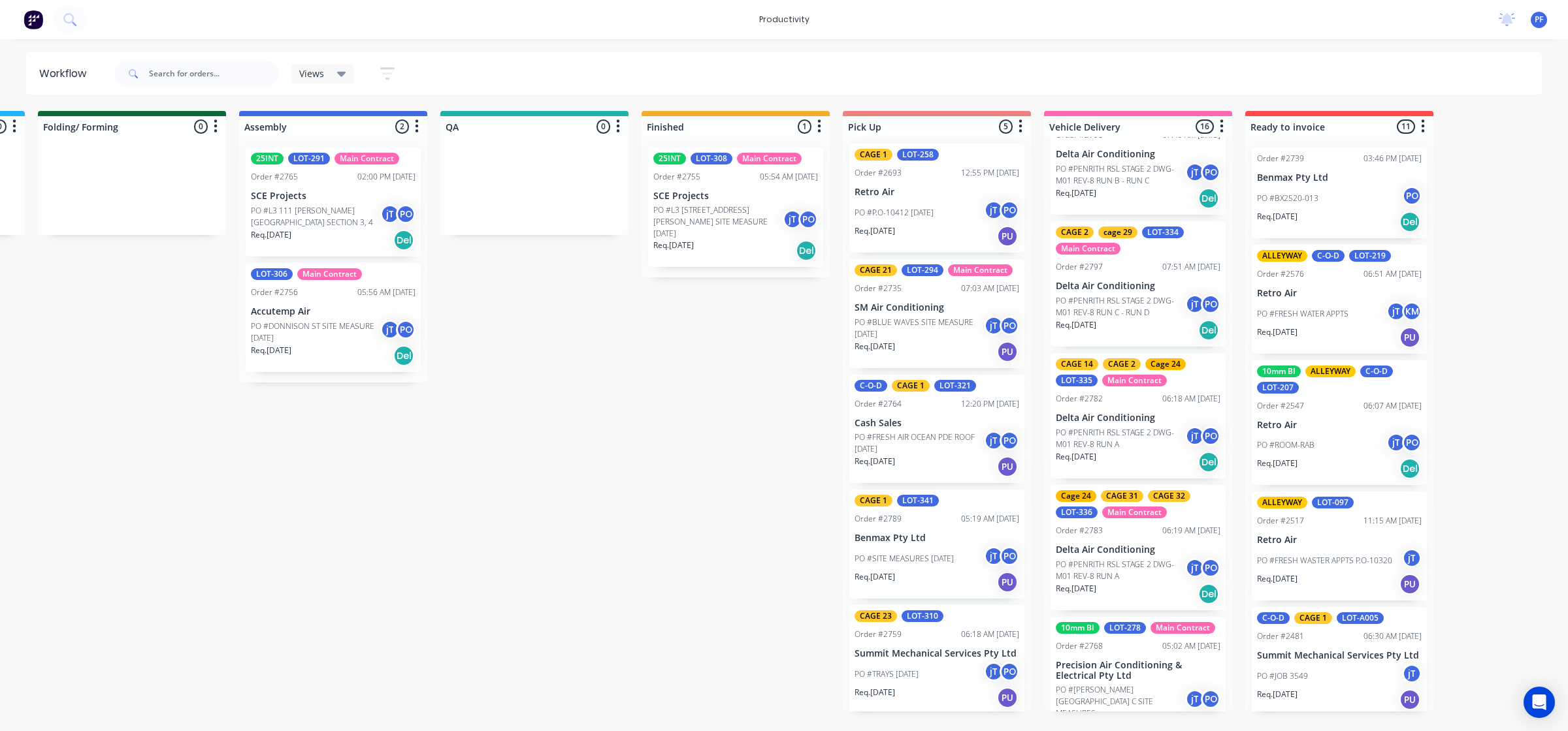
click at [724, 240] on div "Req. [DATE] Del" at bounding box center [736, 251] width 165 height 22
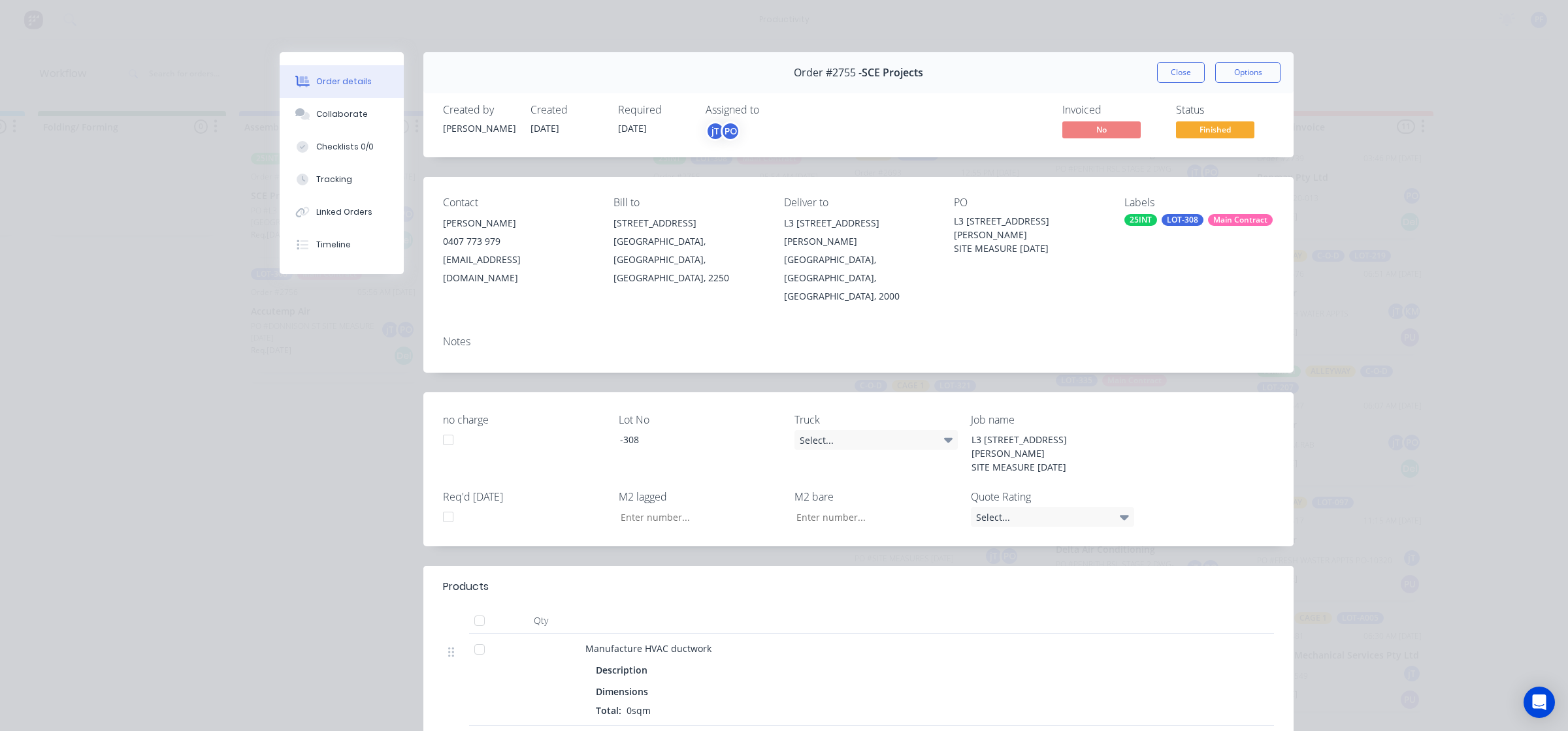
click at [1184, 213] on div "Labels 25INT LOT-308 Main Contract" at bounding box center [1199, 251] width 150 height 109
click at [1183, 218] on div "LOT-308" at bounding box center [1183, 219] width 42 height 12
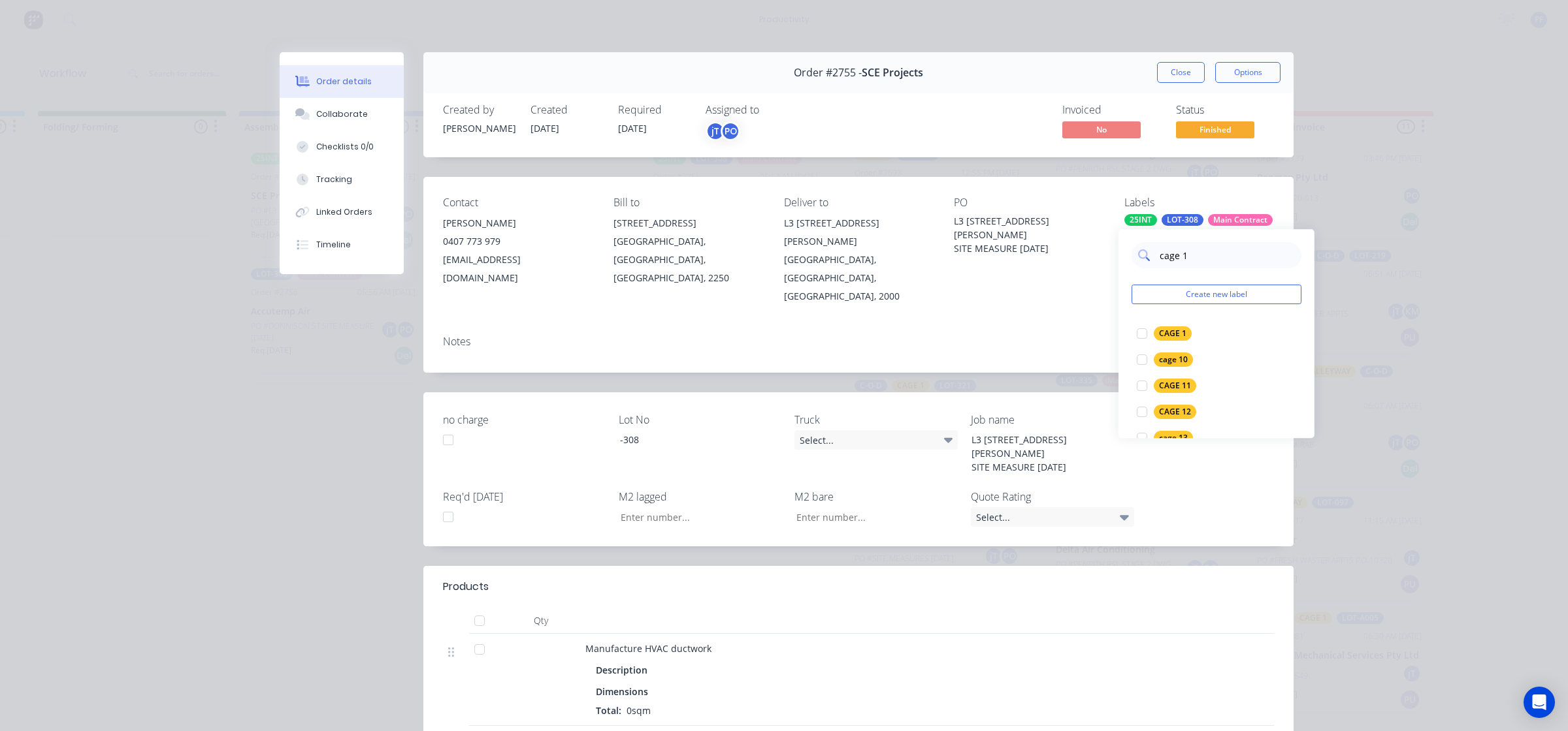
type input "cage 17"
click at [1393, 260] on div "Order details Collaborate Checklists 0/0 Tracking Linked Orders Timeline Order …" at bounding box center [784, 366] width 1568 height 731
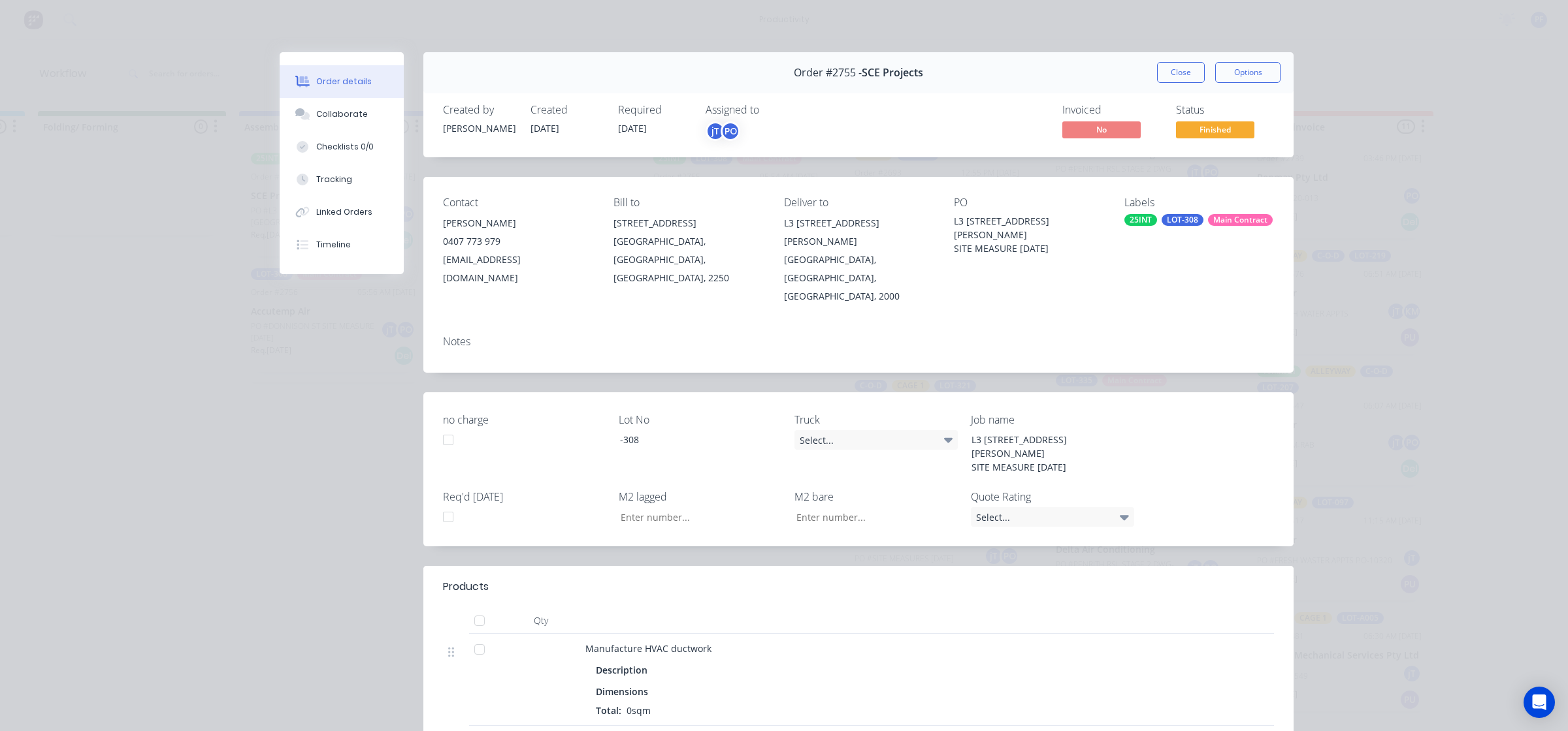
click at [1171, 219] on div "LOT-308" at bounding box center [1183, 219] width 42 height 12
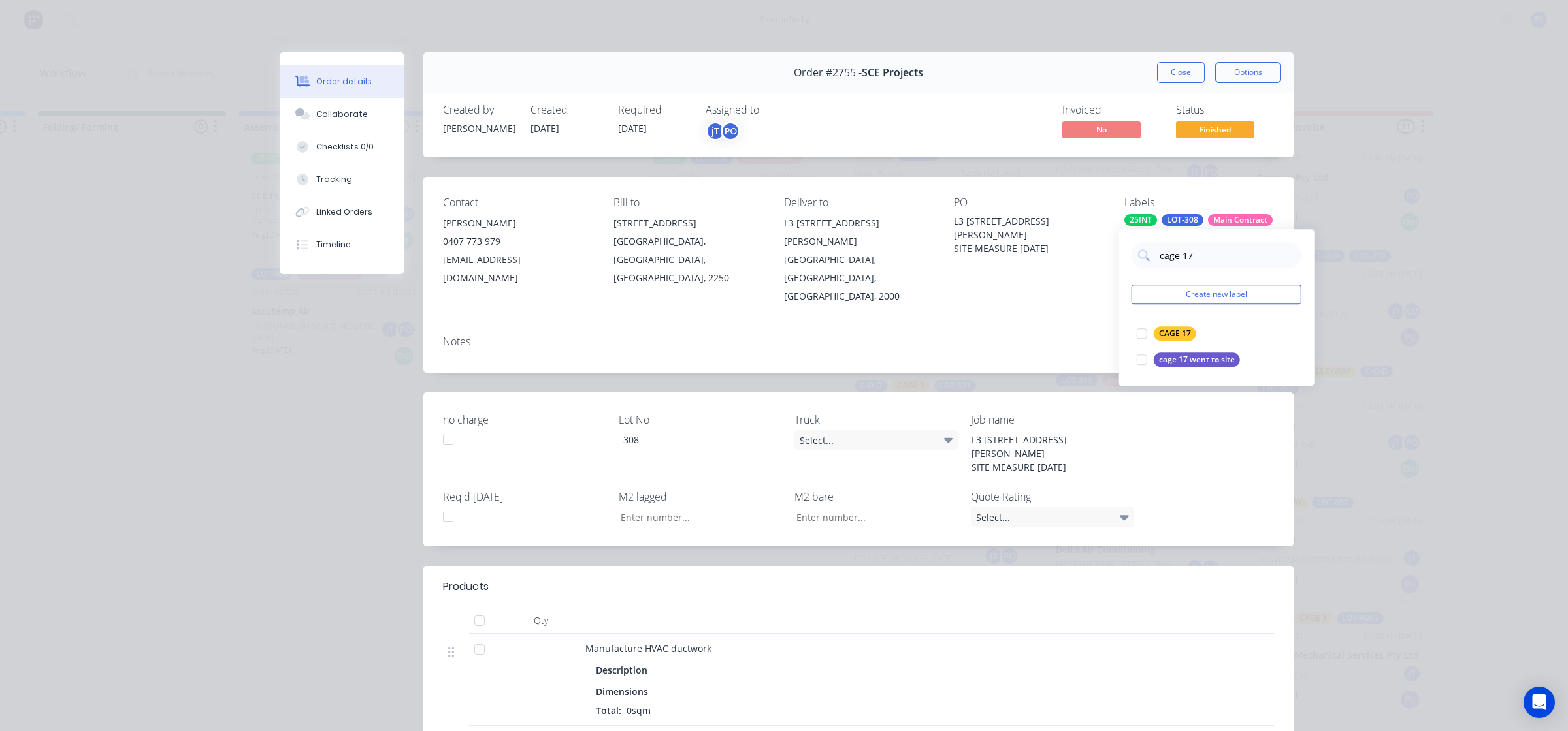
click at [1135, 332] on div at bounding box center [1142, 334] width 26 height 26
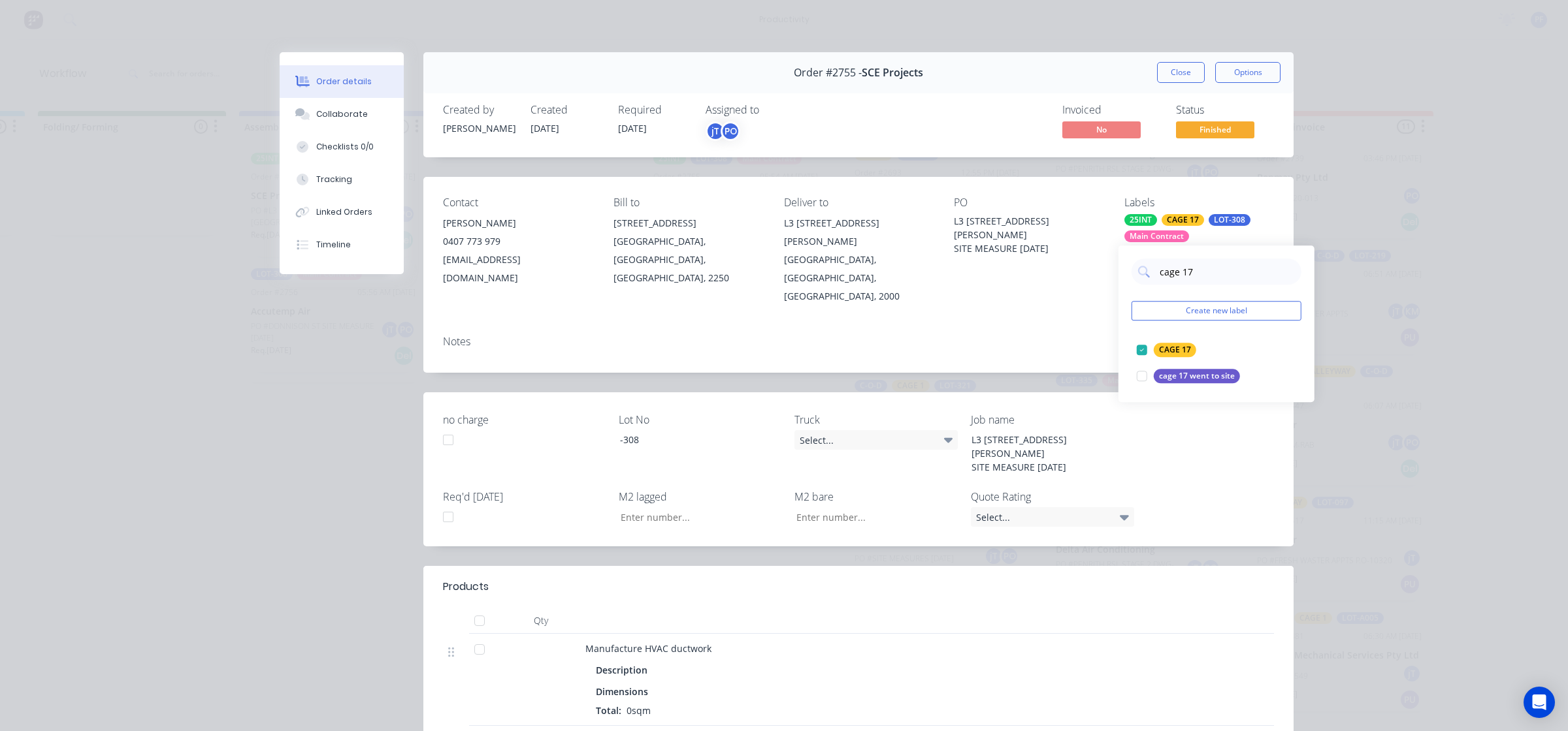
click at [1080, 331] on div "Notes" at bounding box center [858, 349] width 870 height 48
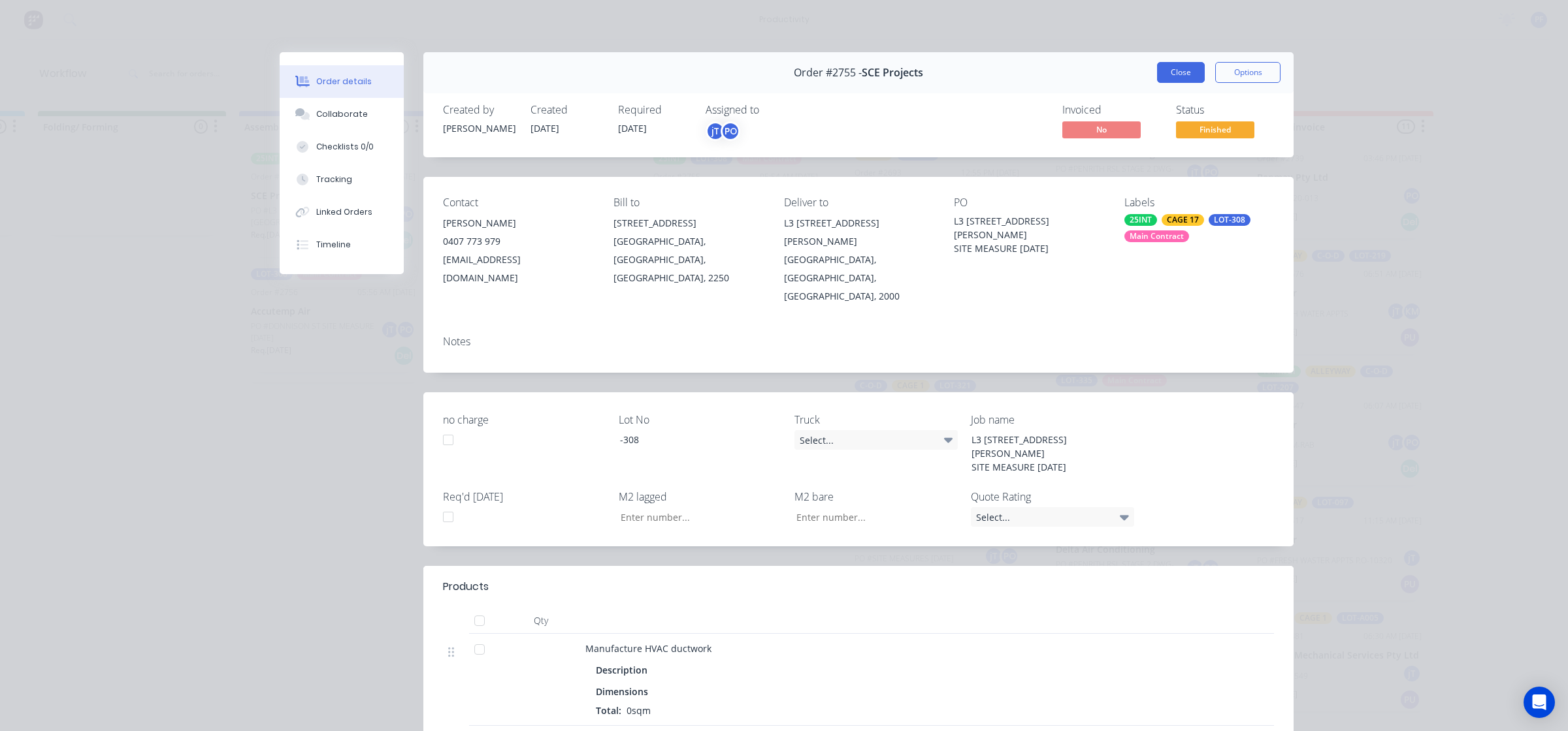
click at [1176, 68] on button "Close" at bounding box center [1181, 72] width 48 height 21
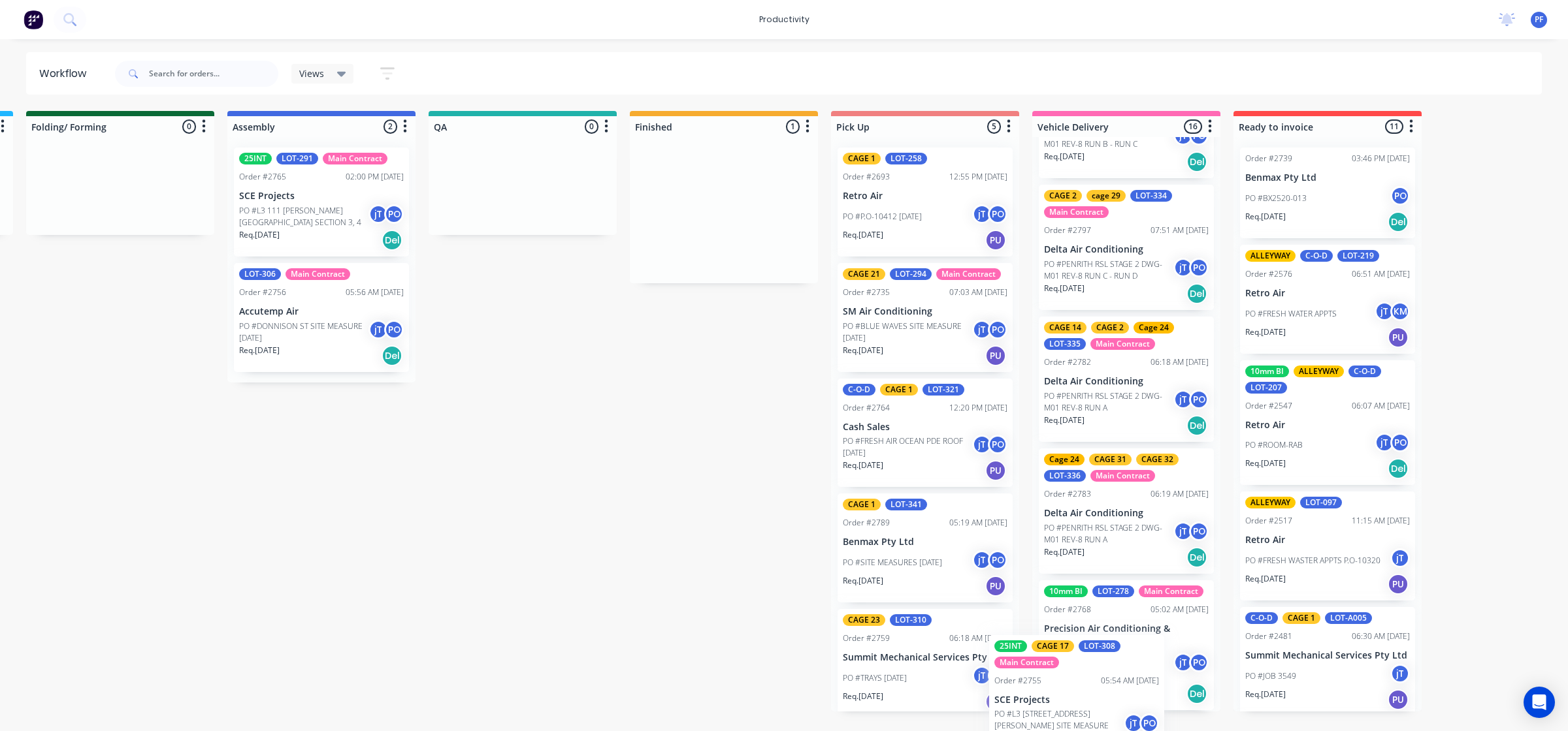
scroll to position [1664, 0]
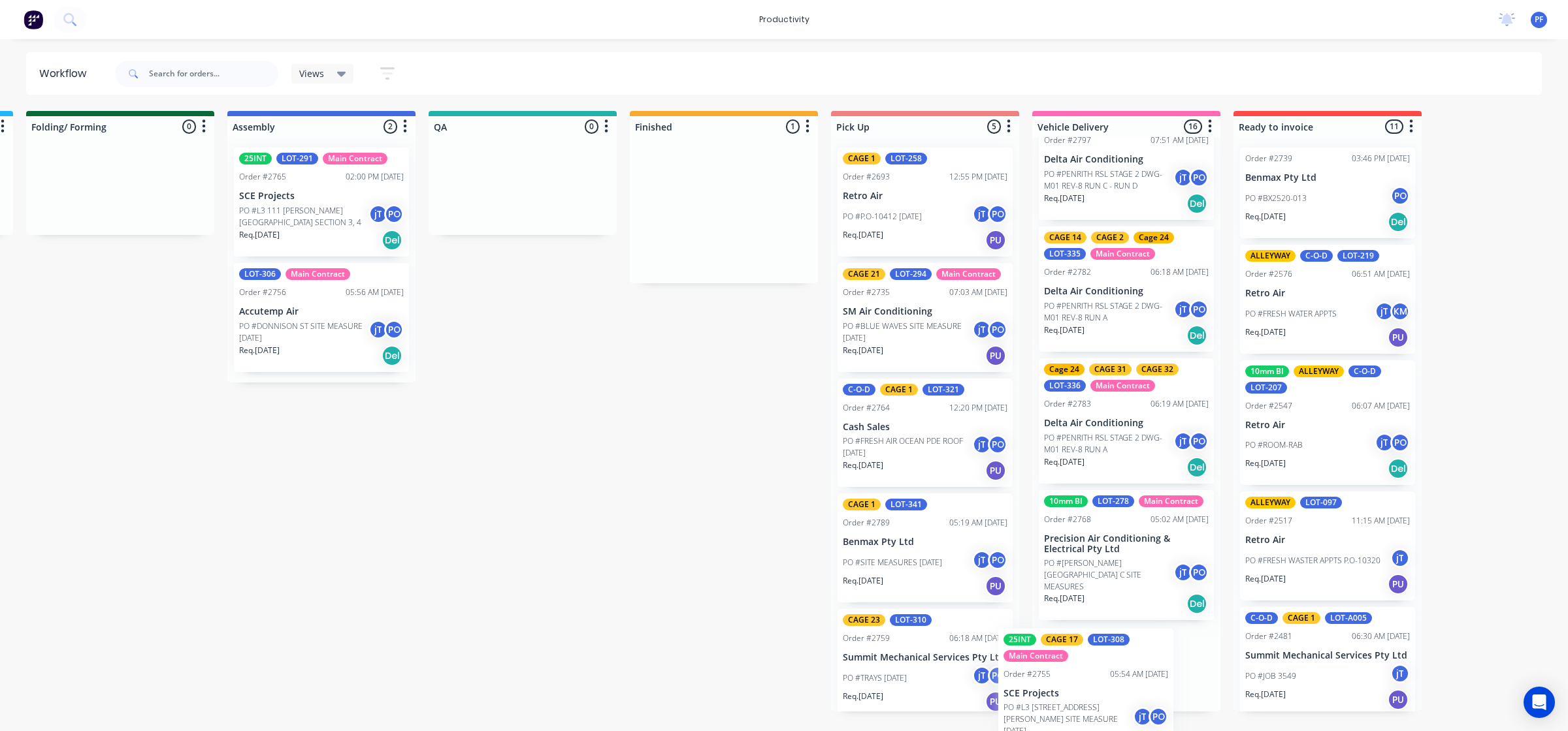
drag, startPoint x: 722, startPoint y: 235, endPoint x: 1031, endPoint y: 711, distance: 567.5
click at [1115, 668] on div "Submitted 33 Order #240 10:47 AM [DATE] Retro Air PO #Freshwater Apts PO Req. […" at bounding box center [461, 410] width 2557 height 601
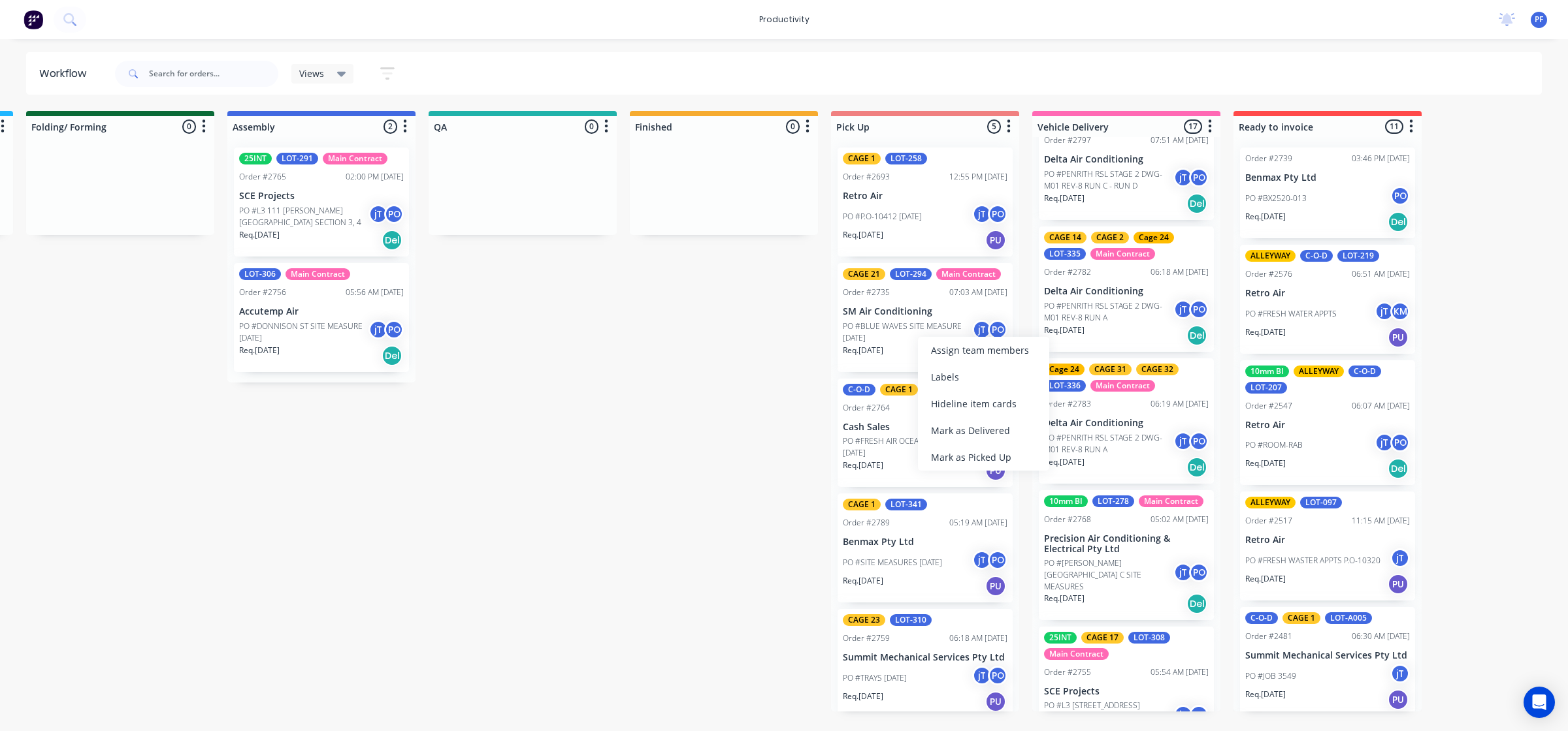
click at [968, 431] on div "Mark as Delivered" at bounding box center [984, 430] width 131 height 27
